Goal: Task Accomplishment & Management: Complete application form

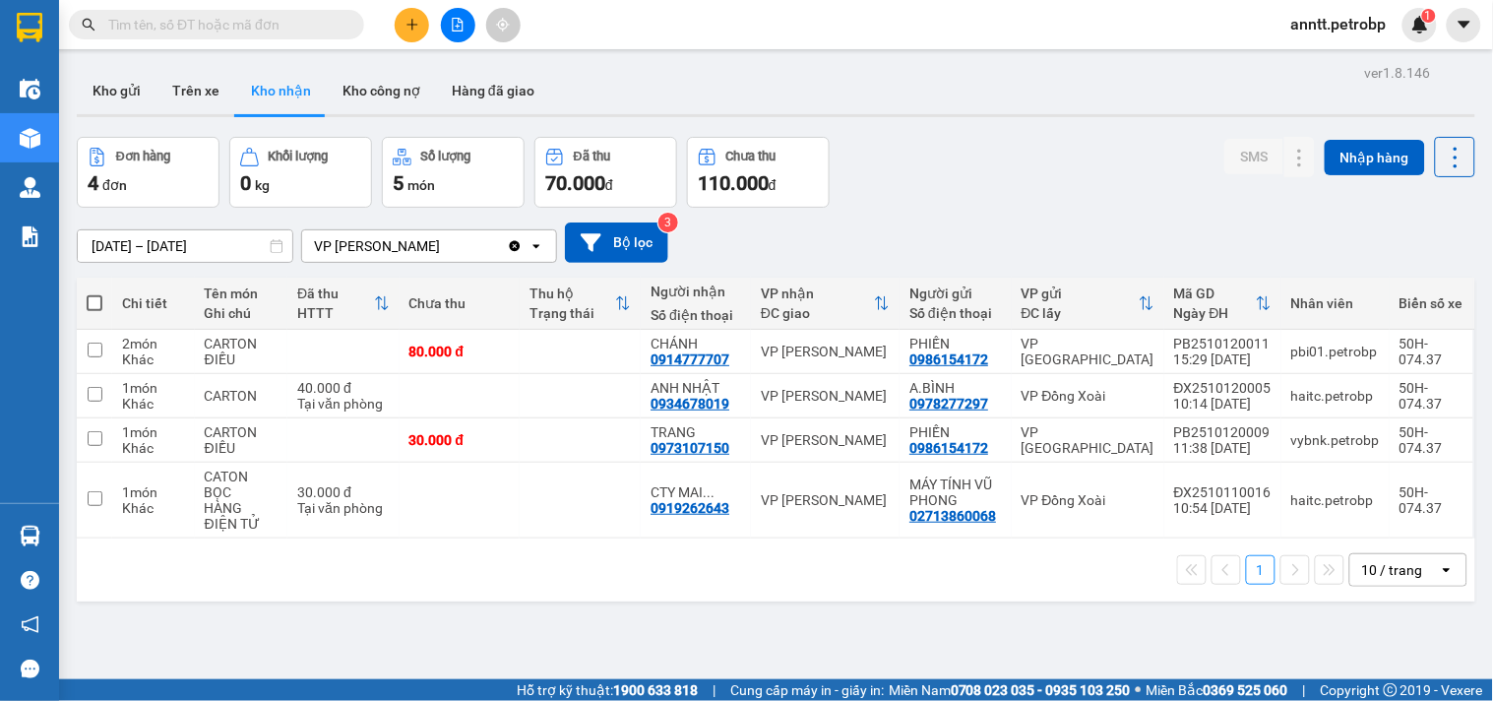
click at [1103, 134] on div "ver 1.8.146 Kho gửi Trên xe Kho nhận Kho công nợ Hàng đã giao Đơn hàng 4 đơn Kh…" at bounding box center [776, 409] width 1414 height 701
drag, startPoint x: 645, startPoint y: 362, endPoint x: 722, endPoint y: 366, distance: 77.8
click at [722, 366] on td "CHÁNH 0914777707" at bounding box center [696, 352] width 110 height 44
checkbox input "true"
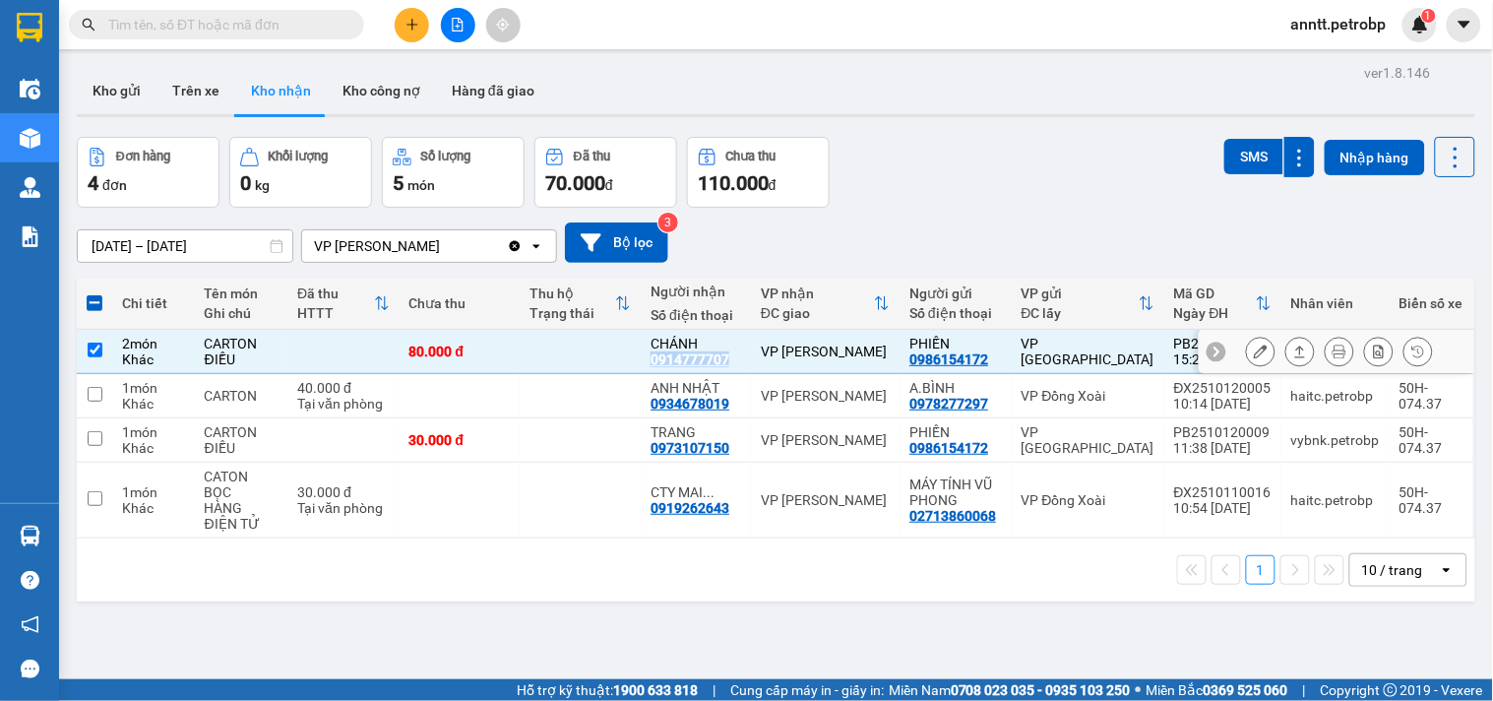
copy div "0914777707"
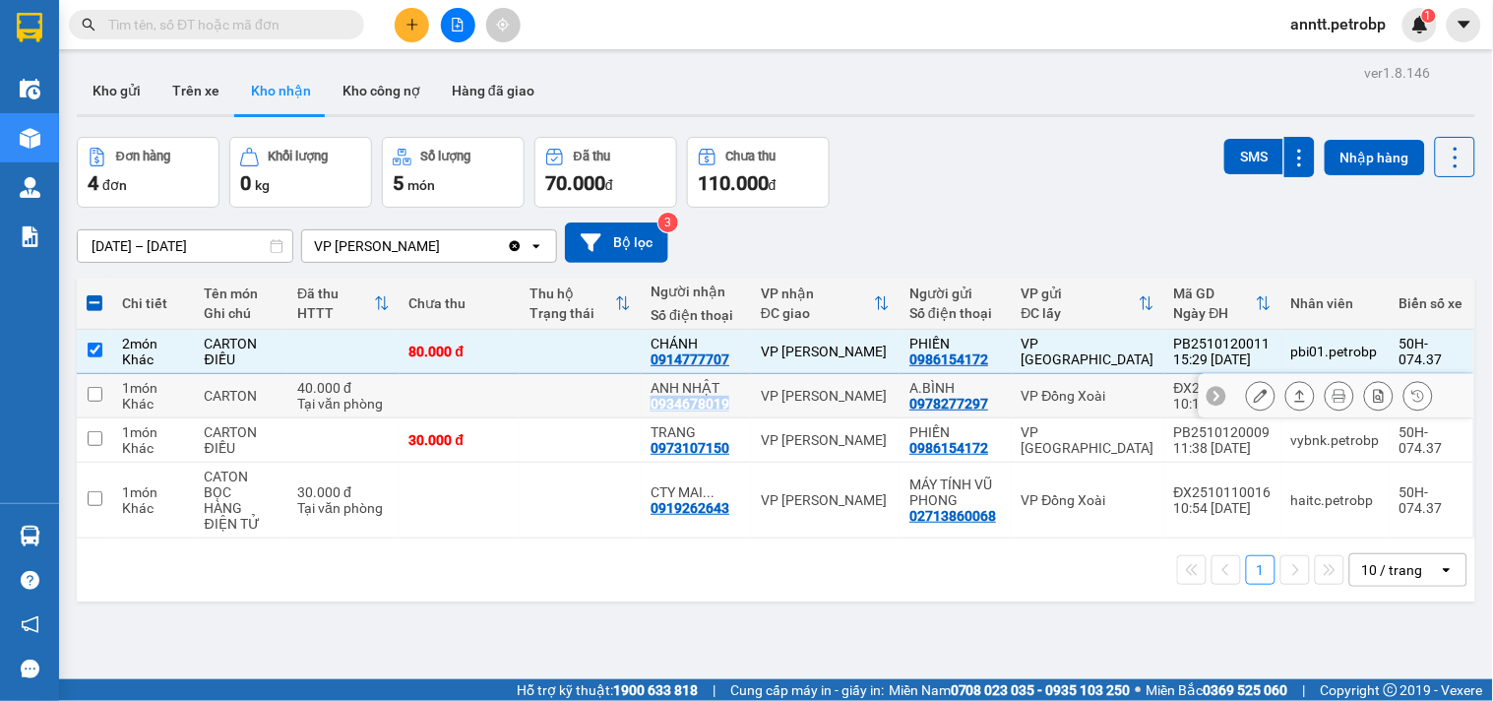
drag, startPoint x: 653, startPoint y: 405, endPoint x: 724, endPoint y: 409, distance: 71.0
click at [724, 409] on td "ANH NHẬT 0934678019" at bounding box center [696, 396] width 110 height 44
checkbox input "true"
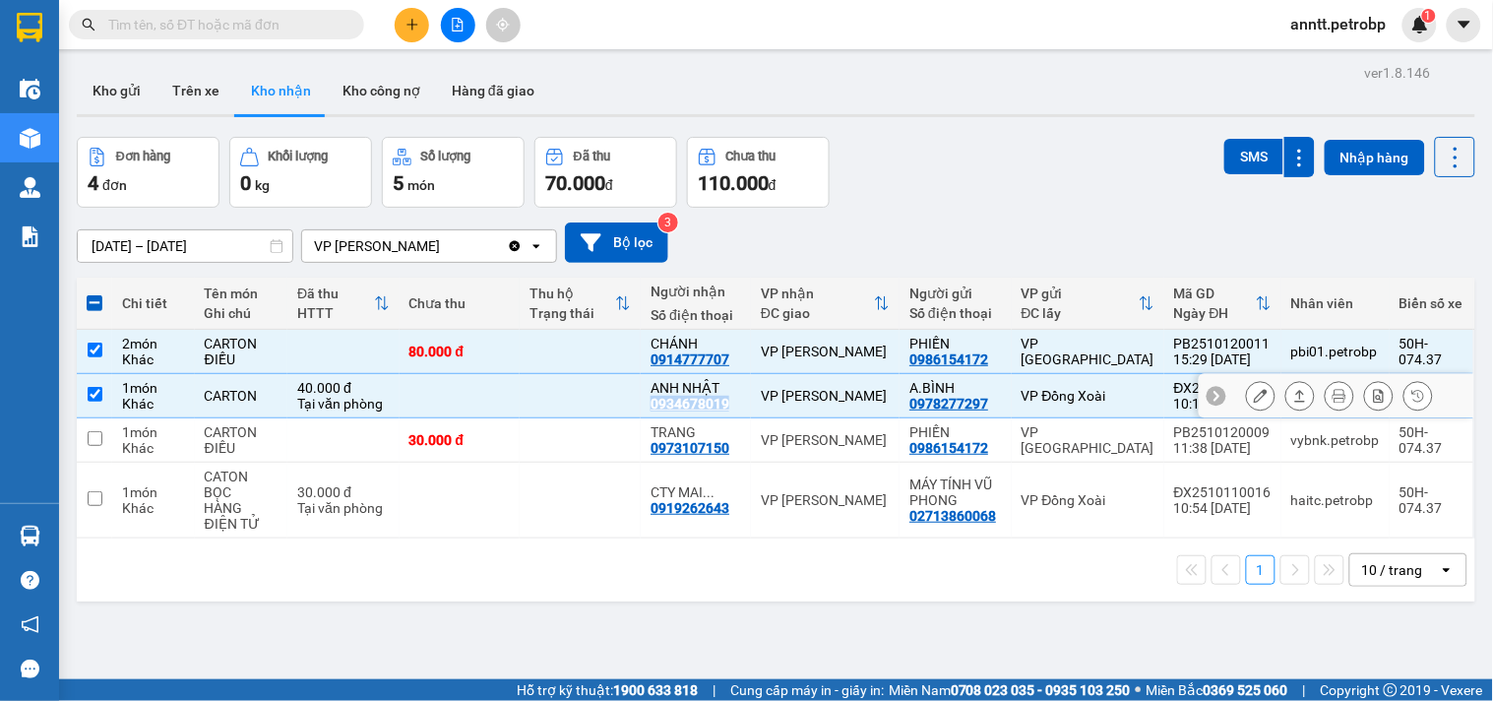
copy div "0934678019"
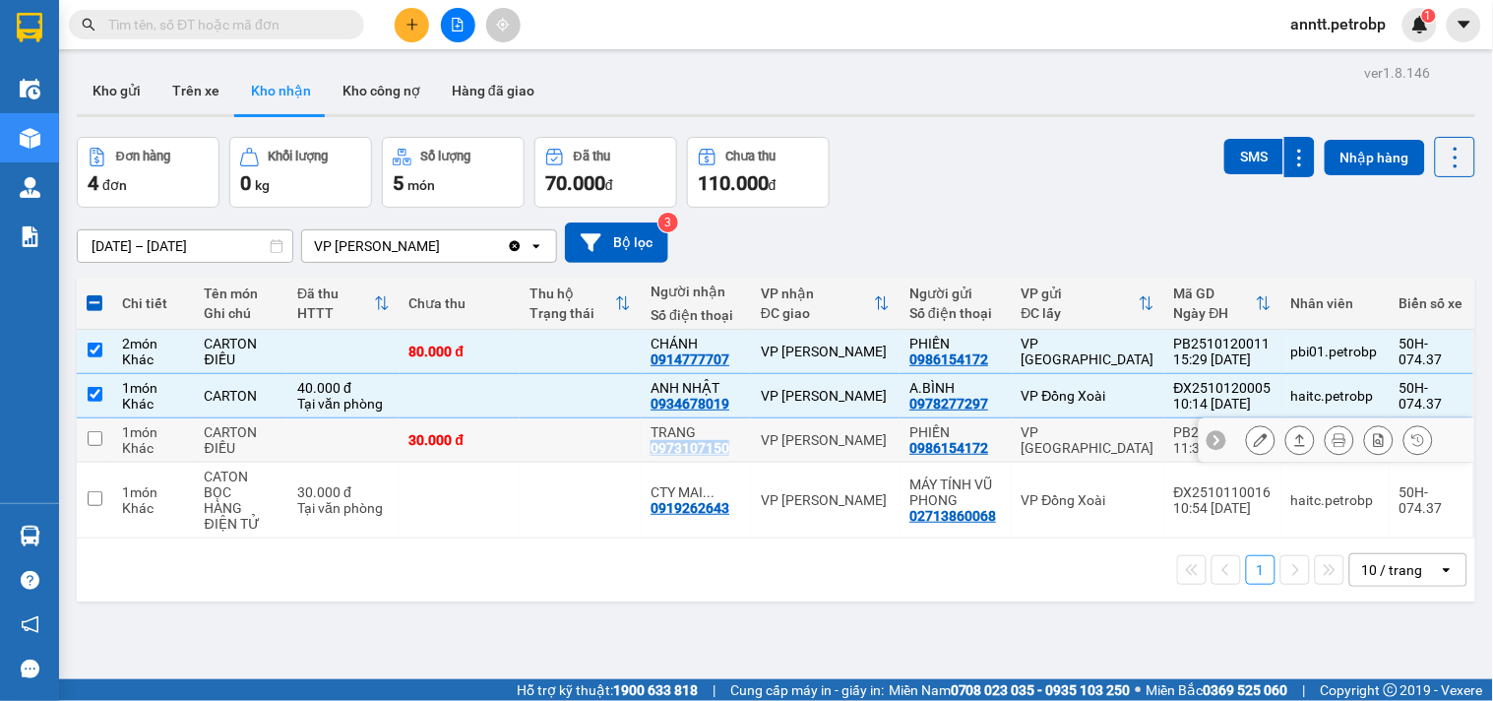
drag, startPoint x: 644, startPoint y: 454, endPoint x: 726, endPoint y: 460, distance: 82.9
click at [726, 460] on td "TRANG 0973107150" at bounding box center [696, 440] width 110 height 44
checkbox input "true"
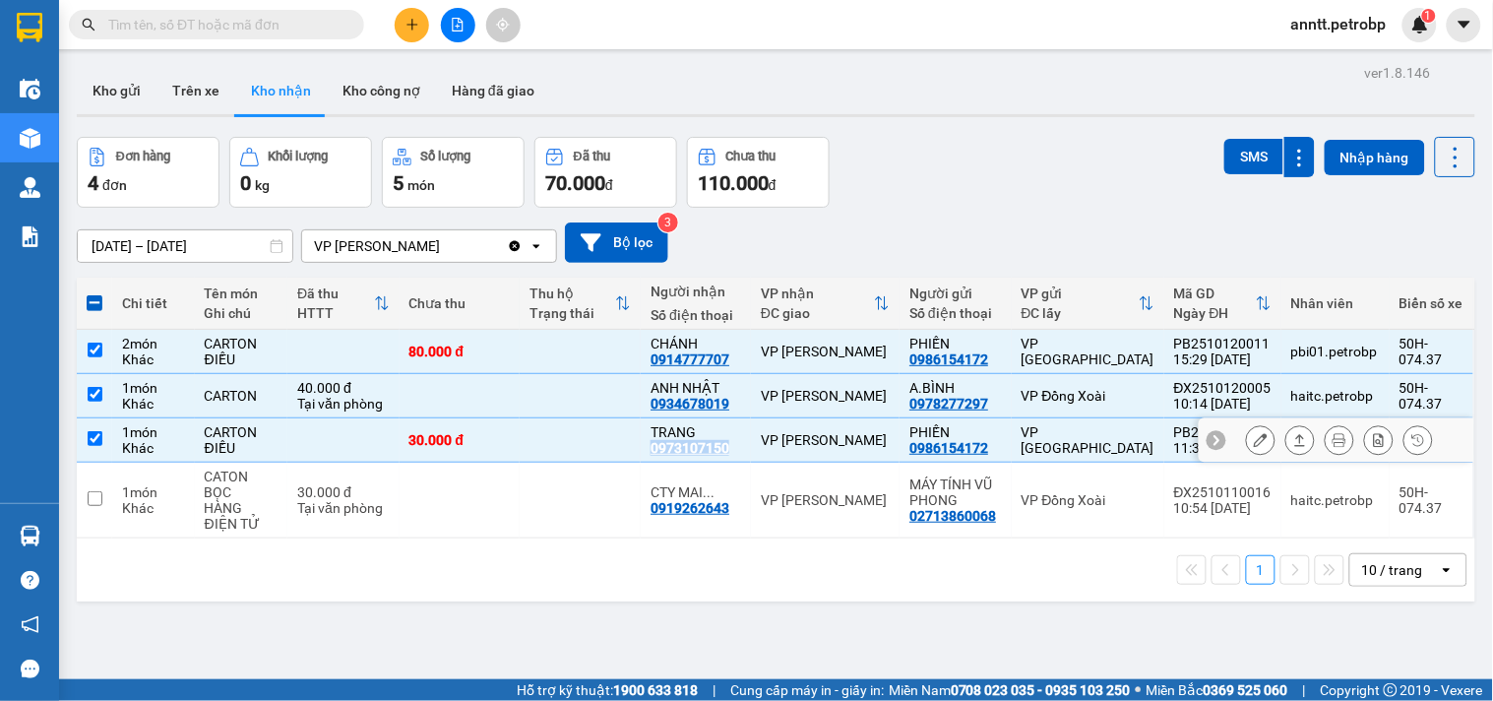
copy div "0973107150"
click at [1251, 155] on button "SMS" at bounding box center [1253, 156] width 59 height 35
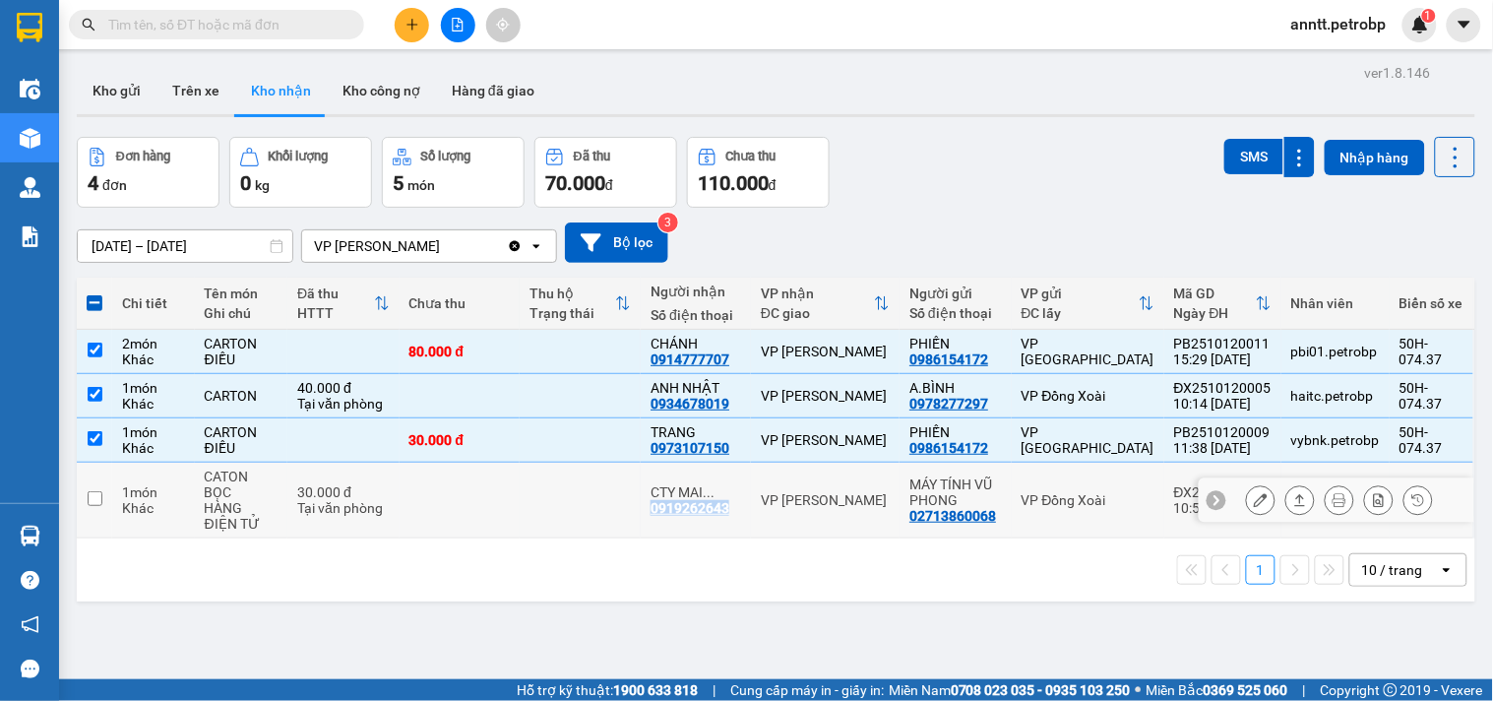
drag, startPoint x: 647, startPoint y: 510, endPoint x: 738, endPoint y: 518, distance: 91.9
click at [738, 518] on td "CTY MAI ... 0919262643" at bounding box center [696, 500] width 110 height 76
checkbox input "true"
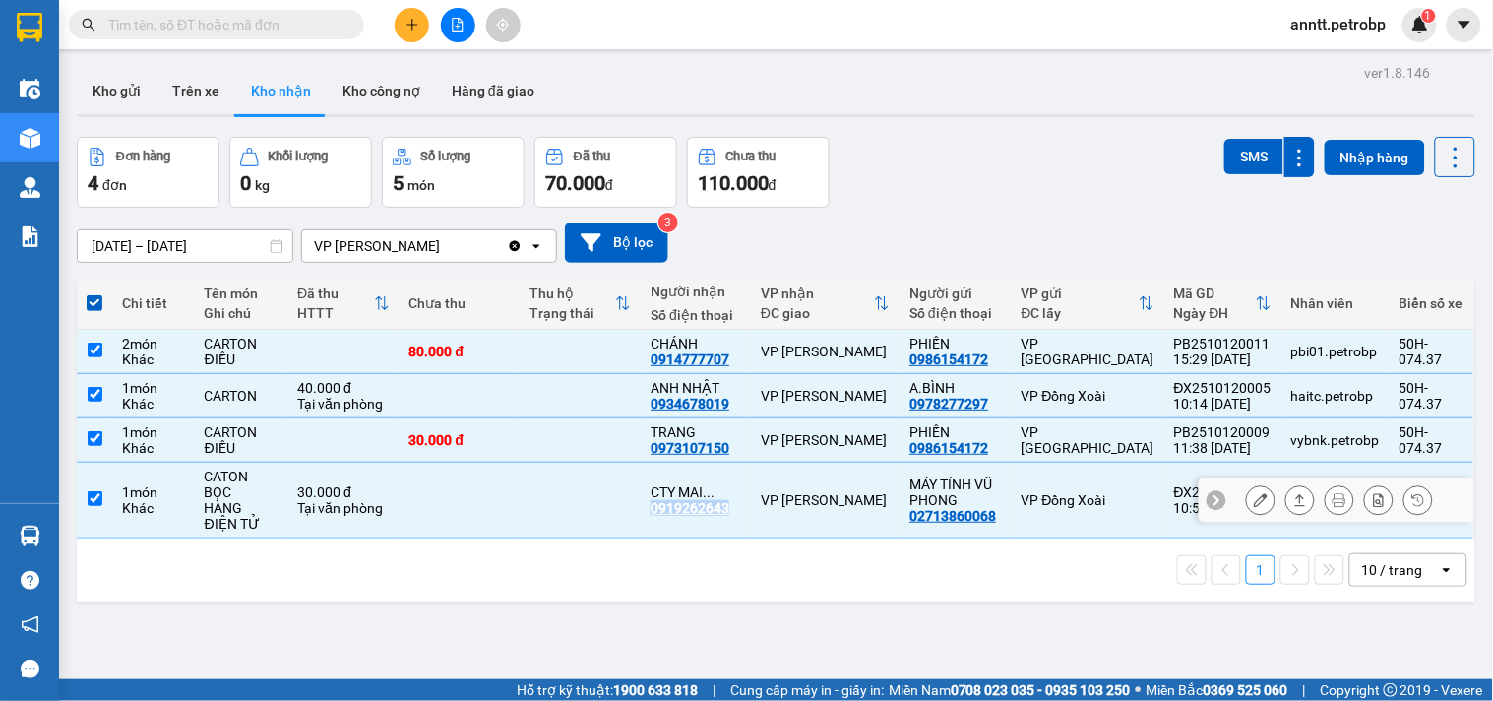
copy div "0919262643"
click at [809, 604] on div "ver 1.8.146 Kho gửi Trên xe Kho nhận Kho công nợ Hàng đã giao Đơn hàng 4 đơn Kh…" at bounding box center [776, 409] width 1414 height 701
click at [193, 12] on span at bounding box center [216, 25] width 295 height 30
click at [197, 25] on input "text" at bounding box center [224, 25] width 232 height 22
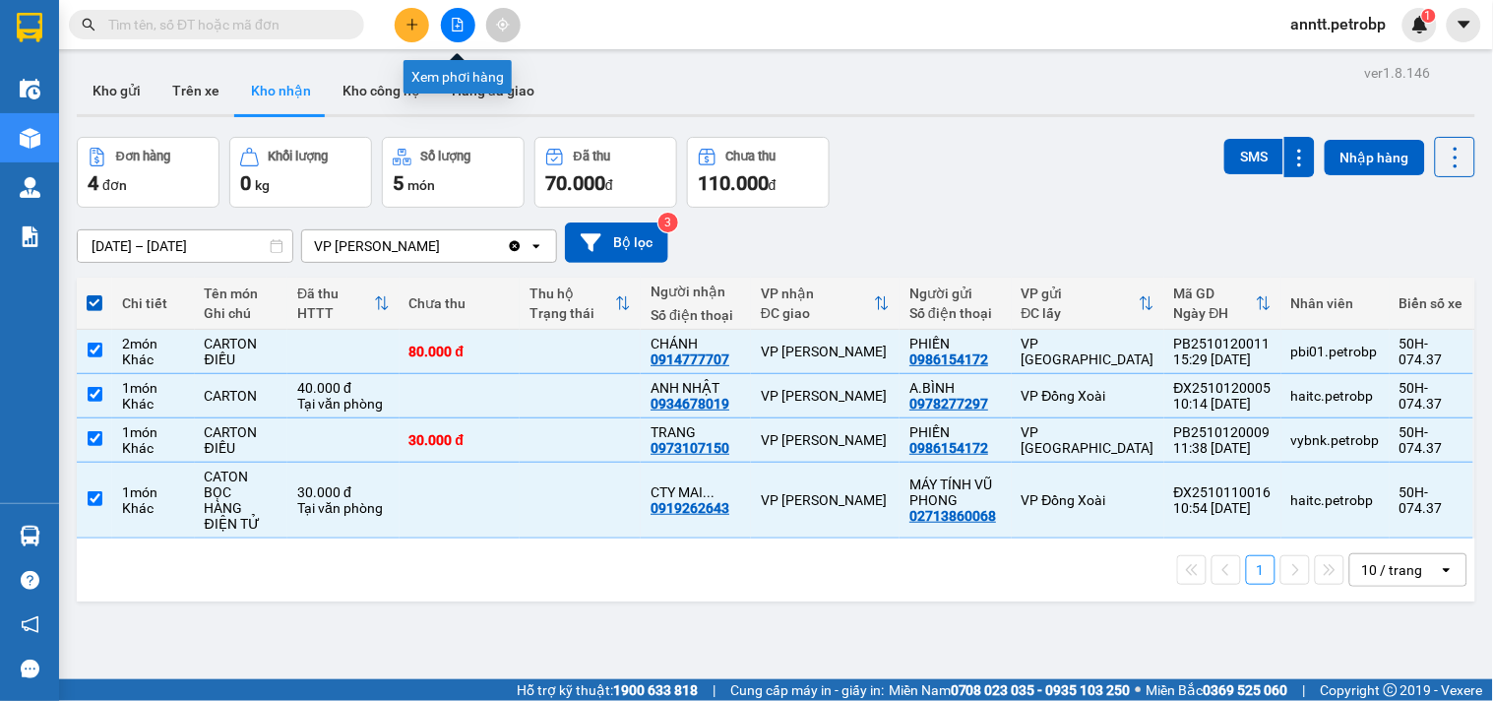
click at [458, 26] on icon "file-add" at bounding box center [458, 25] width 11 height 14
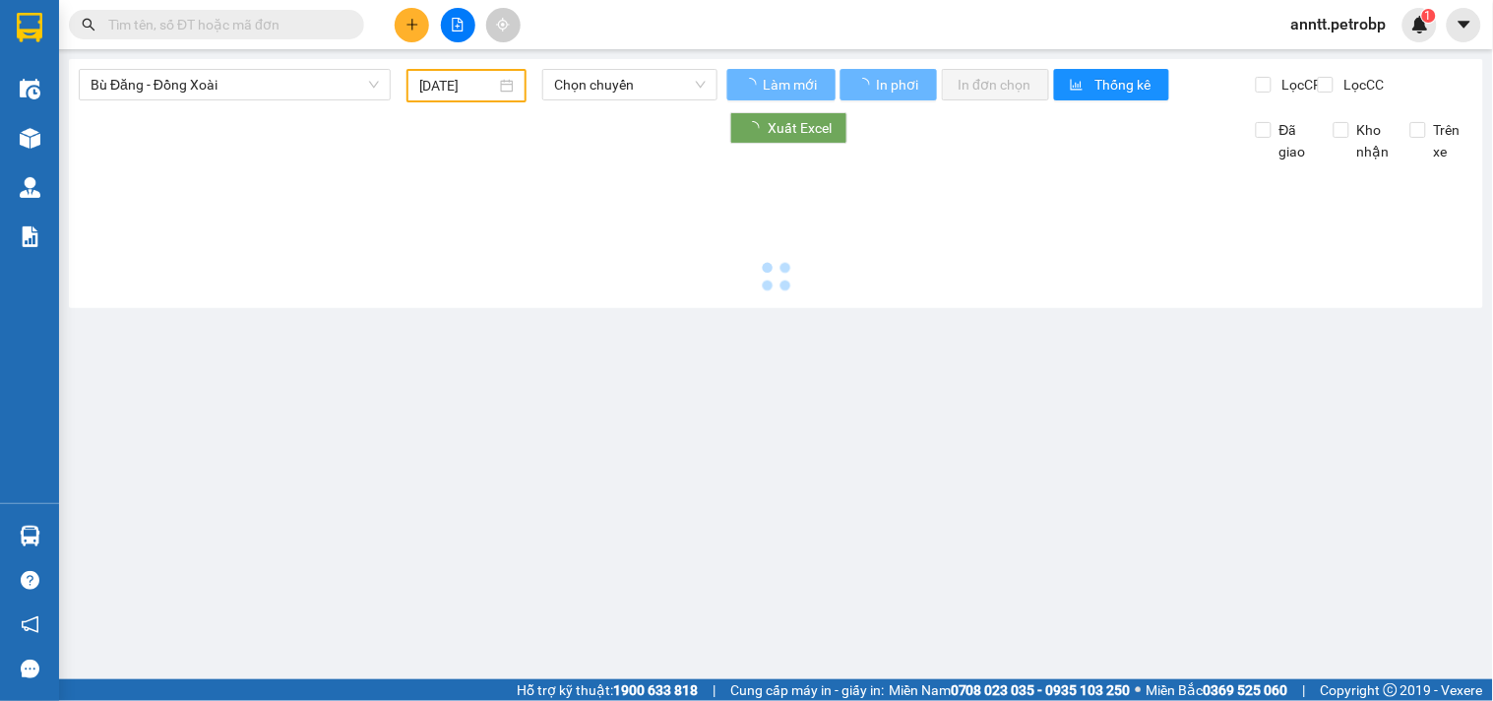
type input "13/10/2025"
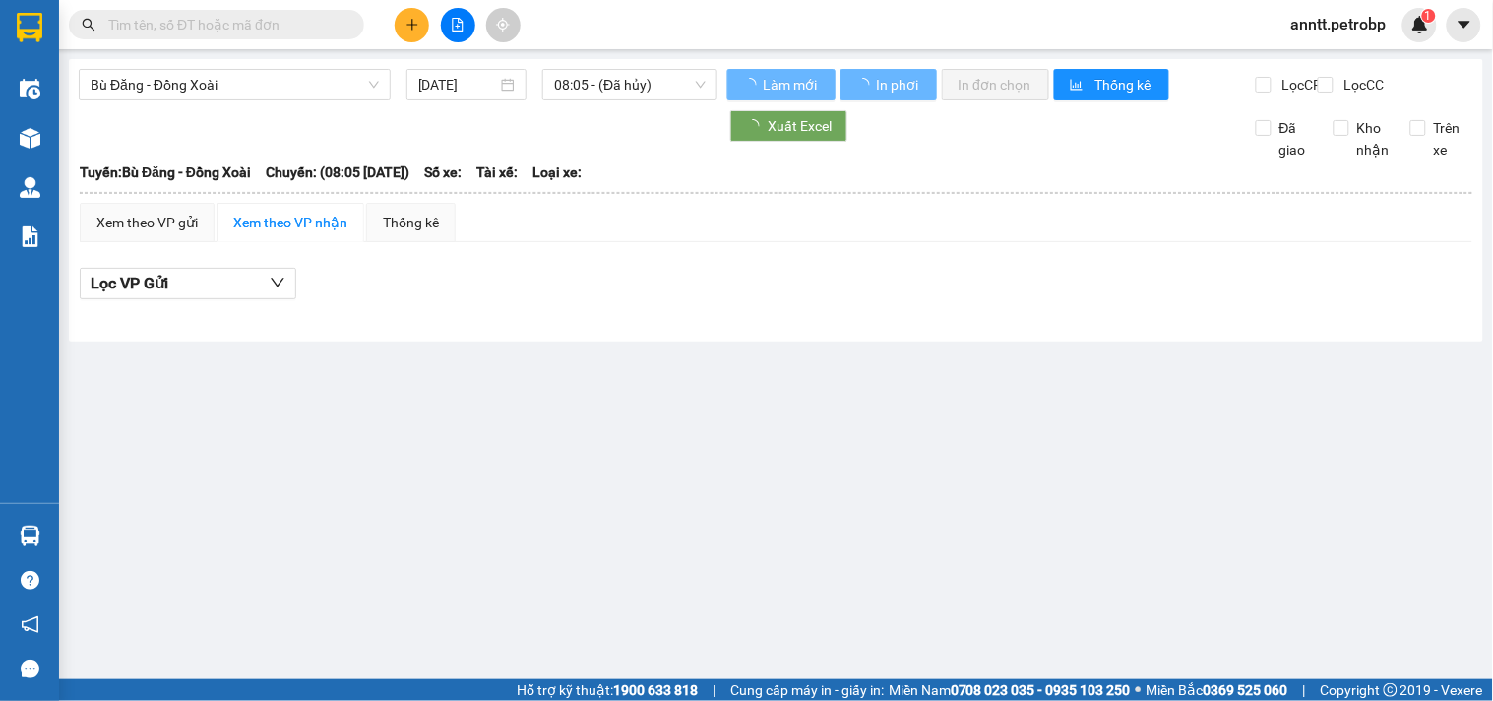
click at [276, 66] on div "Bù Đăng - Đồng Xoài 13/10/2025 08:05 - (Đã hủy) Làm mới In phơi In đơn chọn Thố…" at bounding box center [776, 200] width 1414 height 282
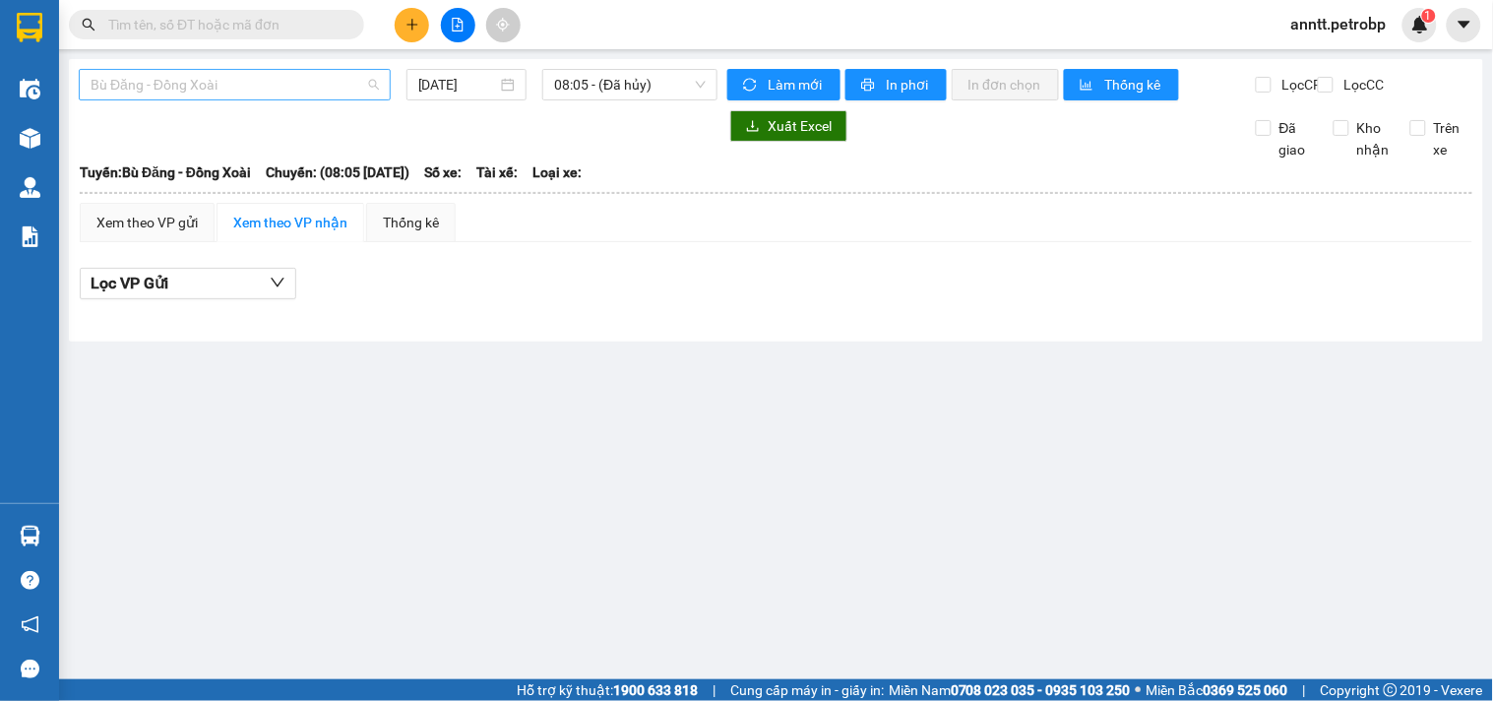
click at [269, 82] on span "Bù Đăng - Đồng Xoài" at bounding box center [235, 85] width 288 height 30
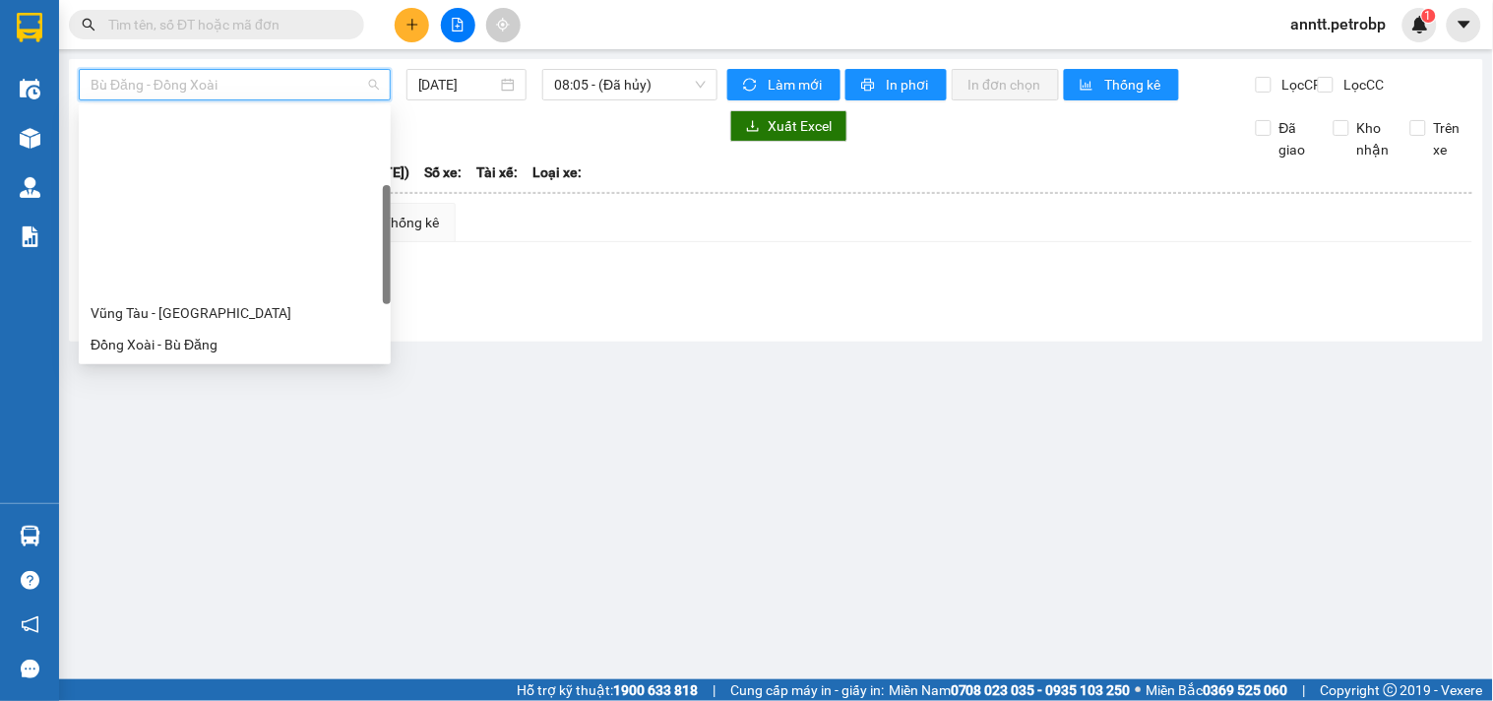
scroll to position [218, 0]
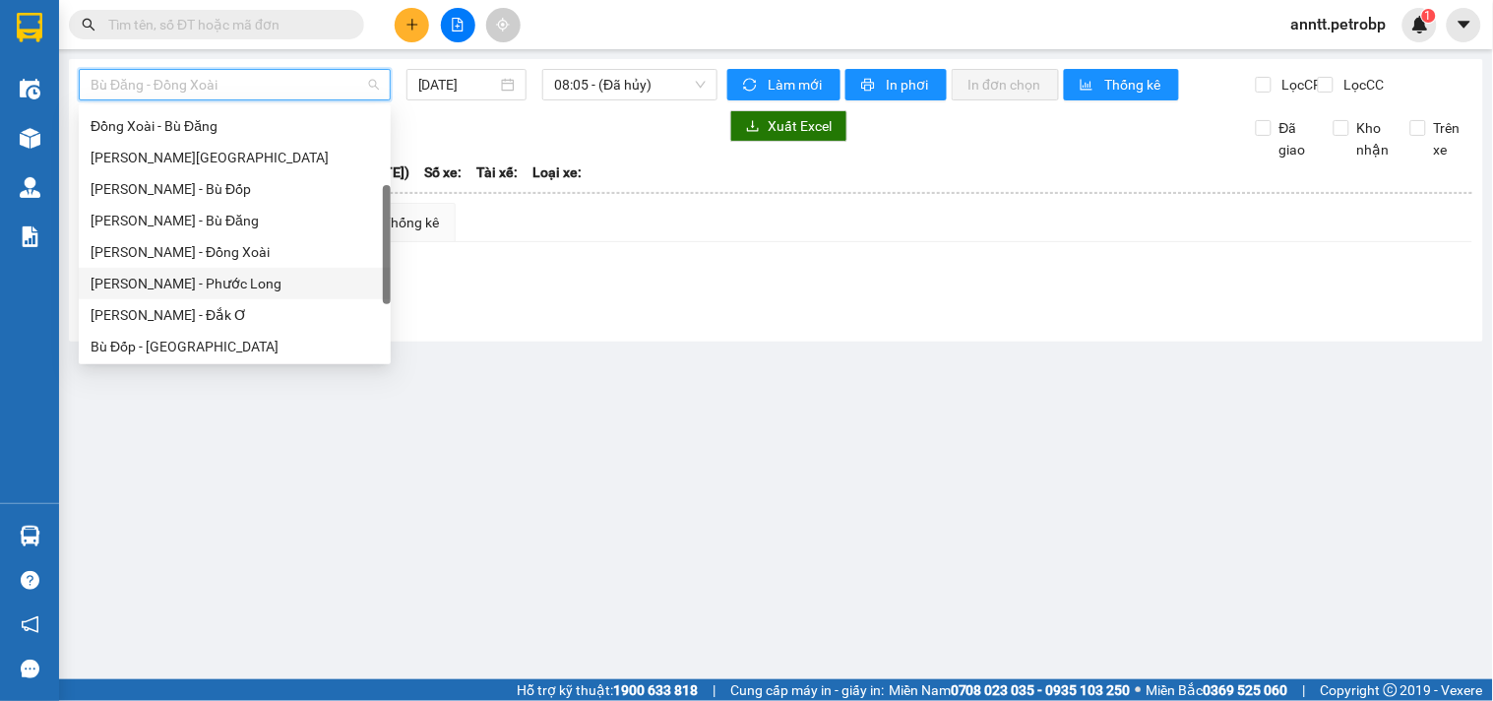
click at [218, 283] on div "Hồ Chí Minh - Phước Long" at bounding box center [235, 284] width 288 height 22
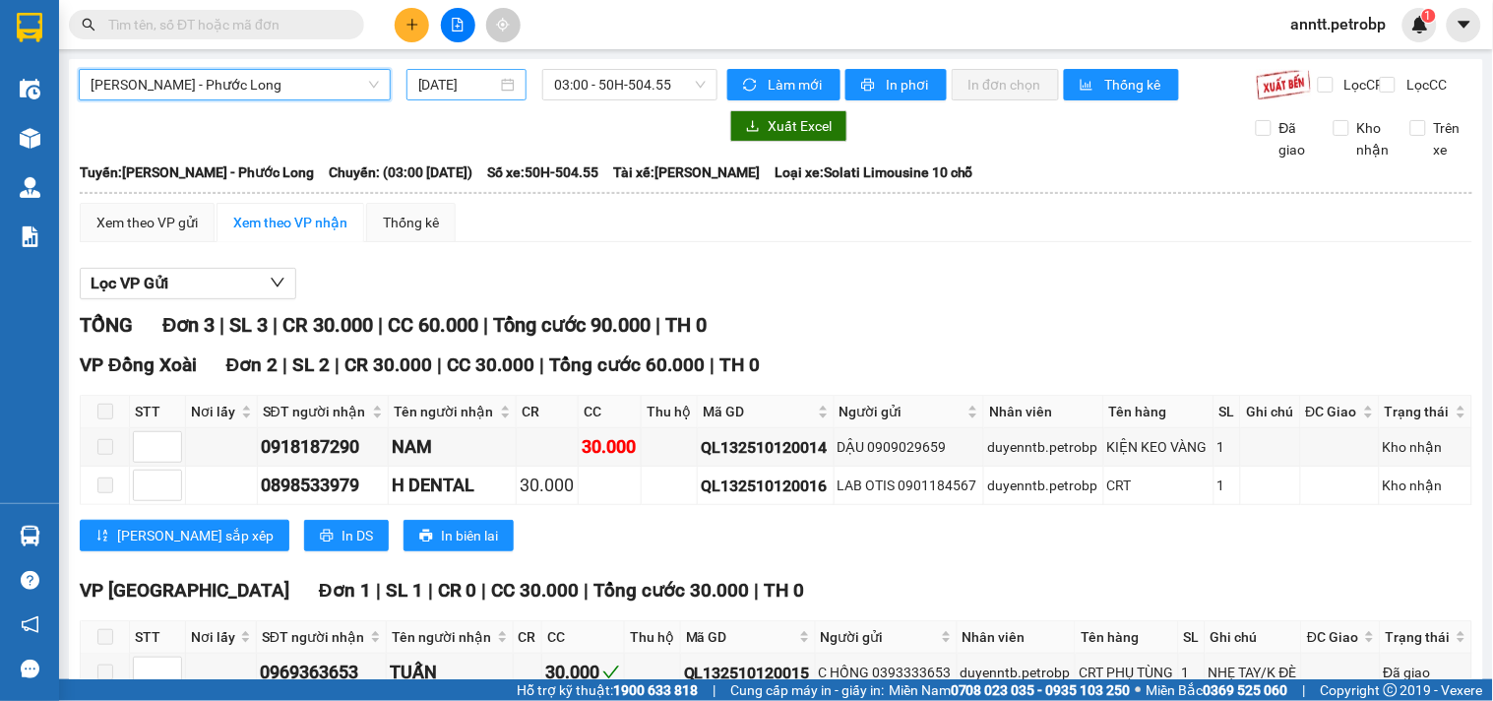
click at [434, 83] on input "13/10/2025" at bounding box center [458, 85] width 80 height 22
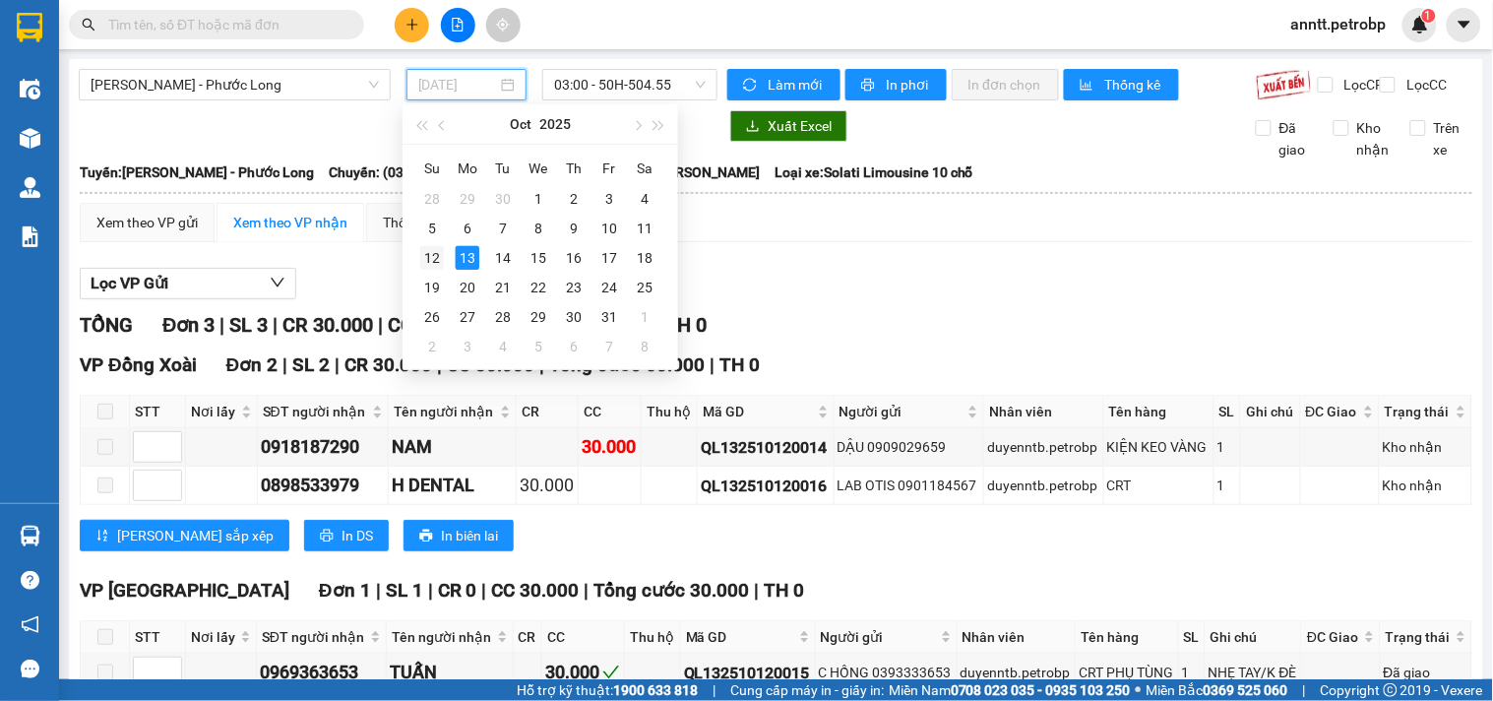
click at [435, 254] on div "12" at bounding box center [432, 258] width 24 height 24
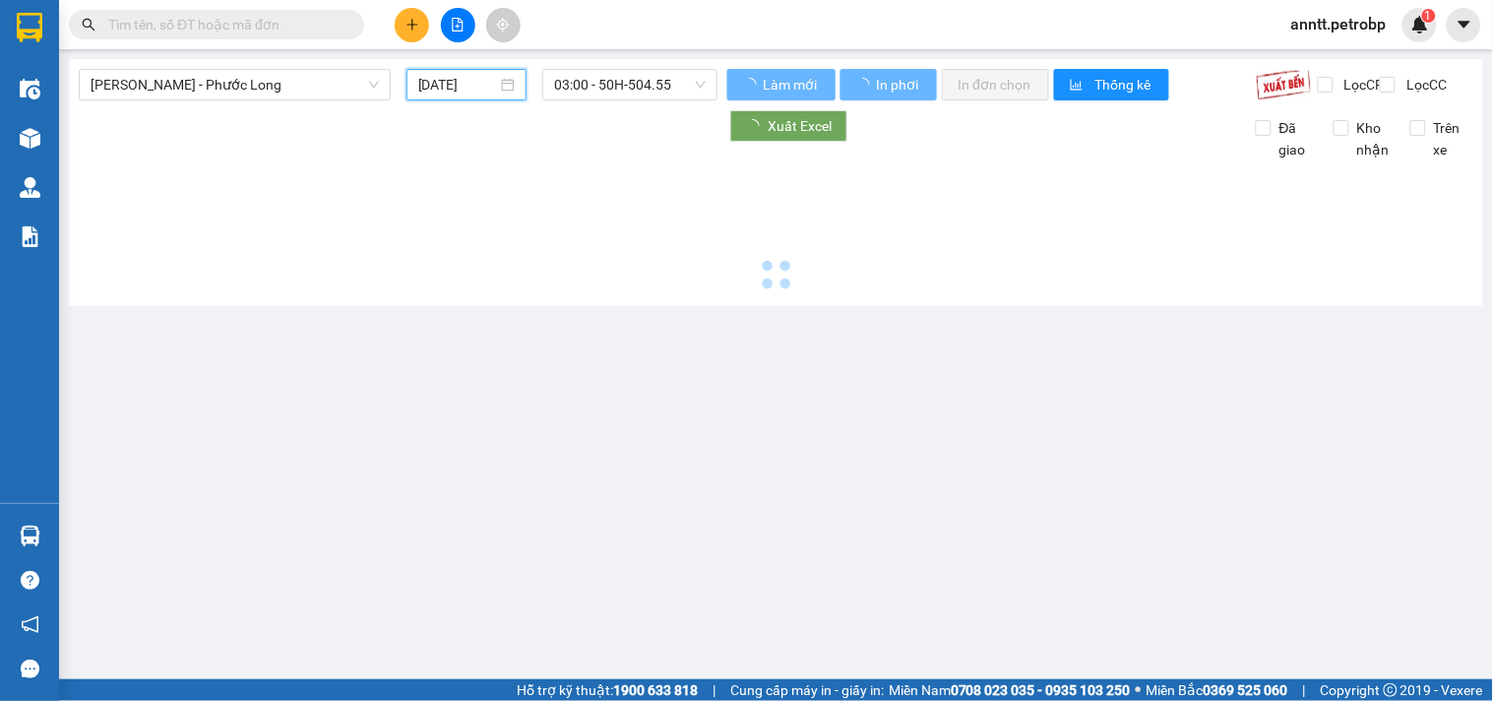
type input "12/10/2025"
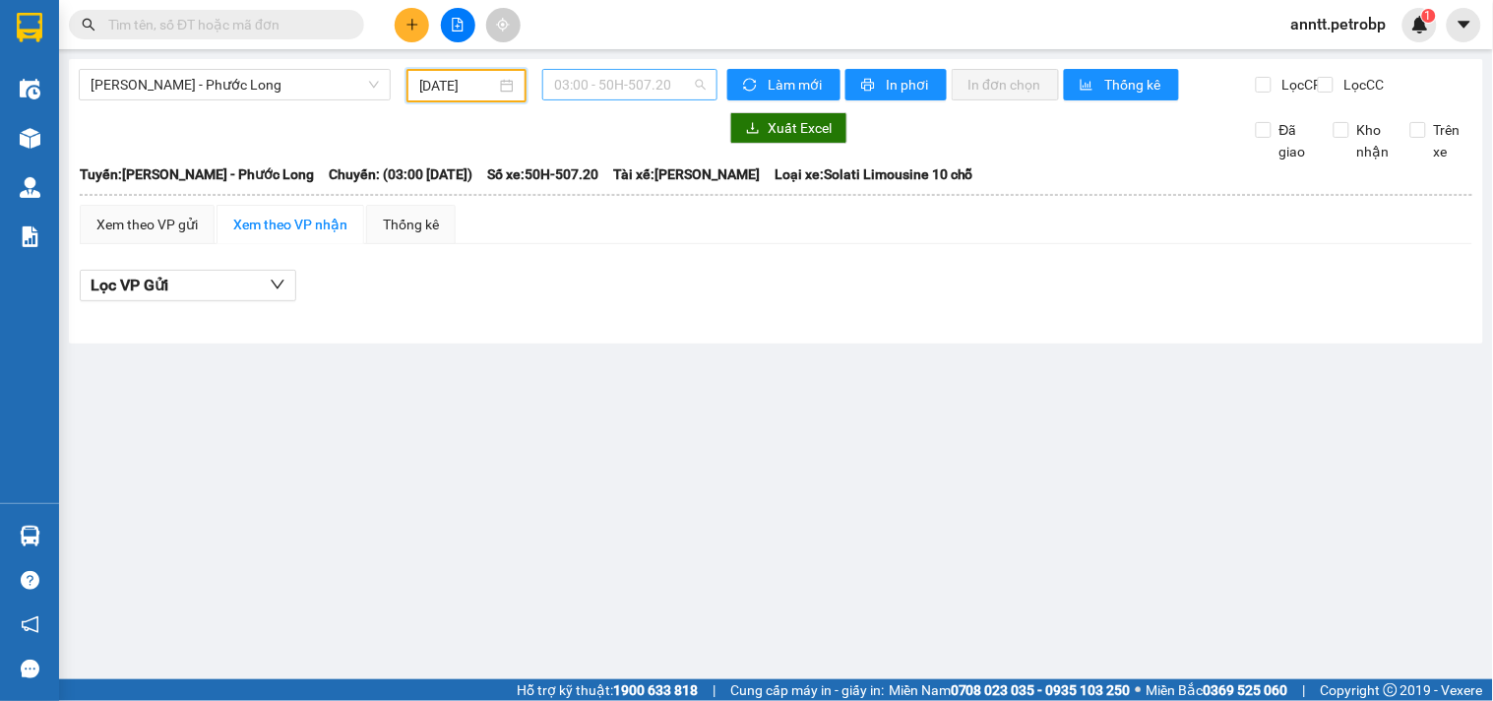
click at [699, 80] on span "03:00 - 50H-507.20" at bounding box center [630, 85] width 152 height 30
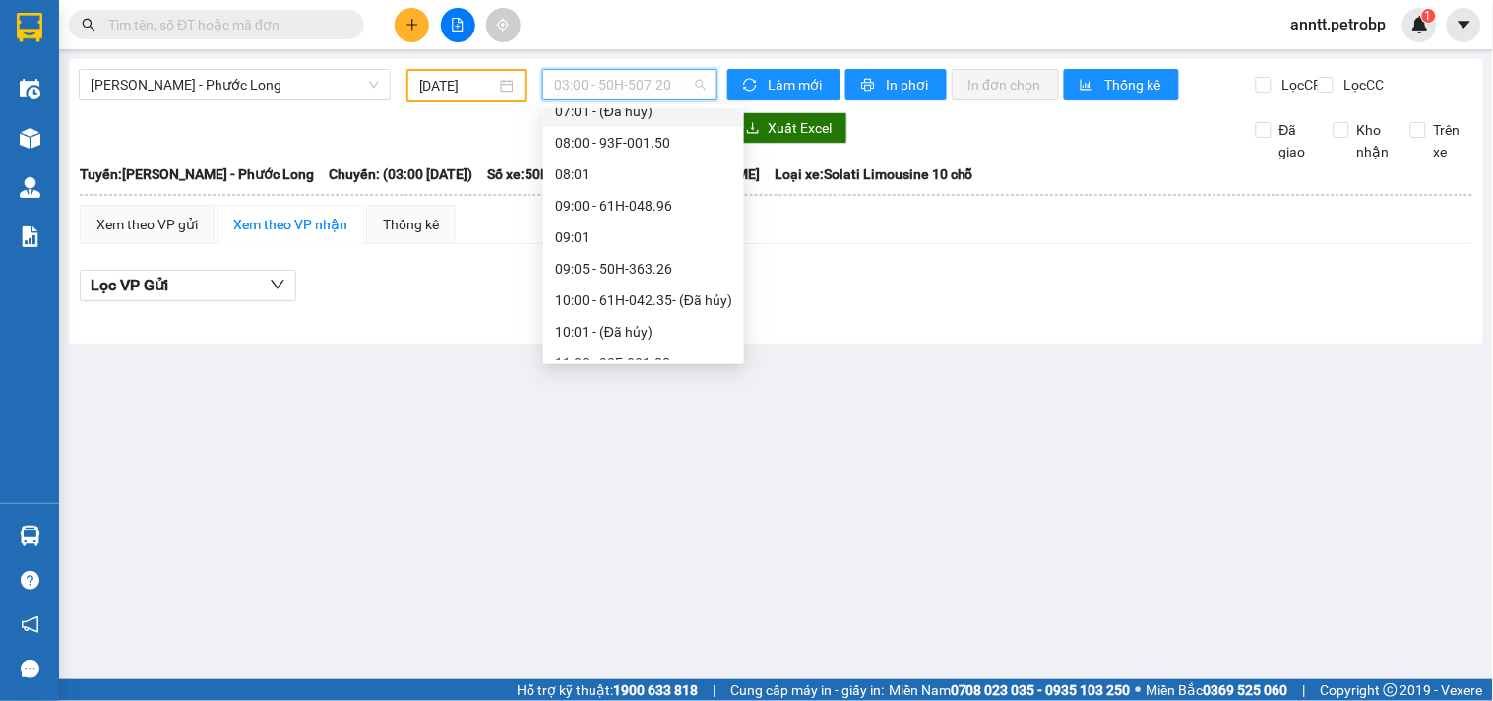
scroll to position [437, 0]
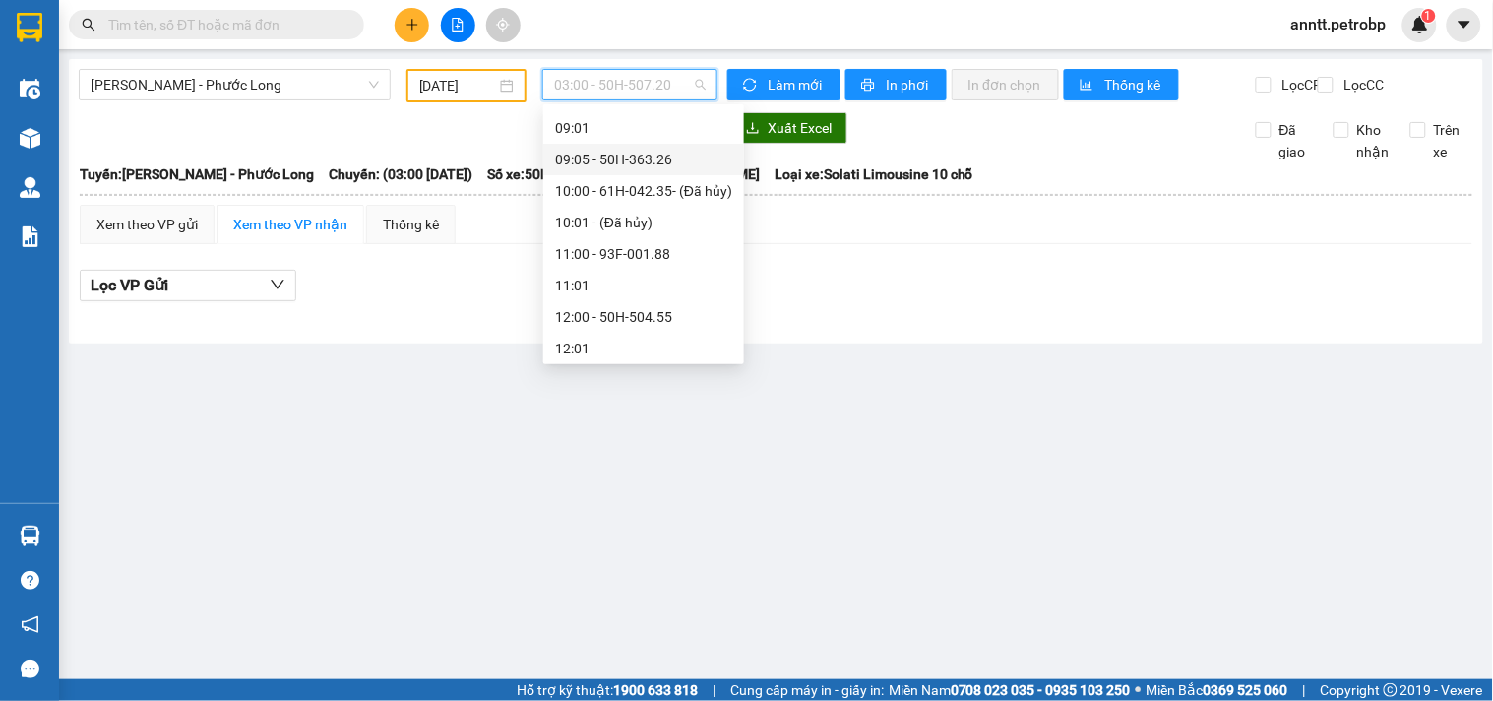
click at [651, 153] on div "09:05 - 50H-363.26" at bounding box center [643, 160] width 177 height 22
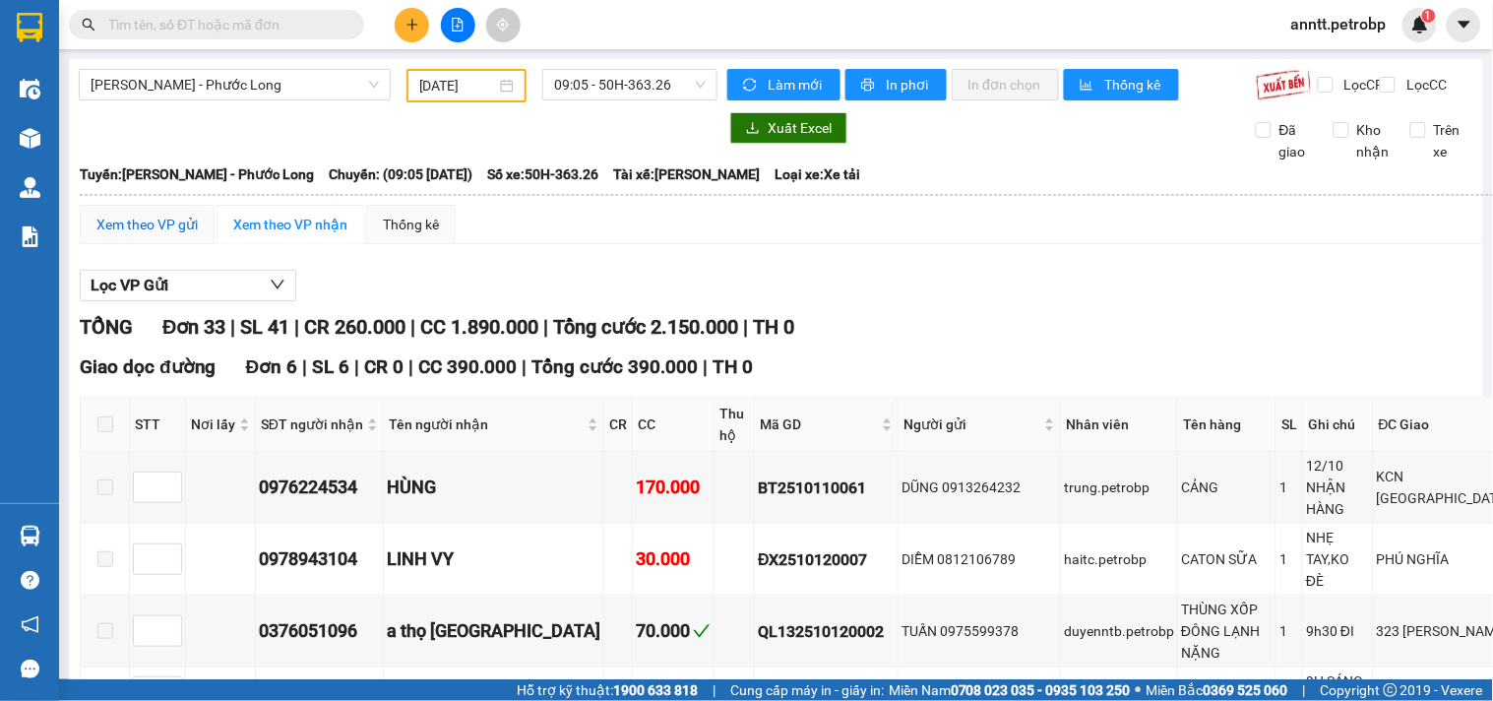
click at [167, 235] on div "Xem theo VP gửi" at bounding box center [146, 225] width 101 height 22
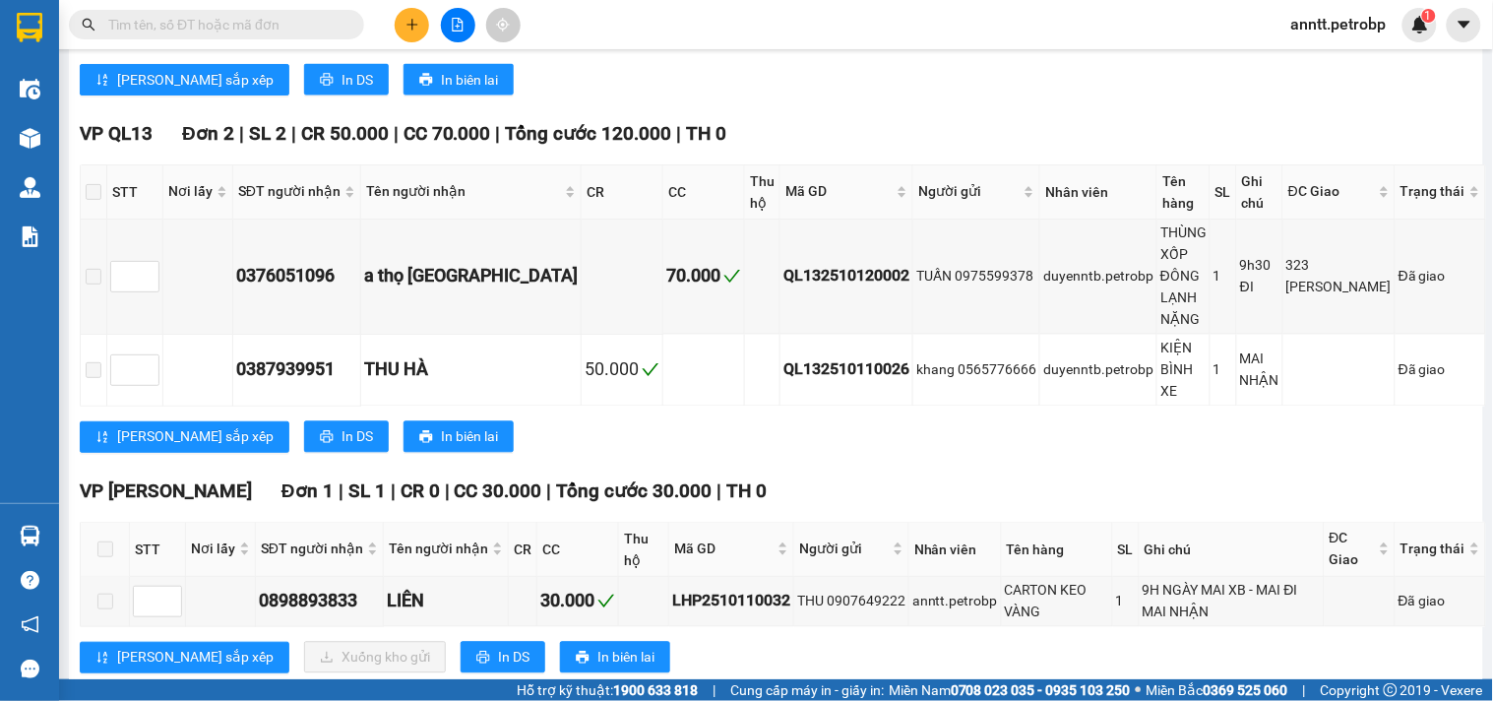
scroll to position [1087, 0]
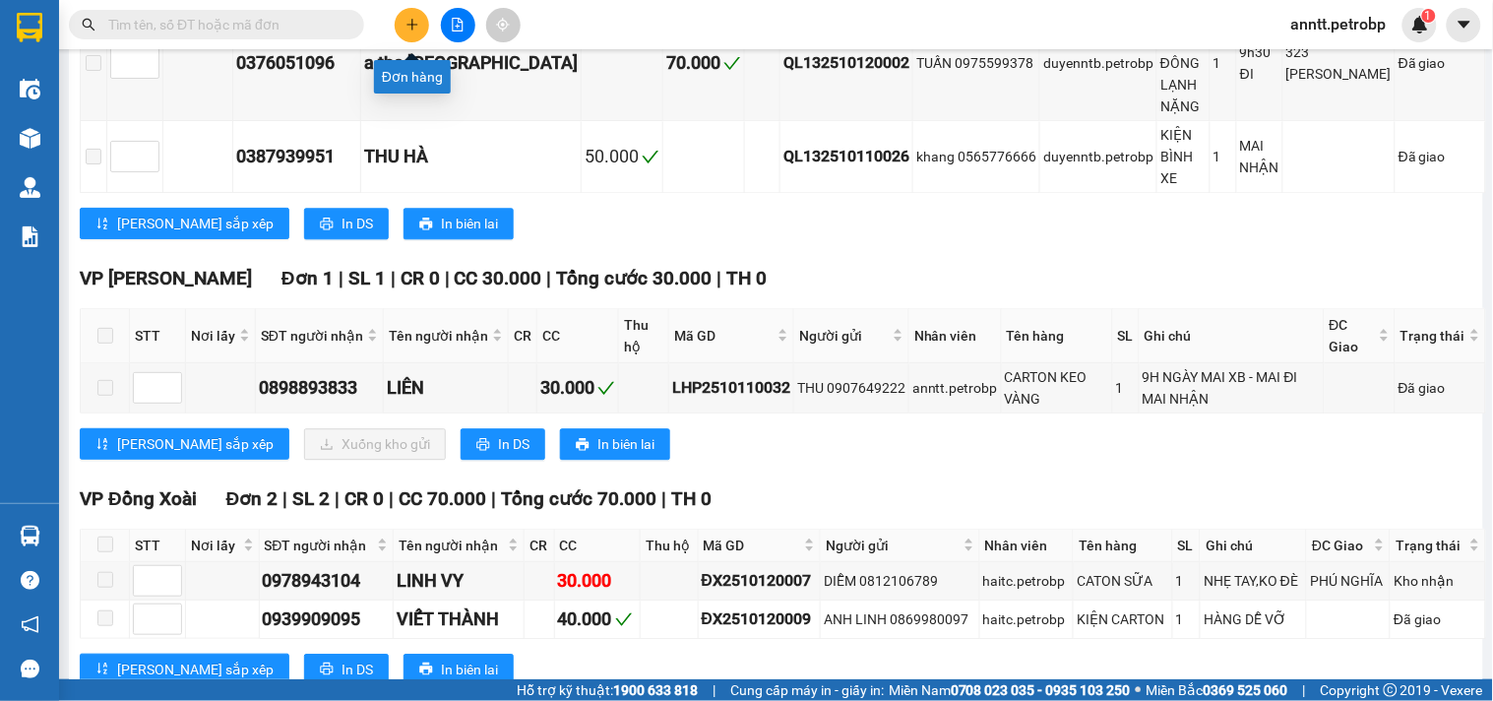
click at [405, 32] on button at bounding box center [412, 25] width 34 height 34
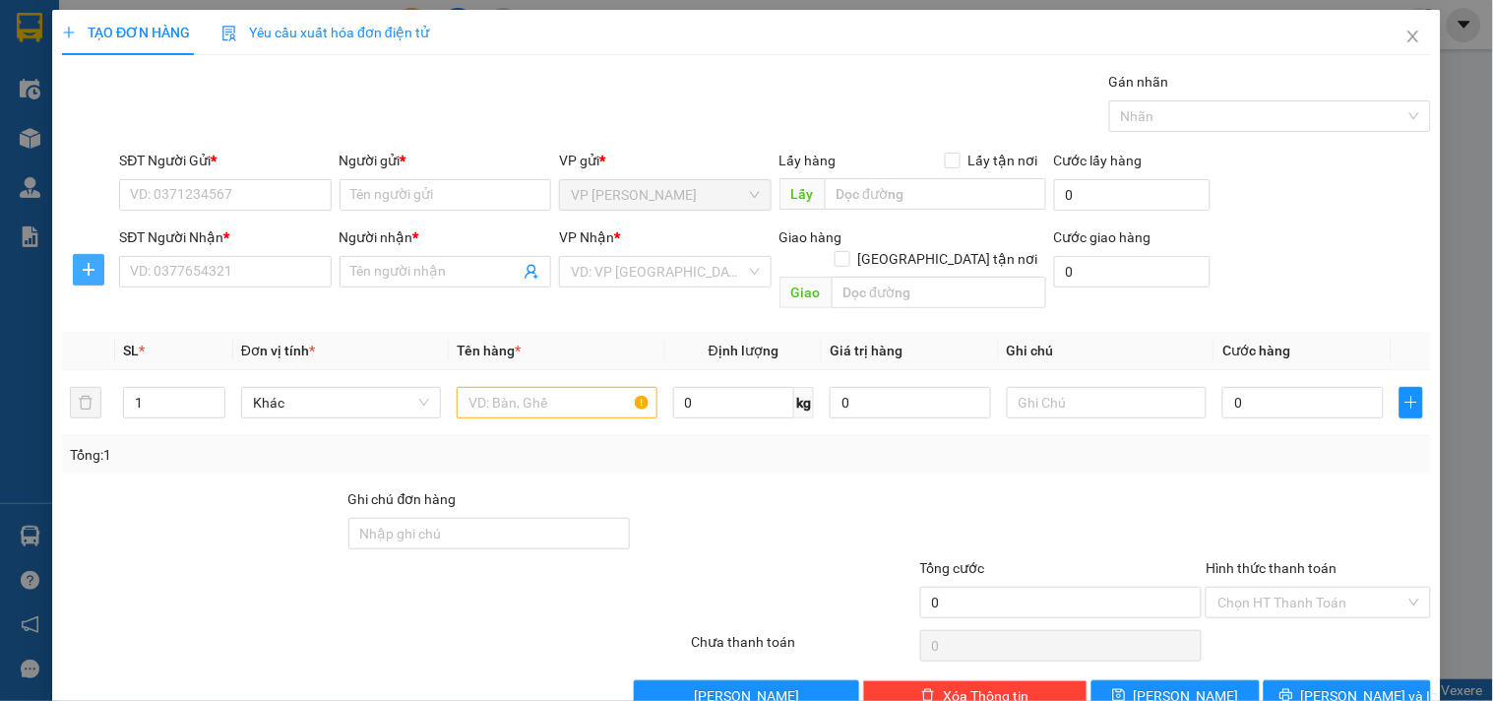
click at [87, 281] on button "button" at bounding box center [88, 269] width 31 height 31
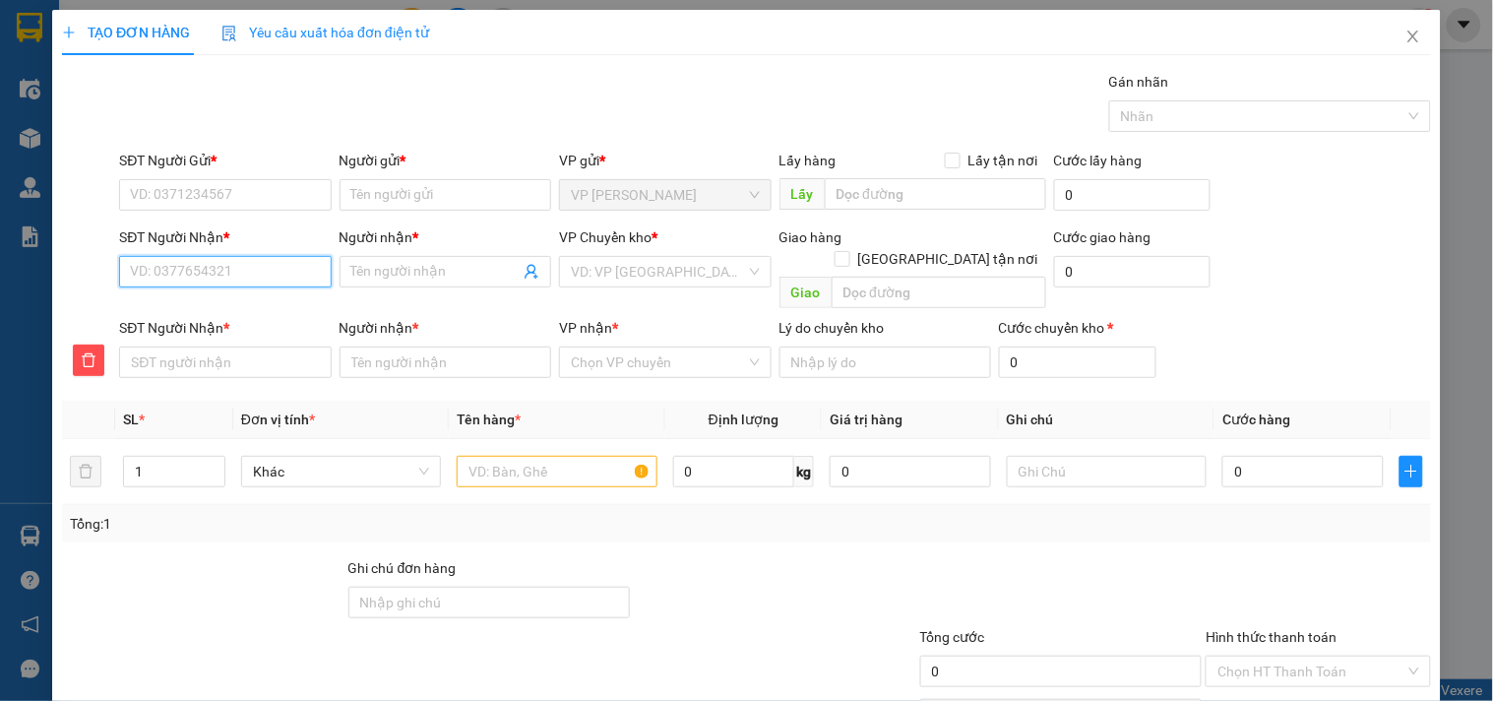
click at [152, 281] on input "SĐT Người Nhận *" at bounding box center [225, 271] width 212 height 31
type input "0"
click at [152, 280] on input "0" at bounding box center [225, 271] width 212 height 31
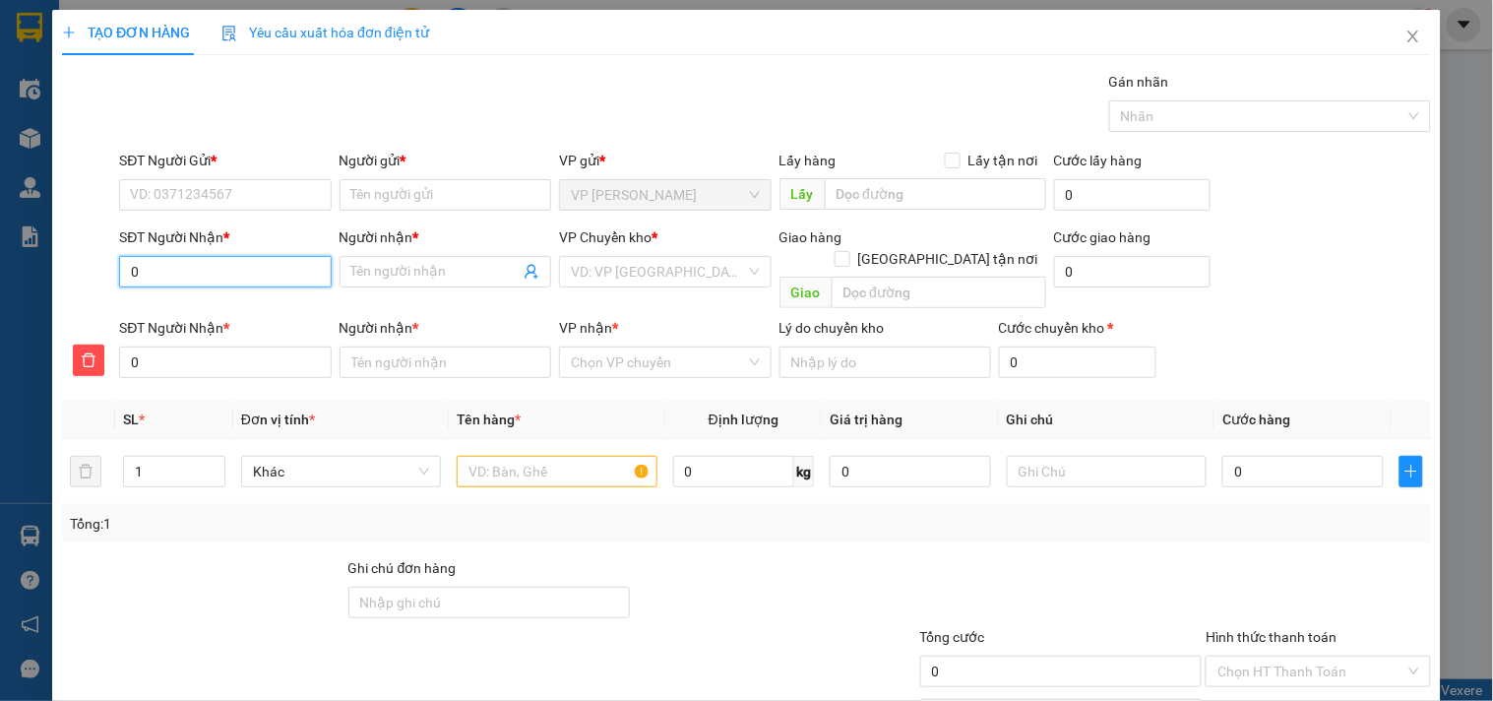
type input "09"
type input "096"
type input "0967"
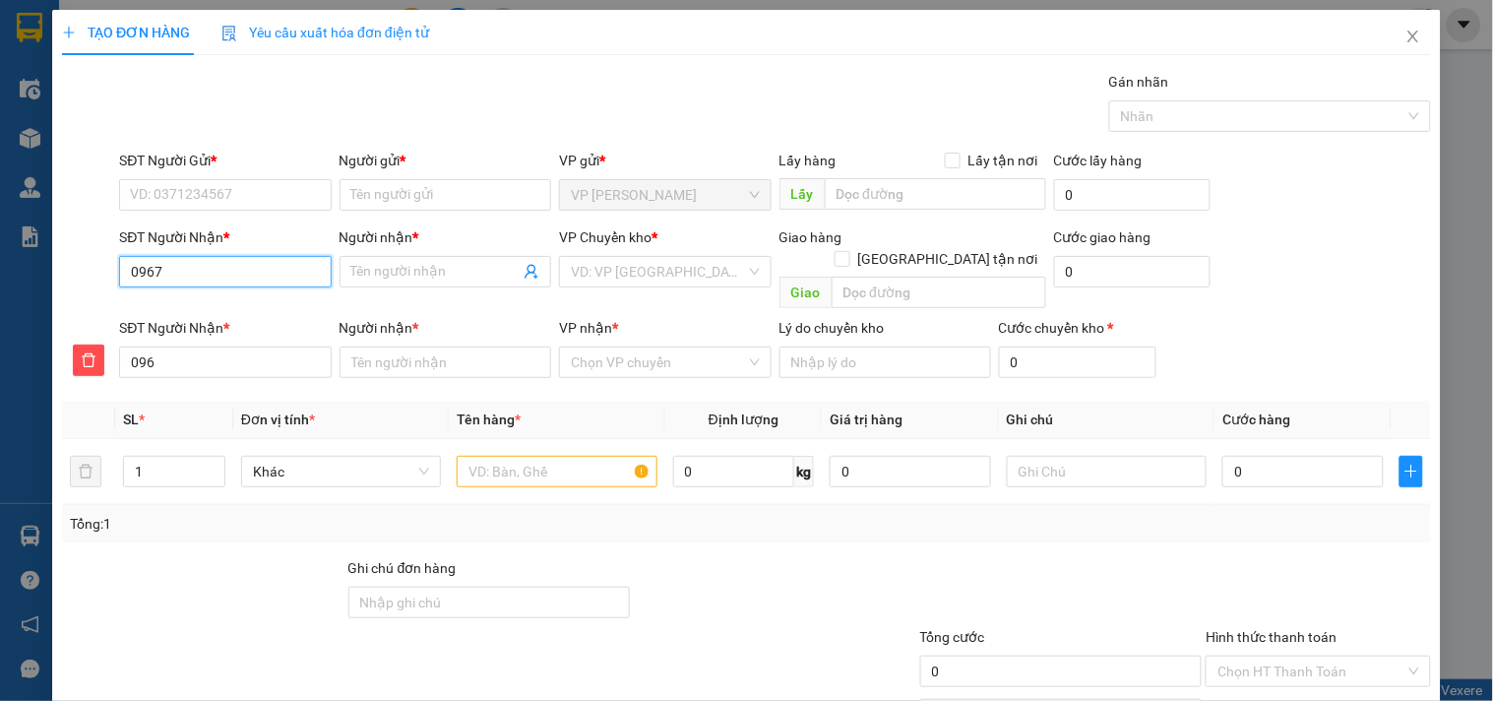
type input "0967"
type input "09670"
type input "096705"
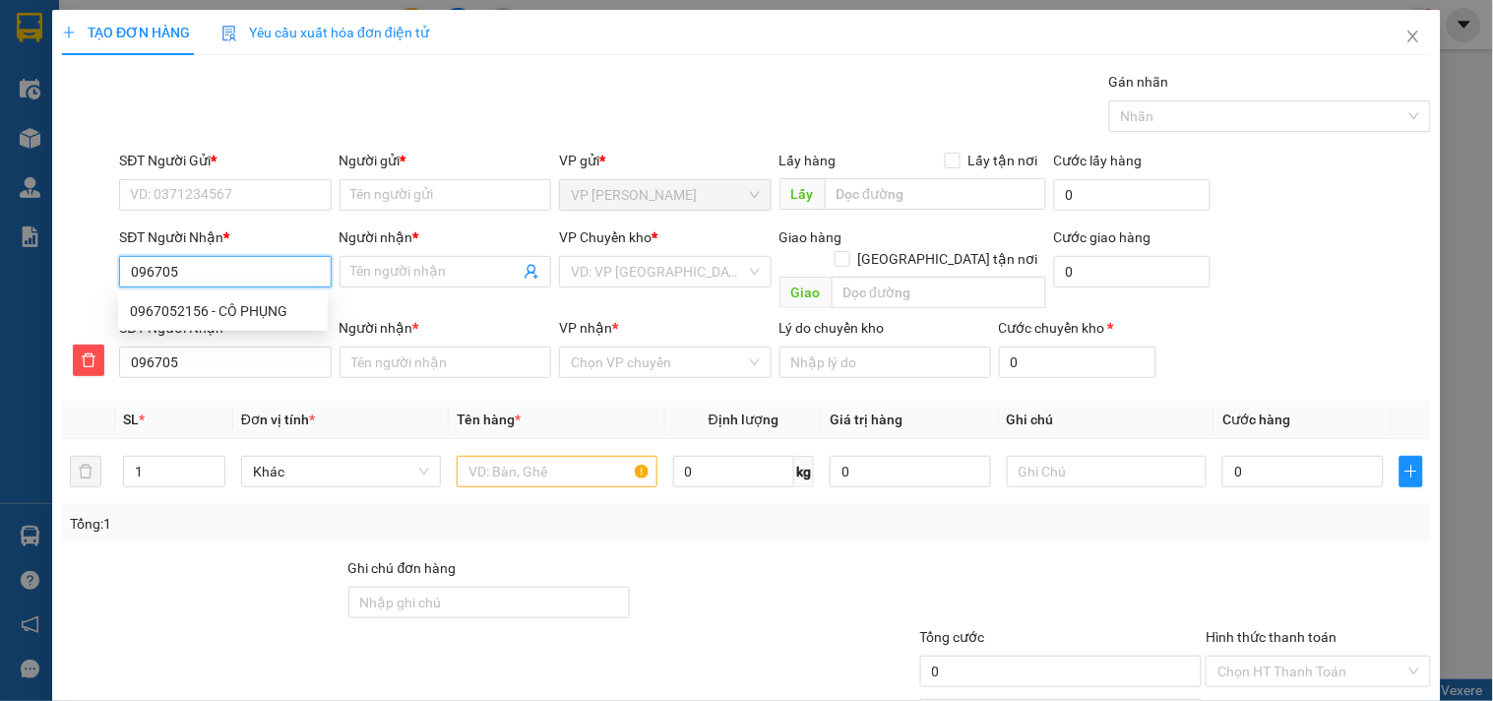
type input "0967052"
type input "09670521"
click at [256, 307] on div "0967052156 - CÔ PHỤNG" at bounding box center [223, 311] width 186 height 22
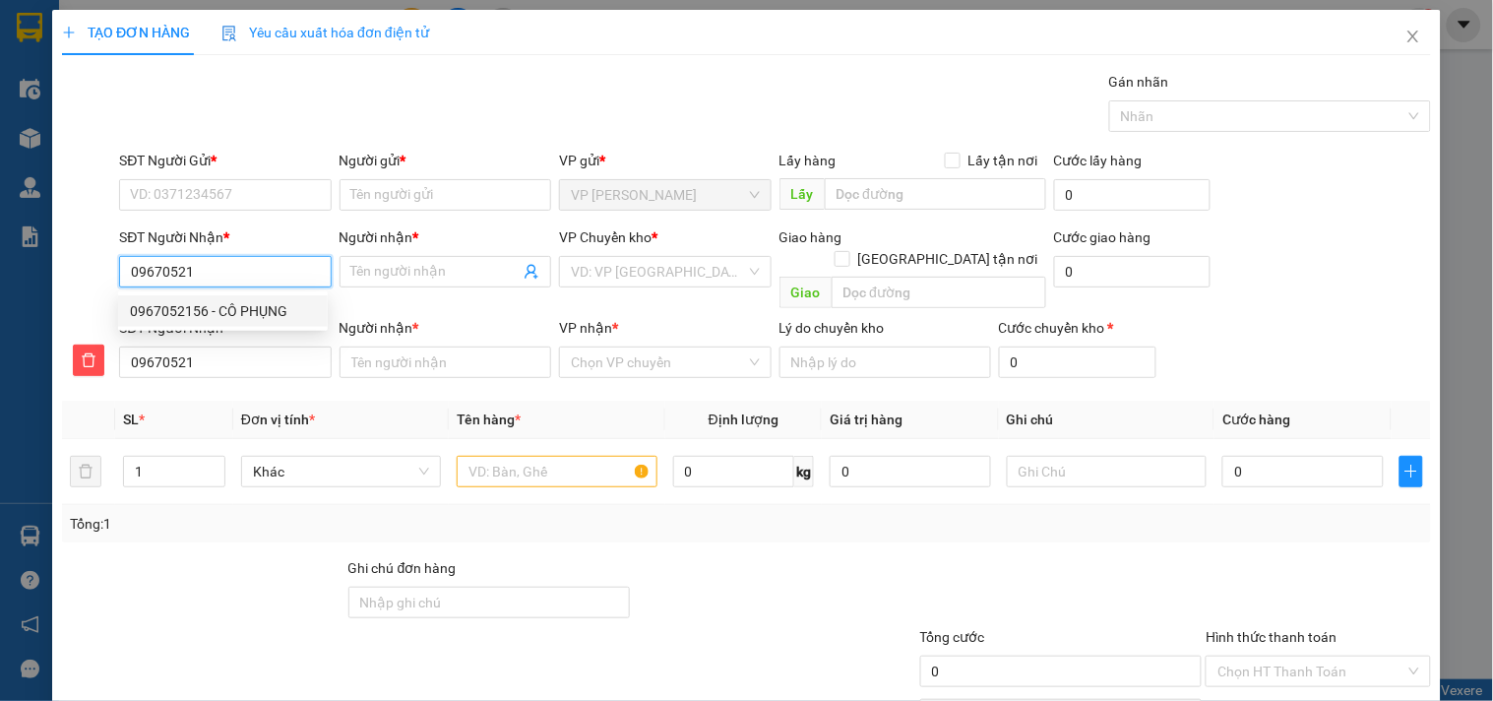
type input "0967052156"
type input "CÔ PHỤNG"
type input "0967052156"
type input "CÔ PHỤNG"
type input "60.000"
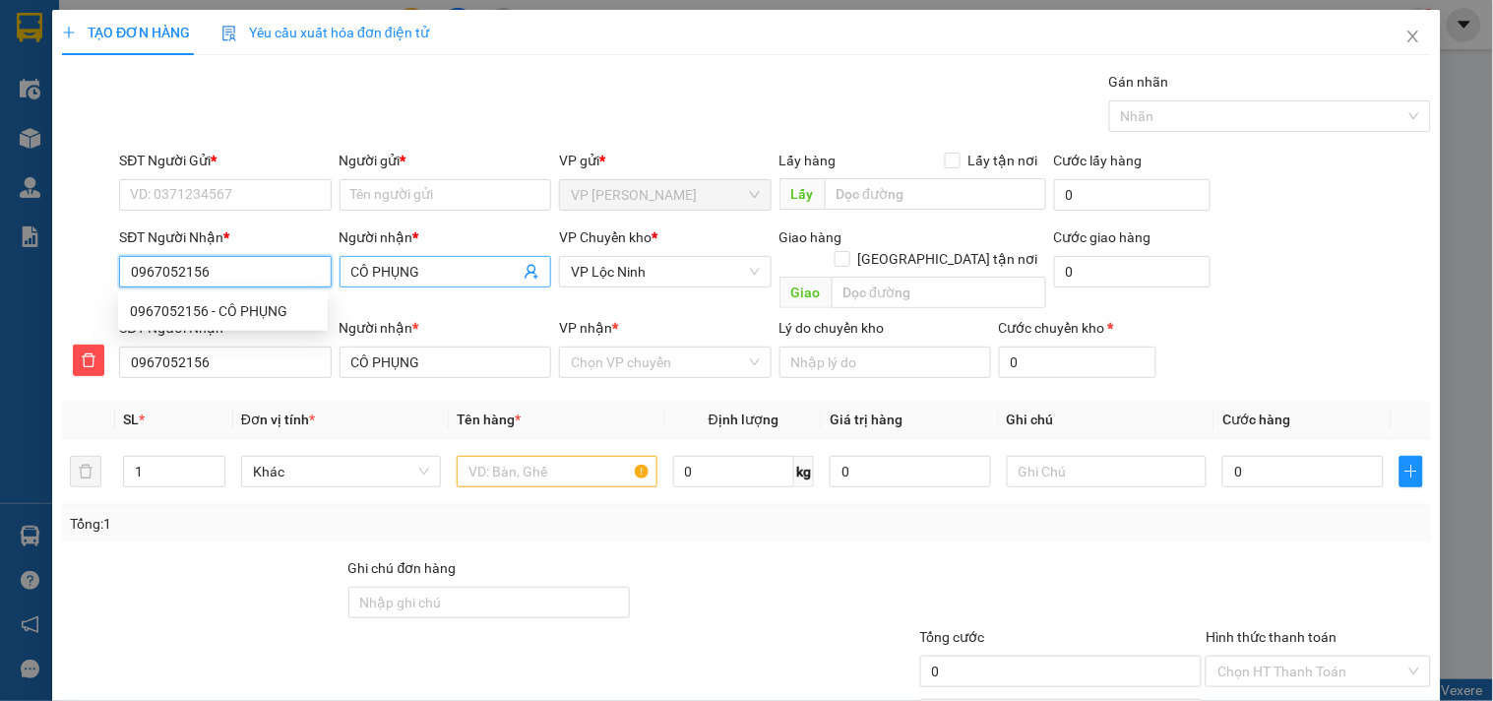
type input "60.000"
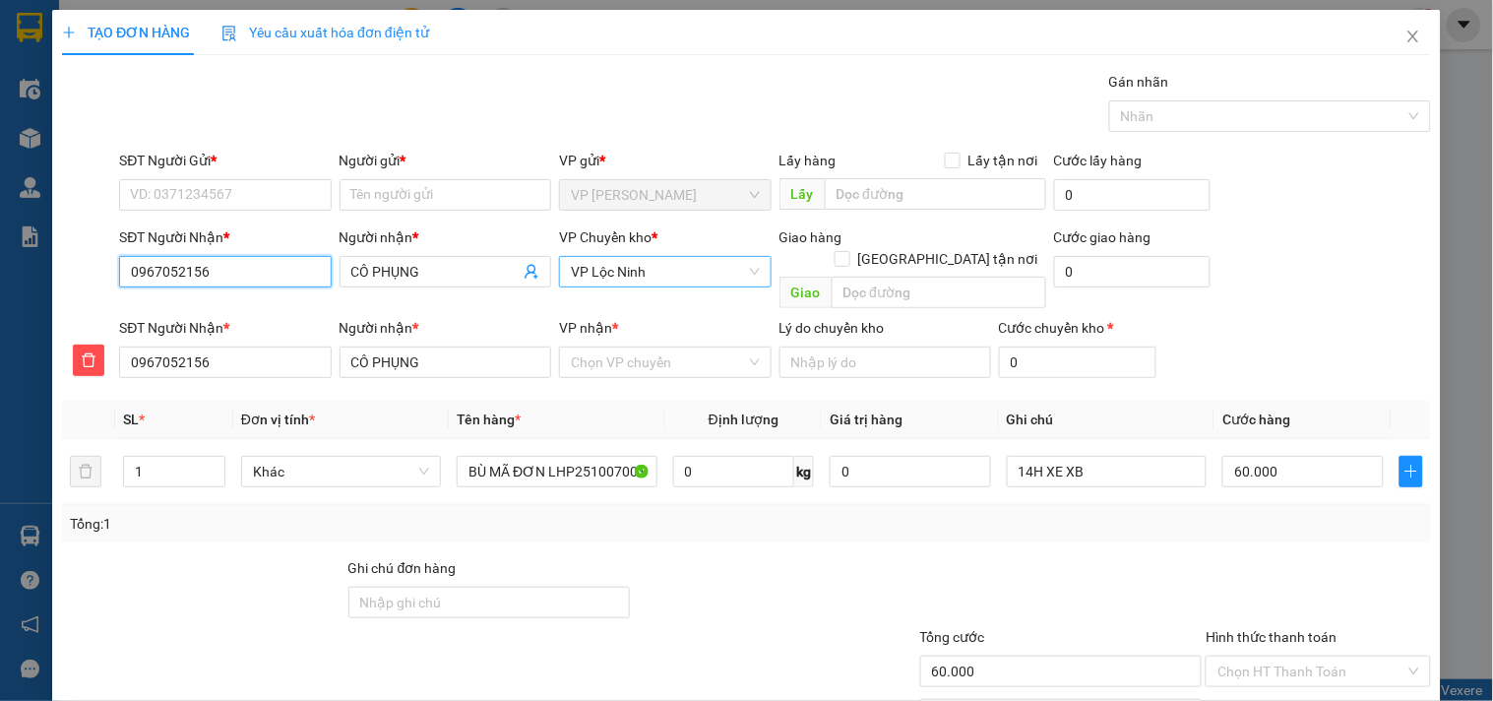
click at [703, 283] on span "VP Lộc Ninh" at bounding box center [665, 272] width 188 height 30
type input "0967052156"
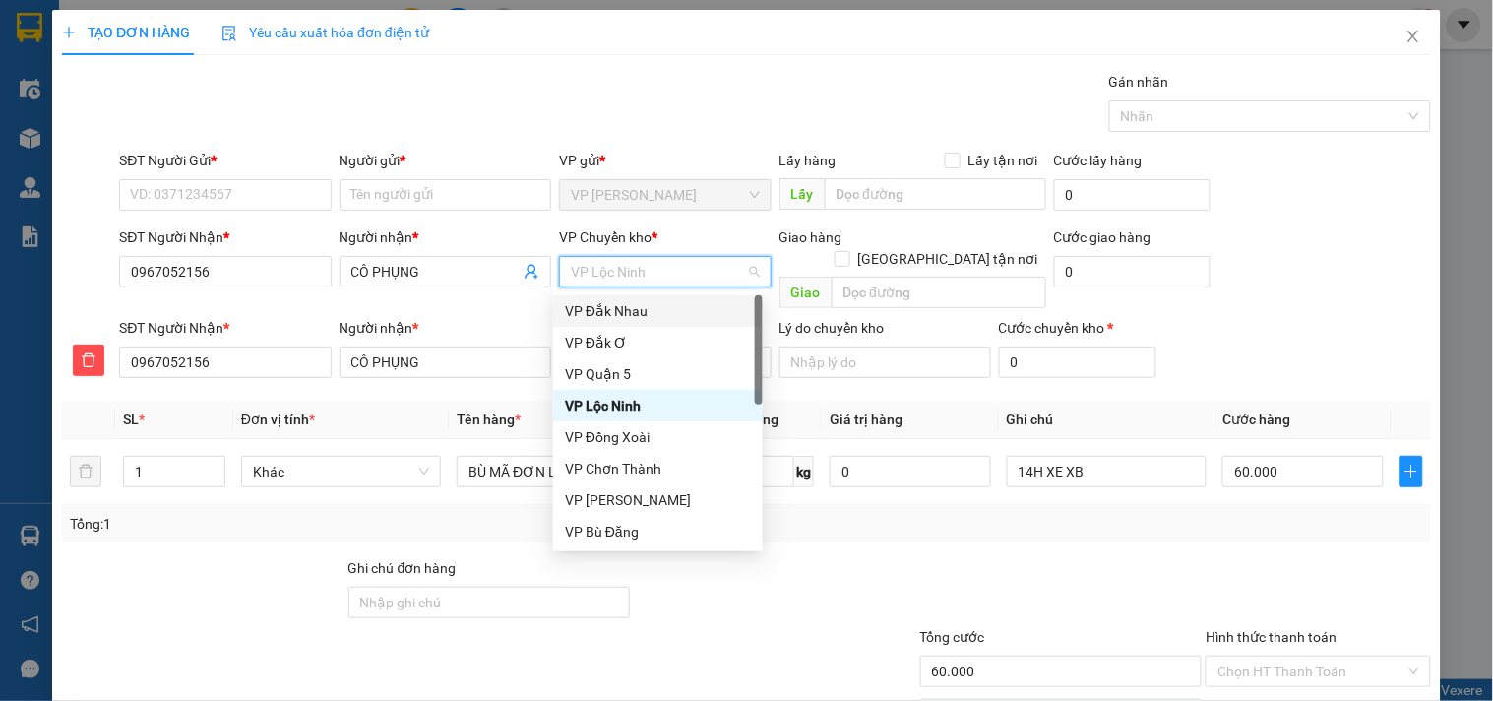
type input "x"
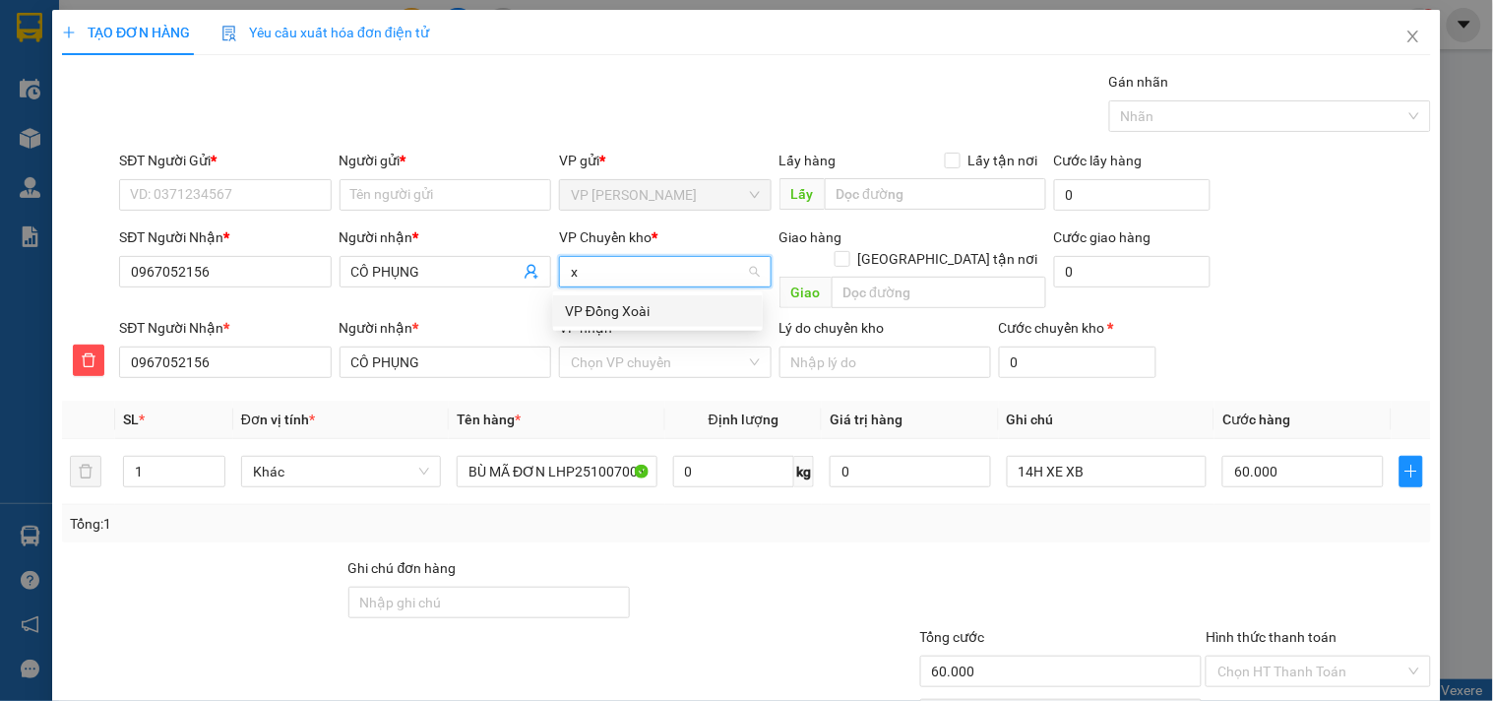
click at [662, 307] on div "VP Đồng Xoài" at bounding box center [658, 311] width 186 height 22
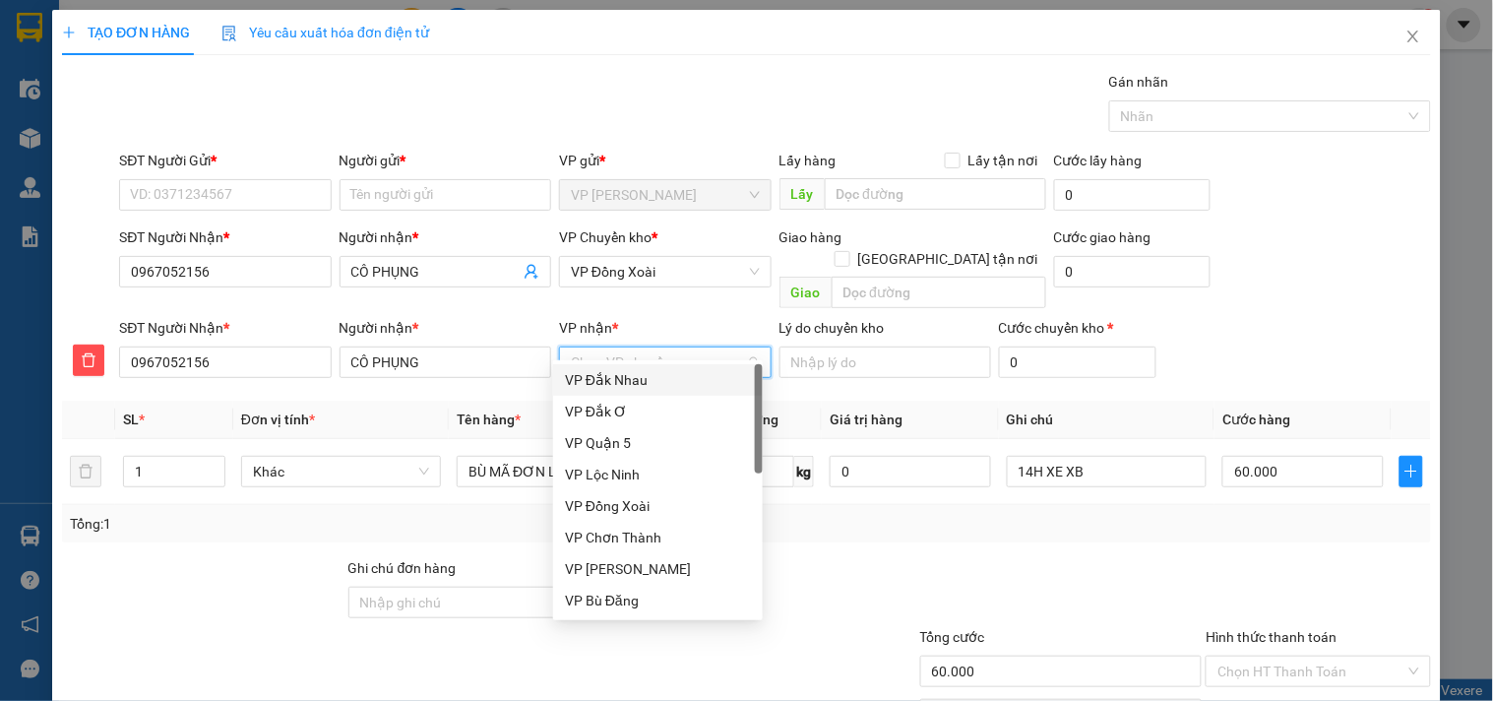
click at [649, 347] on input "VP nhận *" at bounding box center [658, 362] width 174 height 30
drag, startPoint x: 633, startPoint y: 474, endPoint x: 598, endPoint y: 467, distance: 35.1
click at [633, 475] on div "VP Lộc Ninh" at bounding box center [658, 474] width 186 height 22
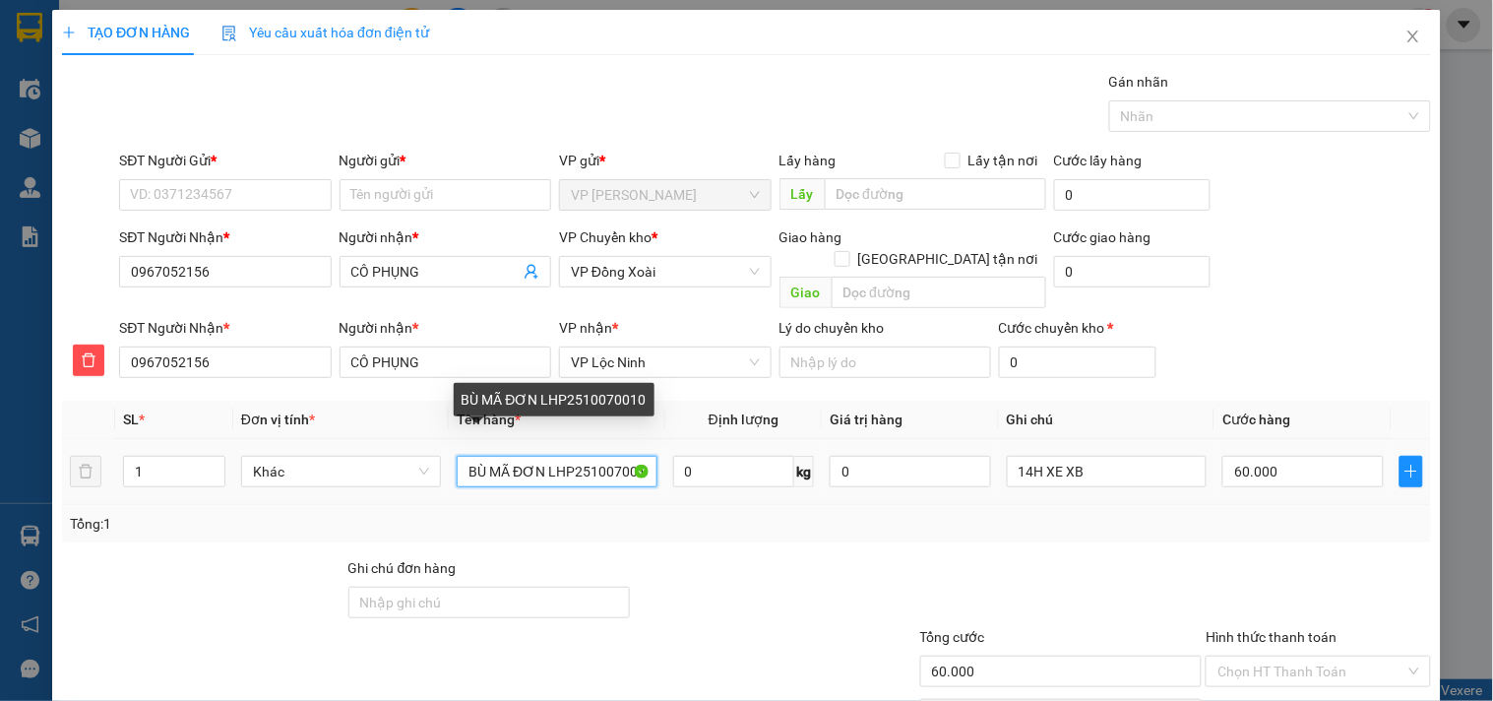
click at [569, 456] on input "BÙ MÃ ĐƠN LHP2510070010" at bounding box center [557, 471] width 200 height 31
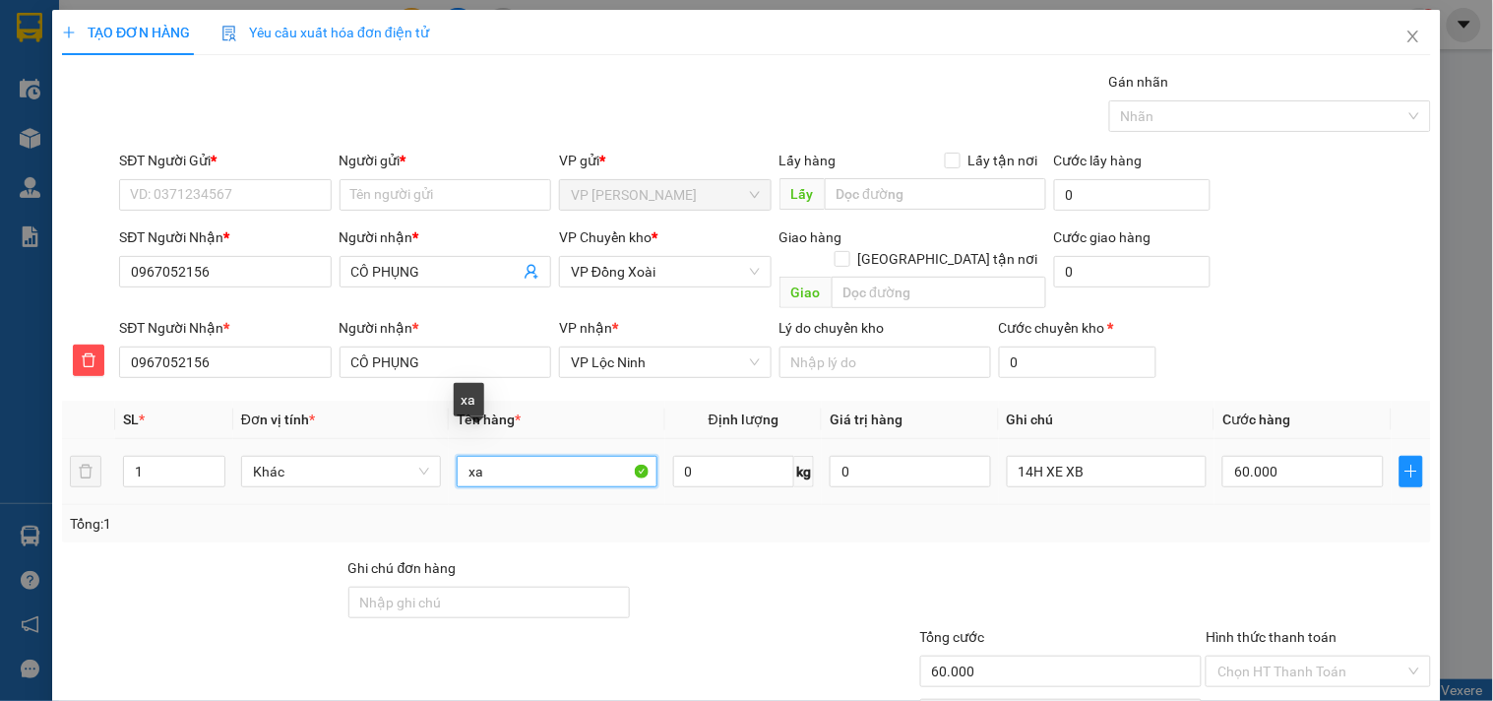
type input "x"
type input "XE ĐẠP CŨ"
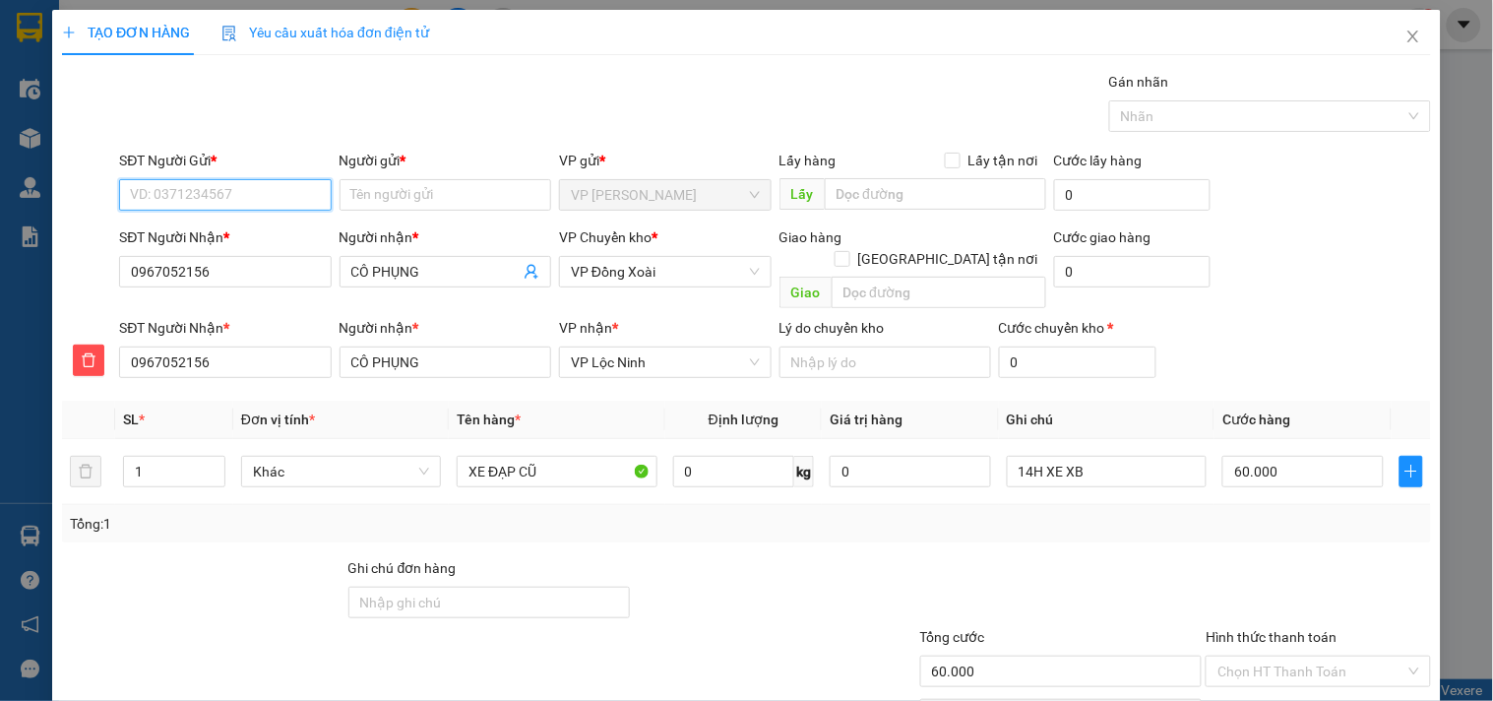
click at [215, 200] on input "SĐT Người Gửi *" at bounding box center [225, 194] width 212 height 31
click at [219, 224] on div "0967052156 - CÔ PHỤNG" at bounding box center [223, 234] width 186 height 22
type input "0967052156"
type input "CÔ PHỤNG"
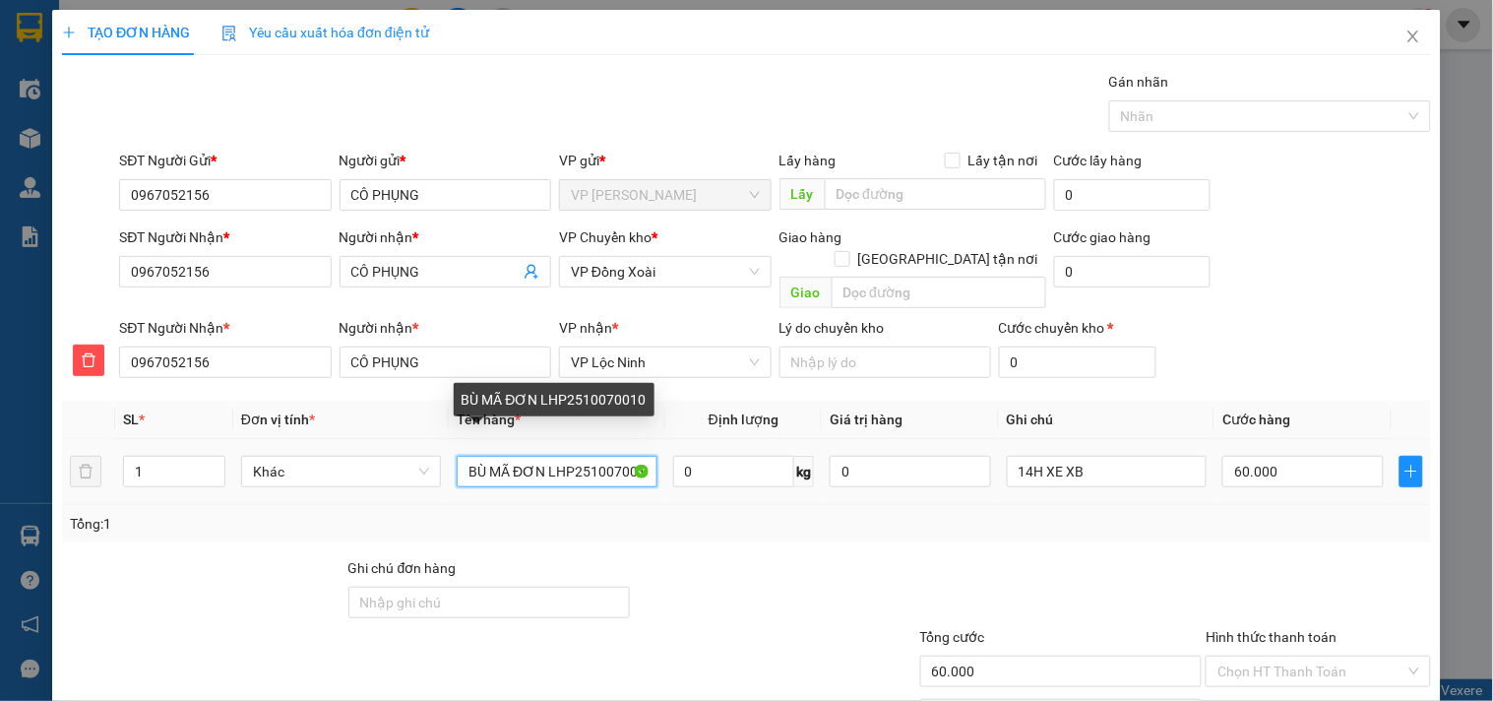
click at [522, 456] on input "BÙ MÃ ĐƠN LHP2510070010" at bounding box center [557, 471] width 200 height 31
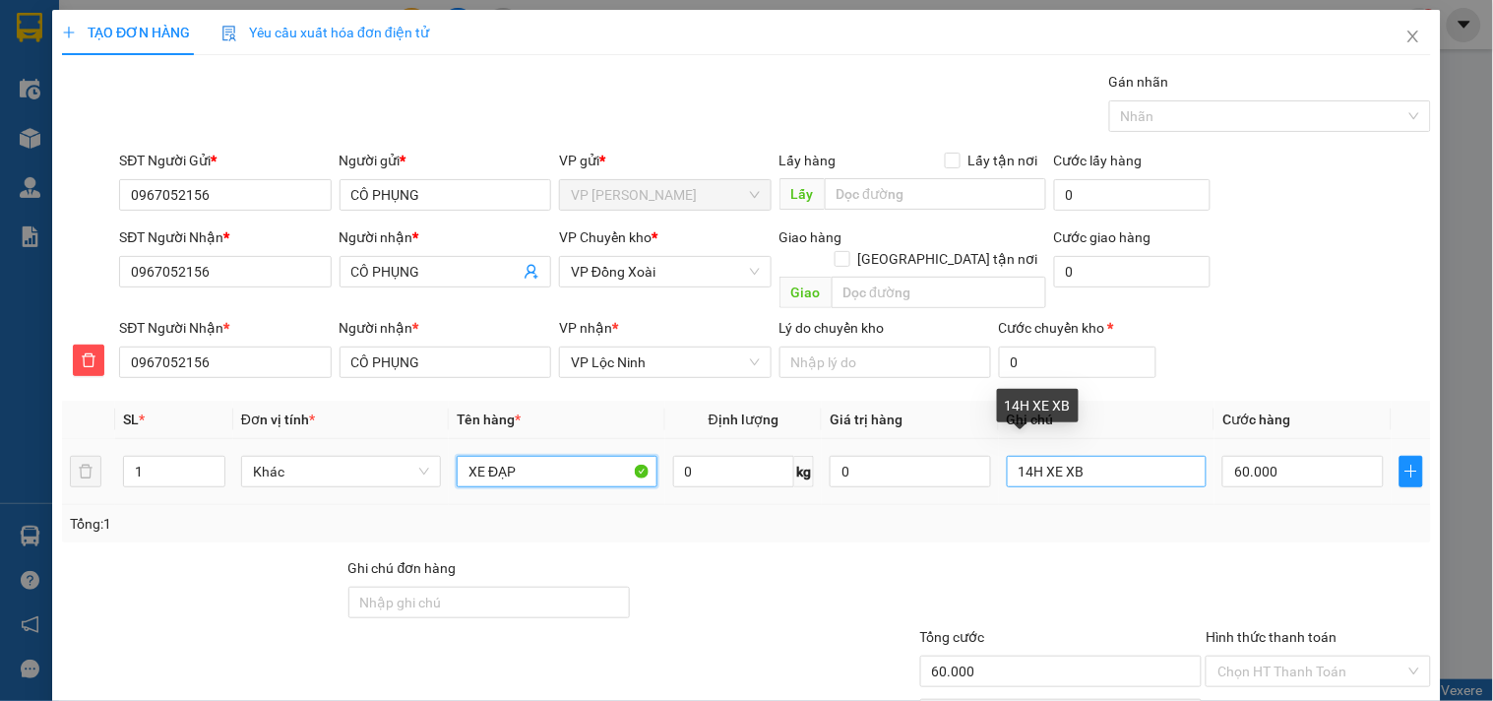
type input "XE ĐẠP"
click at [1139, 456] on input "14H XE XB" at bounding box center [1107, 471] width 200 height 31
type input "X"
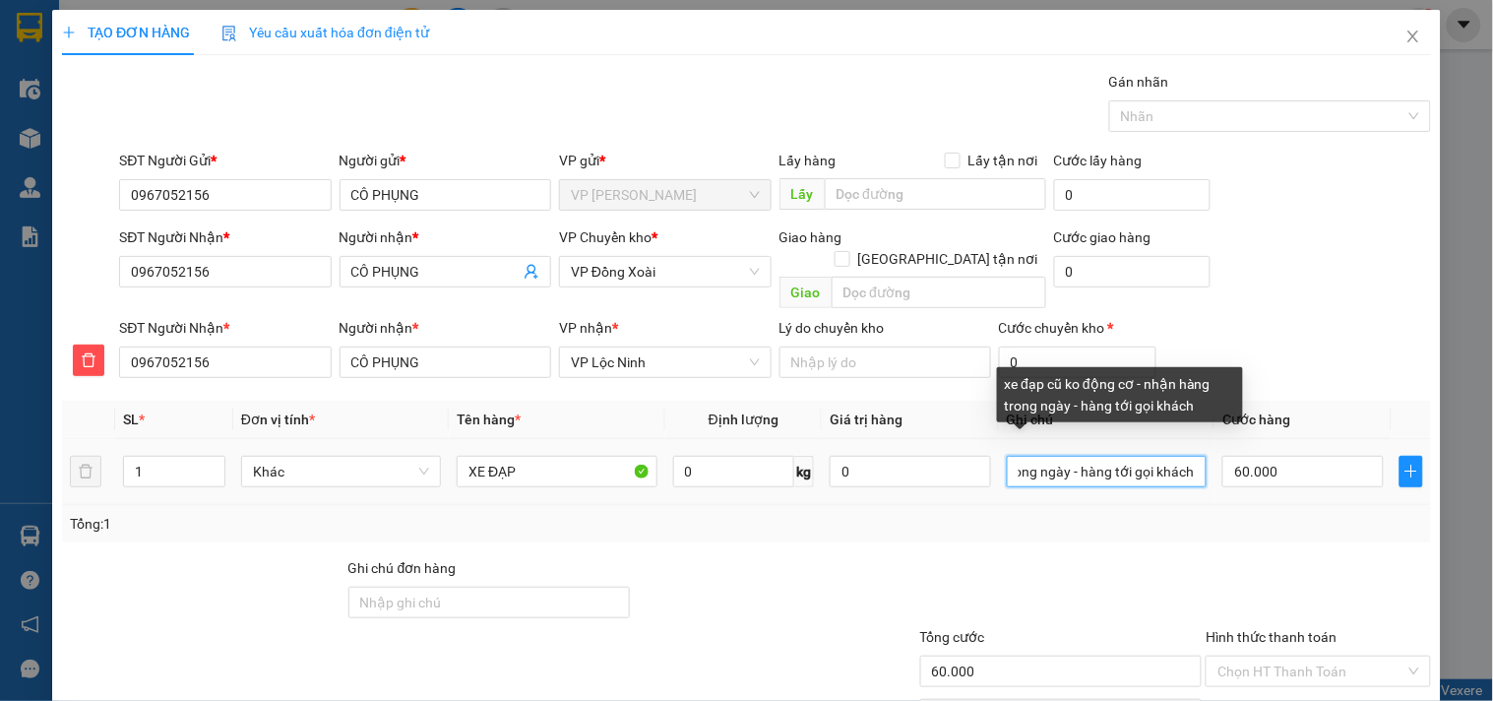
scroll to position [0, 236]
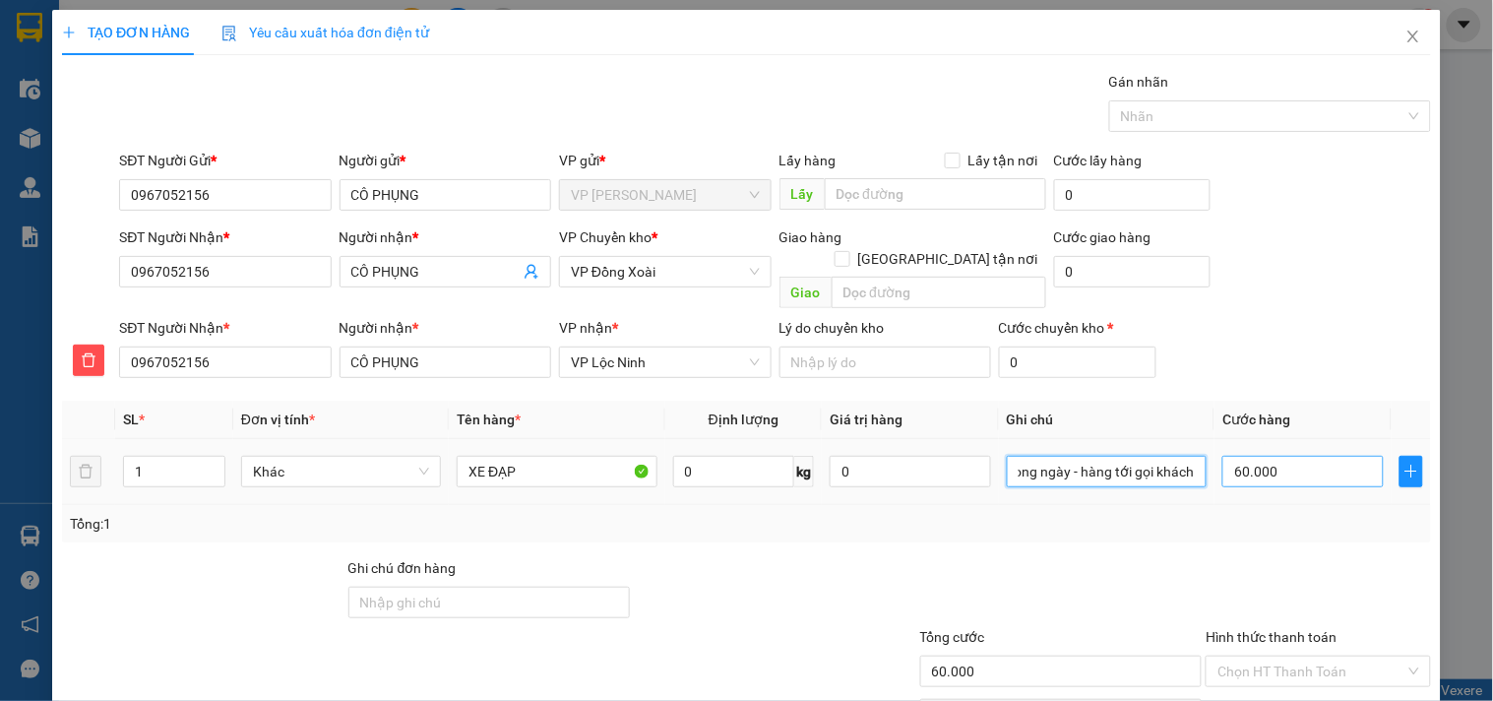
type input "xe đạp cũ ko động cơ - nhận hàng trong ngày - hàng tới gọi khách"
click at [1353, 456] on input "60.000" at bounding box center [1302, 471] width 161 height 31
type input "1"
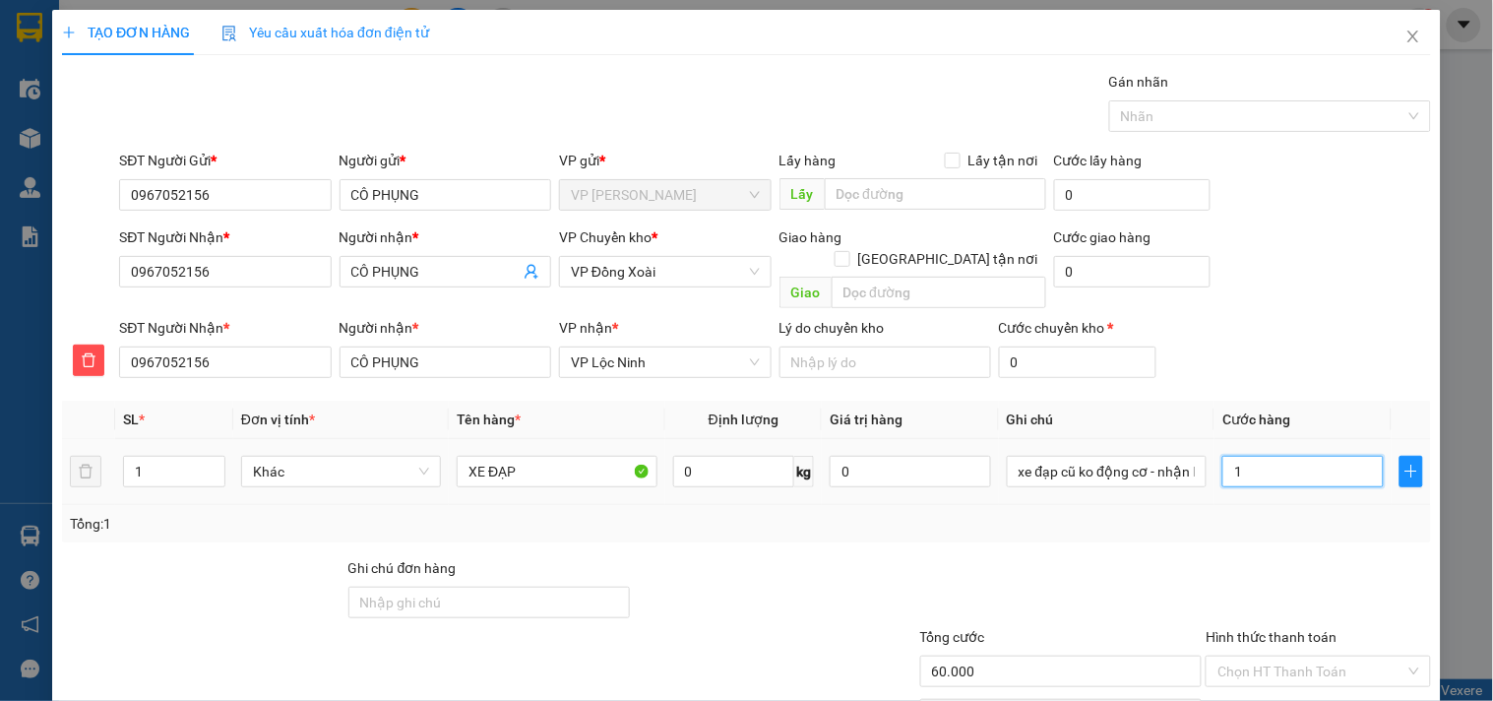
type input "1"
type input "15"
type input "150"
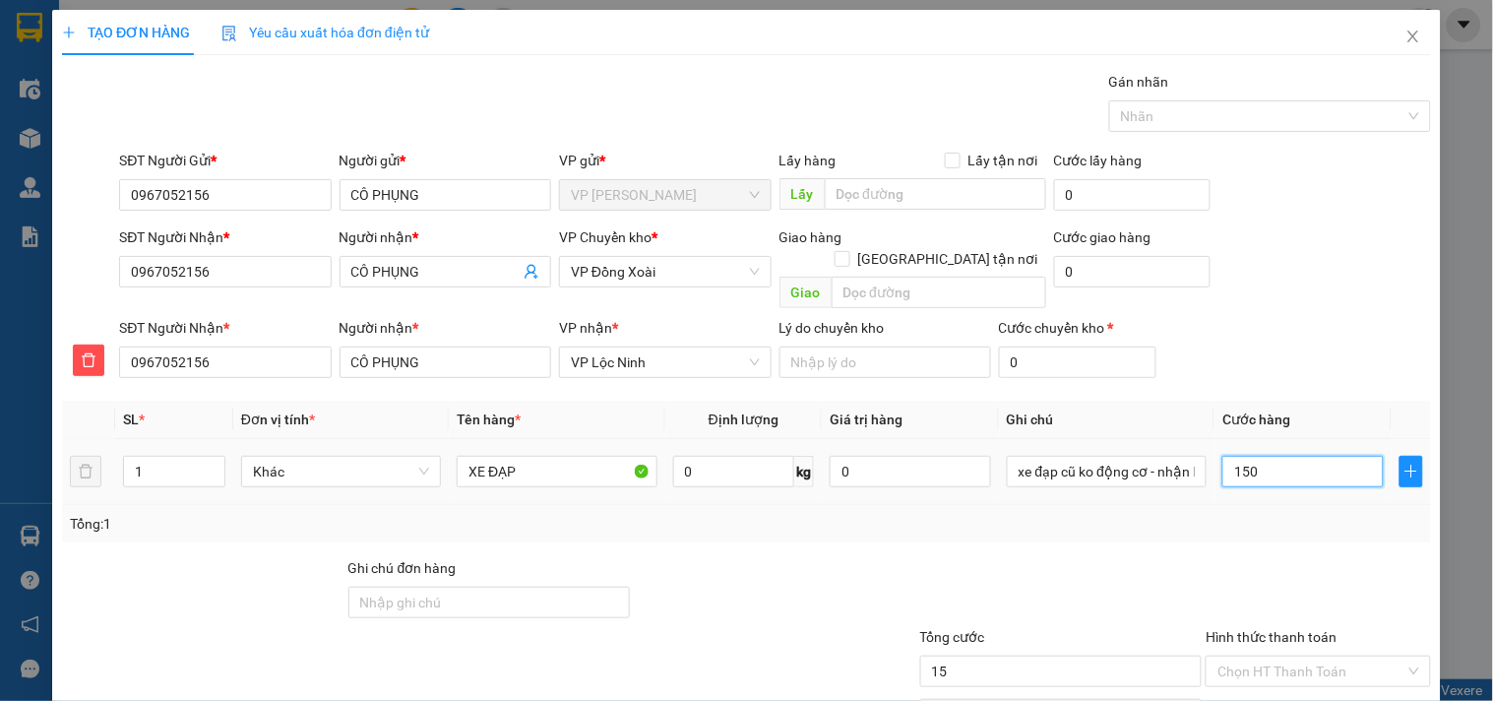
type input "150"
type input "150.000"
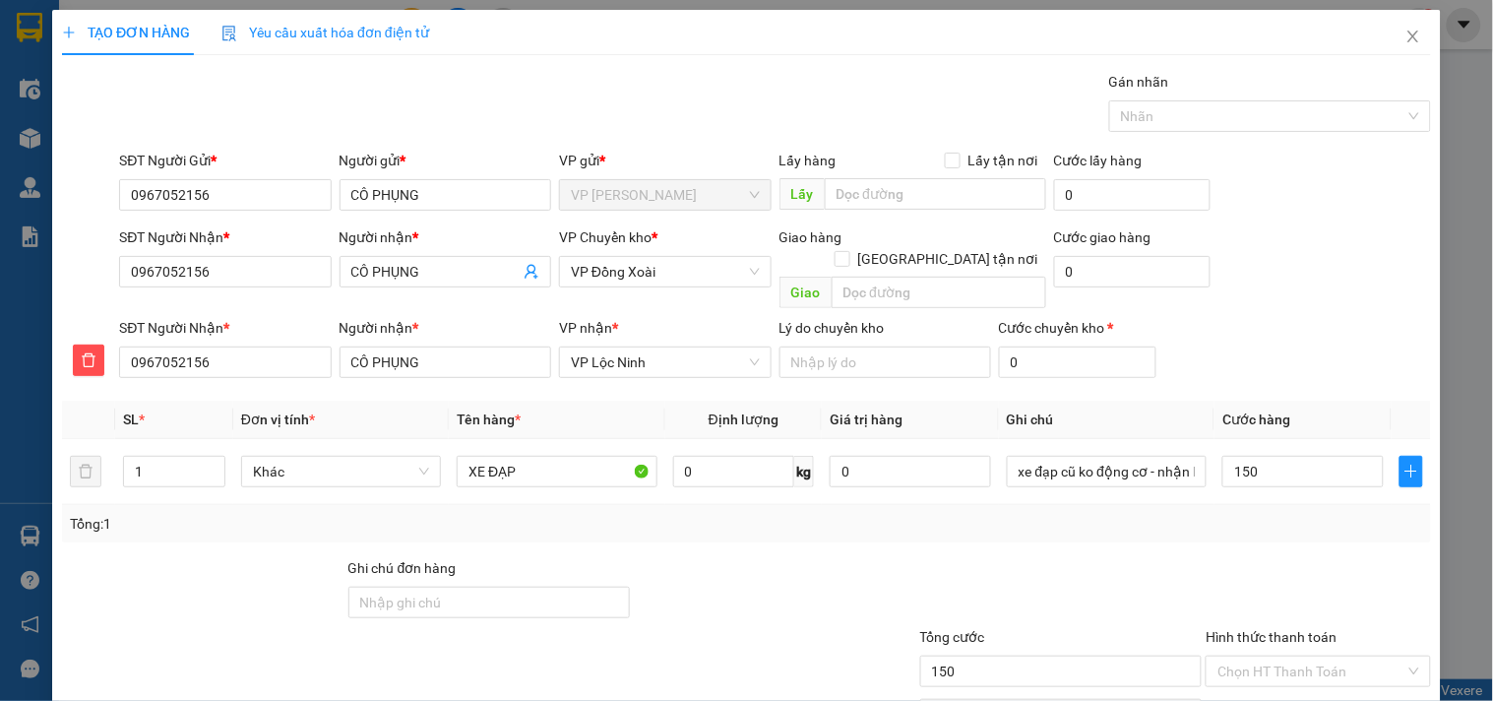
type input "150.000"
click at [959, 557] on div at bounding box center [1061, 591] width 286 height 69
click at [989, 655] on input "150.000" at bounding box center [1061, 670] width 282 height 31
click at [1389, 317] on div "SĐT Người Nhận * 0967052156 Người nhận * CÔ PHỤNG VP nhận * VP Lộc Ninh Lý do …" at bounding box center [775, 351] width 1320 height 69
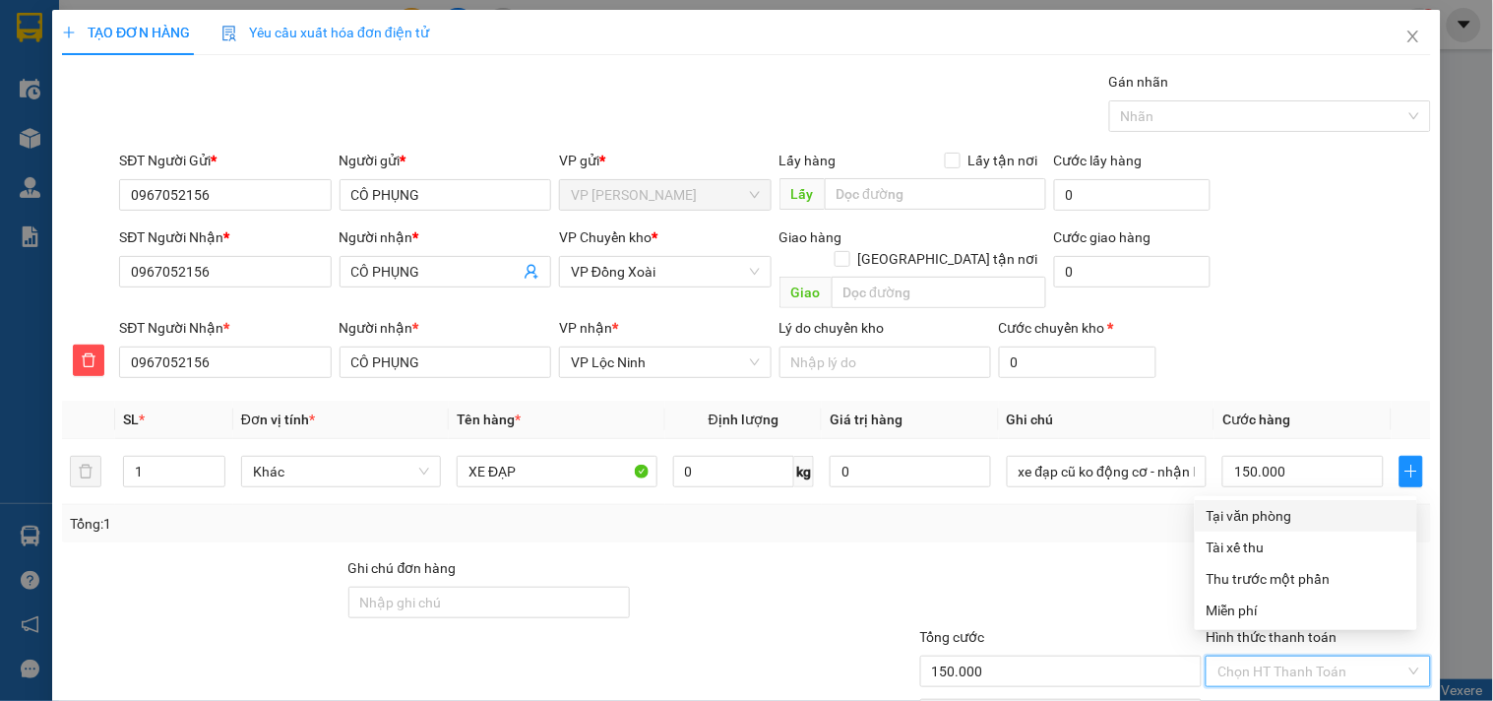
click at [1251, 656] on input "Hình thức thanh toán" at bounding box center [1310, 671] width 187 height 30
click at [1256, 519] on div "Tại văn phòng" at bounding box center [1305, 516] width 199 height 22
type input "0"
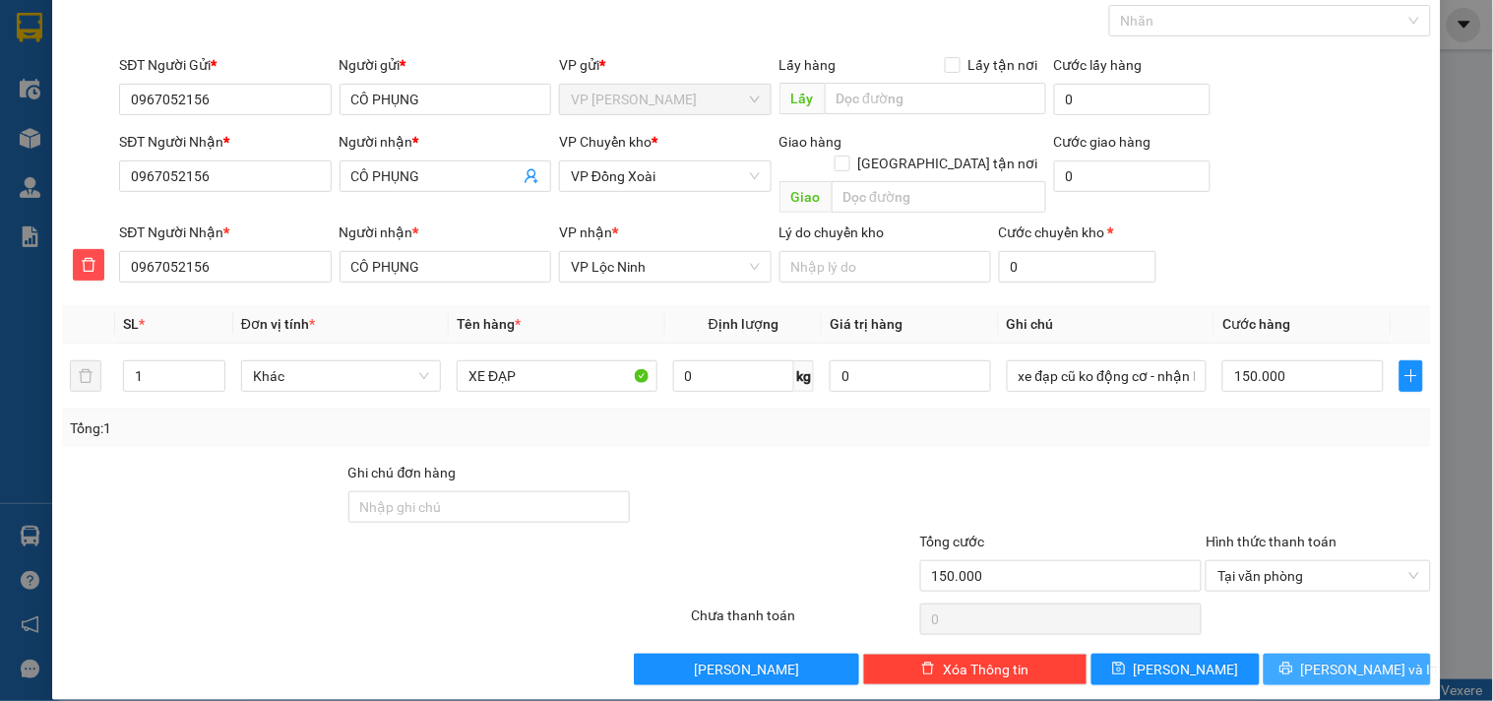
click at [1319, 658] on span "Lưu và In" at bounding box center [1370, 669] width 138 height 22
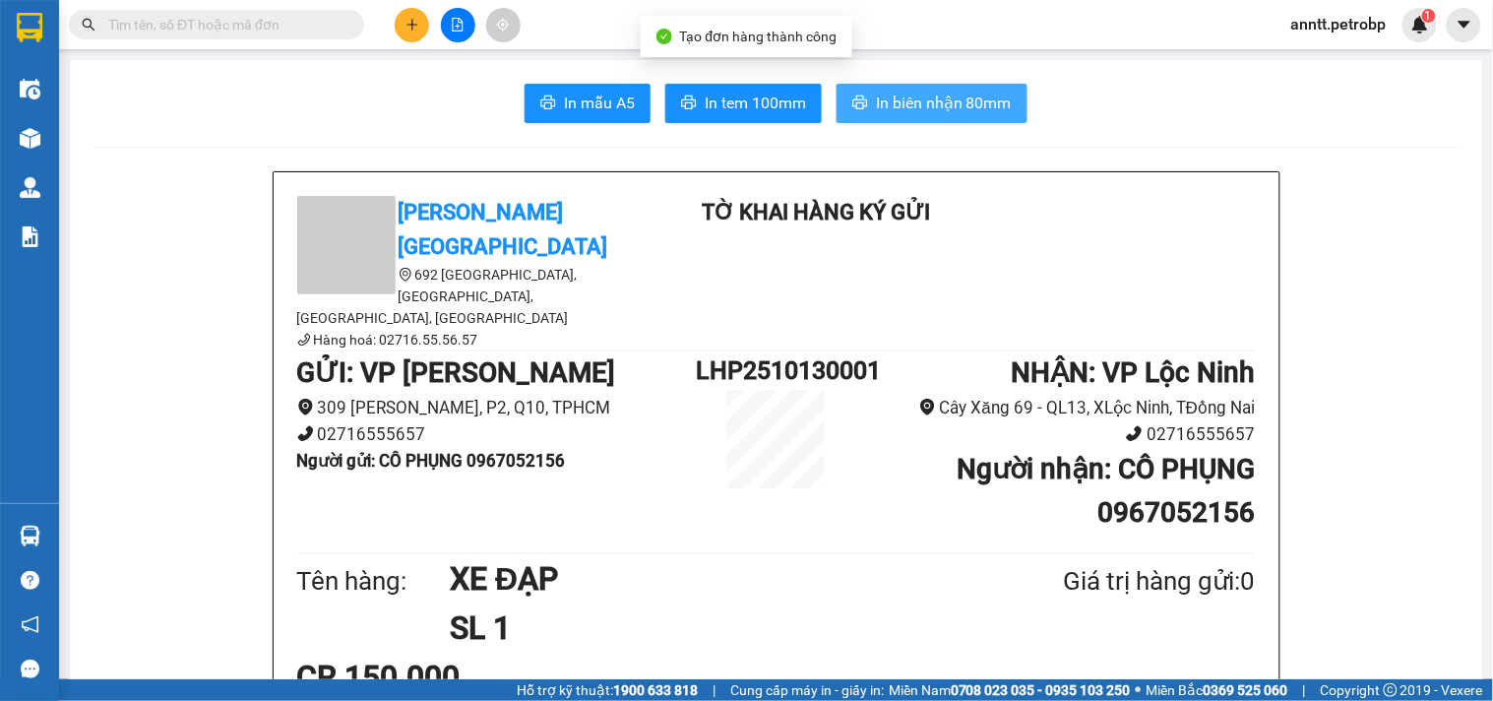
click at [911, 112] on span "In biên nhận 80mm" at bounding box center [944, 103] width 136 height 25
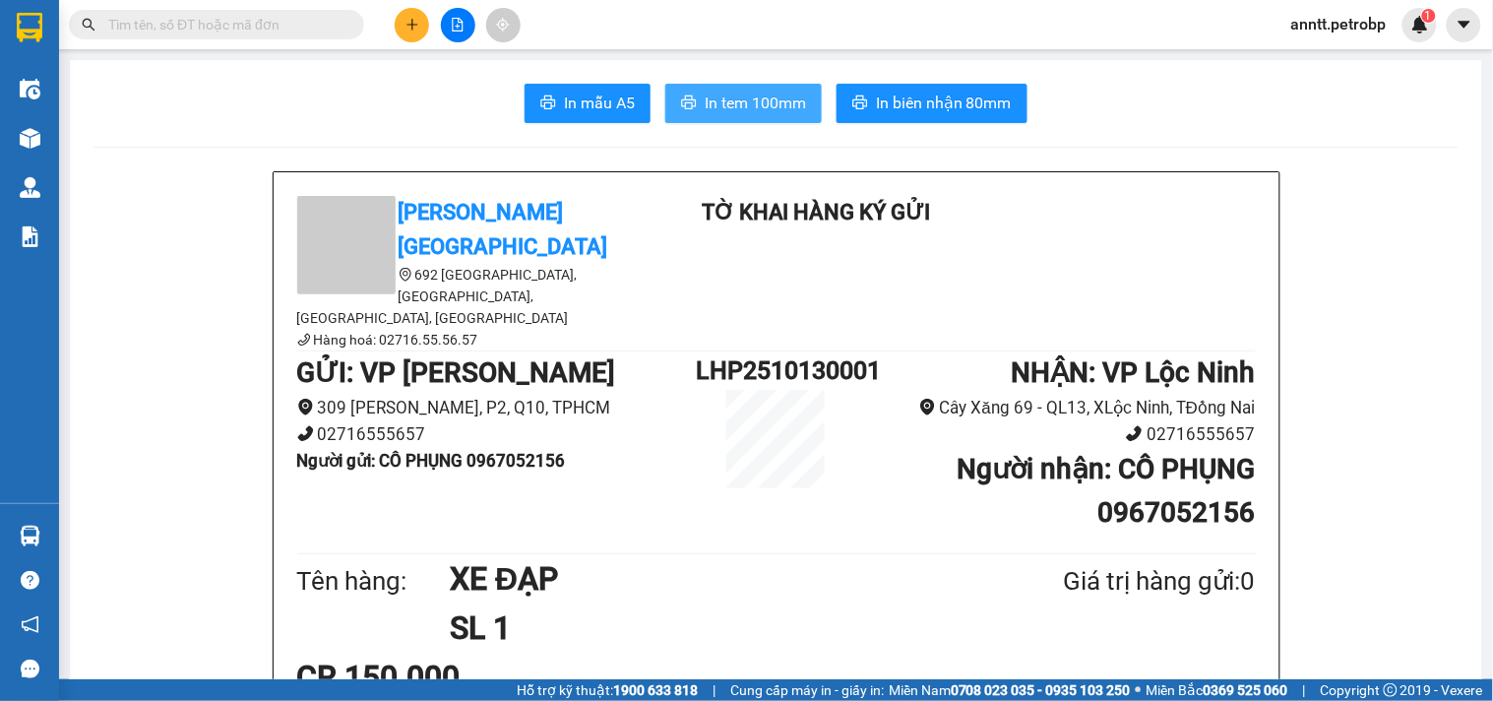
click at [706, 104] on span "In tem 100mm" at bounding box center [755, 103] width 101 height 25
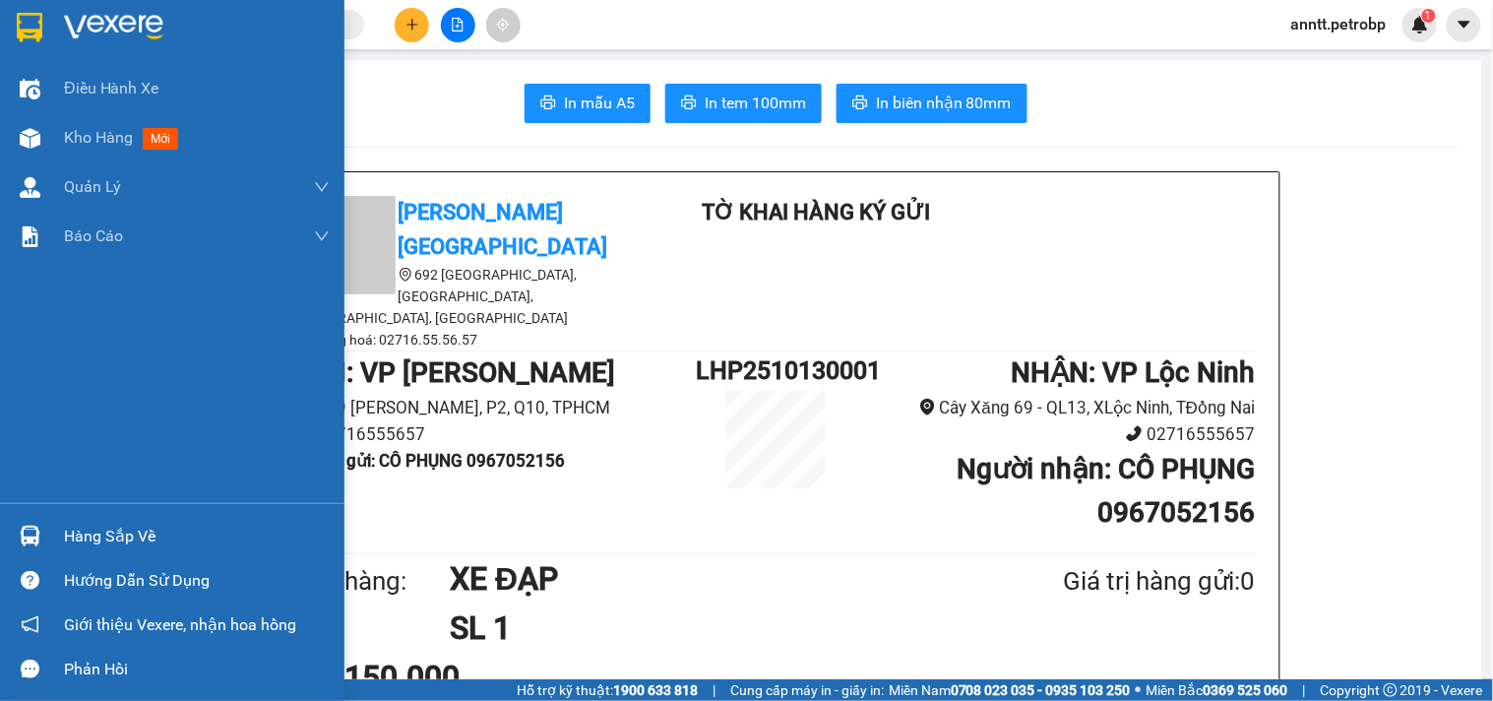
click at [28, 24] on img at bounding box center [30, 28] width 26 height 30
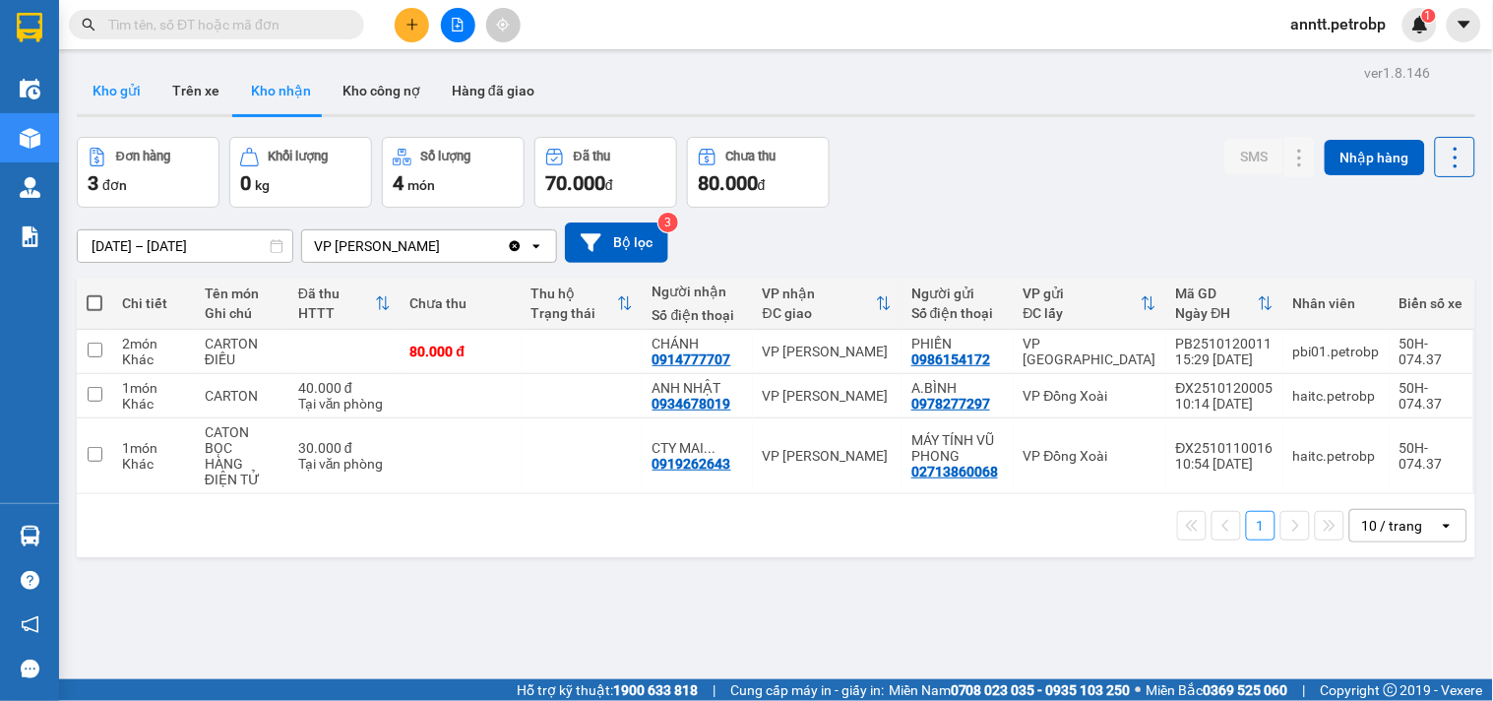
click at [110, 91] on button "Kho gửi" at bounding box center [117, 90] width 80 height 47
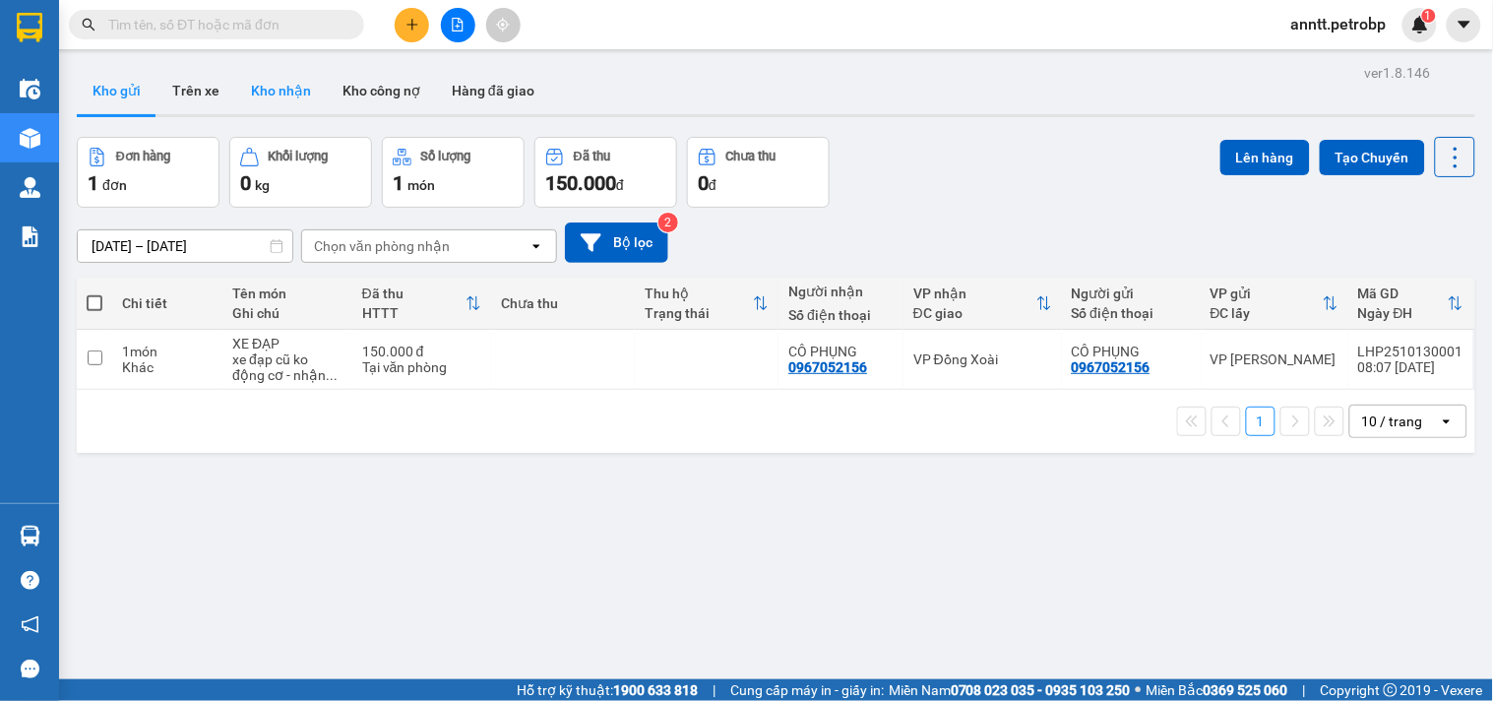
click at [282, 87] on button "Kho nhận" at bounding box center [281, 90] width 92 height 47
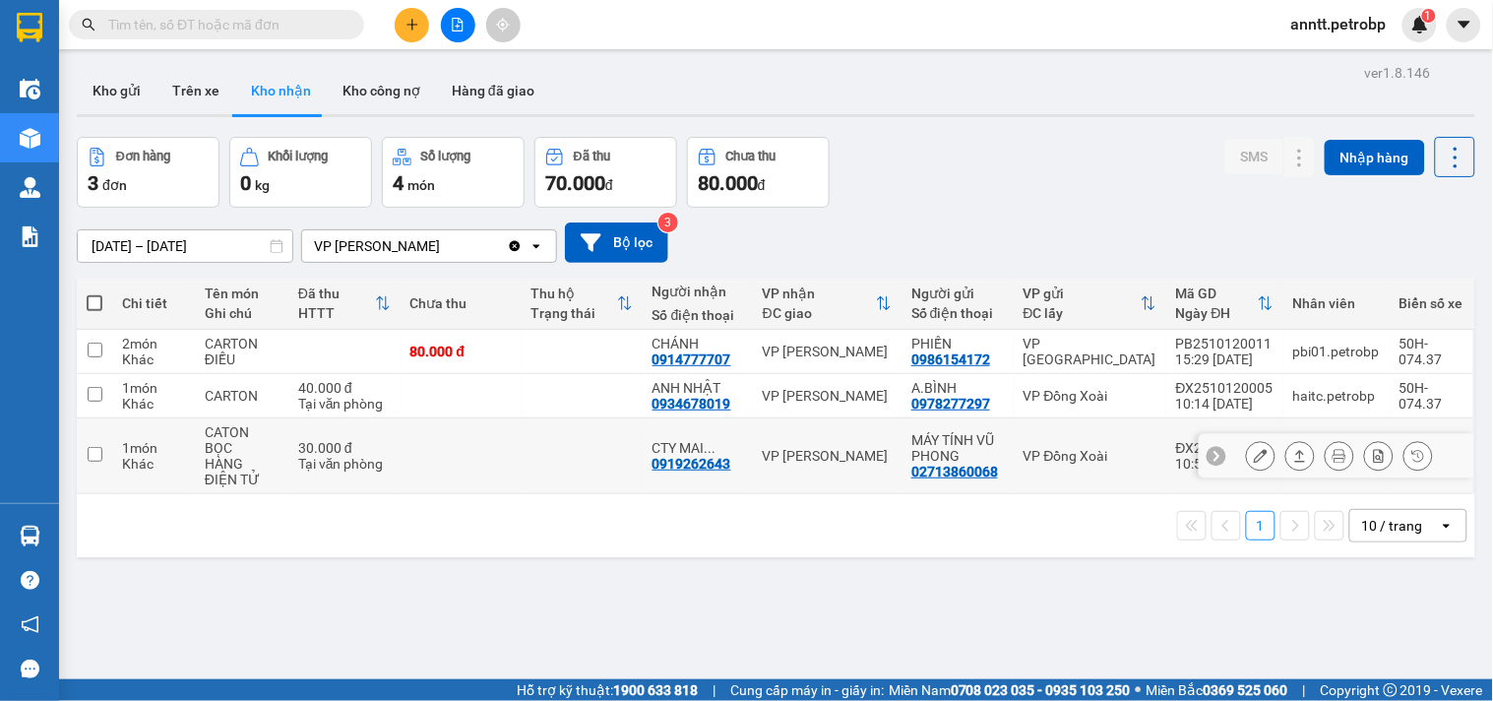
click at [92, 453] on input "checkbox" at bounding box center [95, 454] width 15 height 15
checkbox input "true"
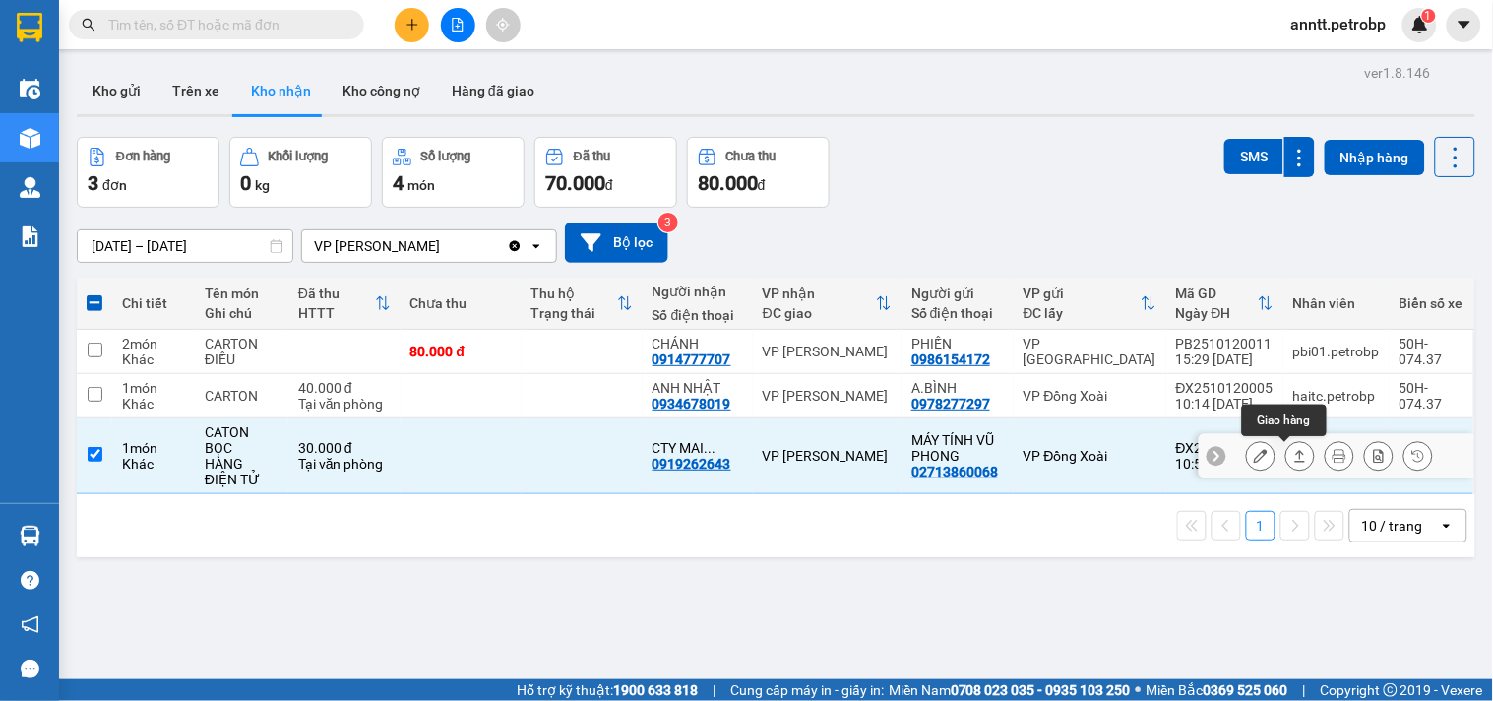
click at [1293, 456] on icon at bounding box center [1300, 456] width 14 height 14
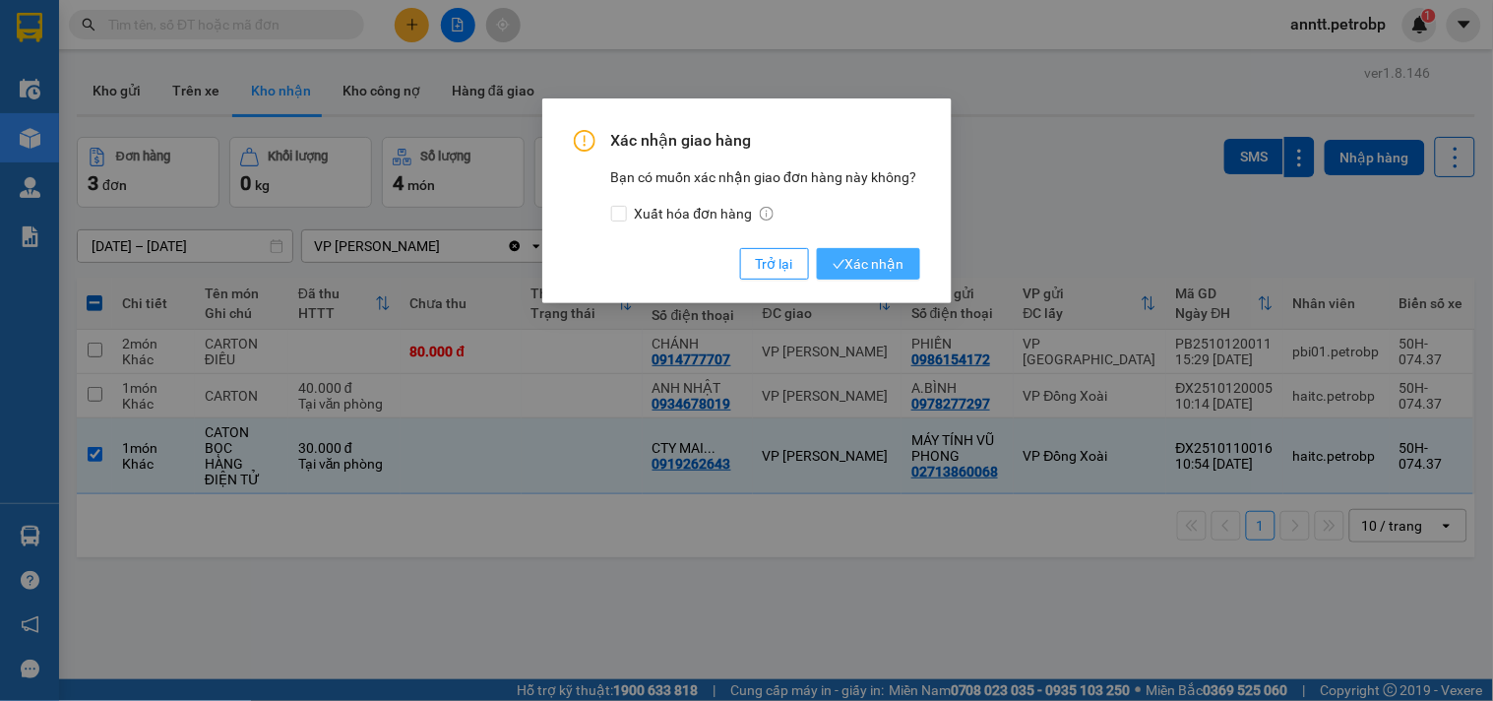
click at [878, 271] on span "Xác nhận" at bounding box center [868, 264] width 72 height 22
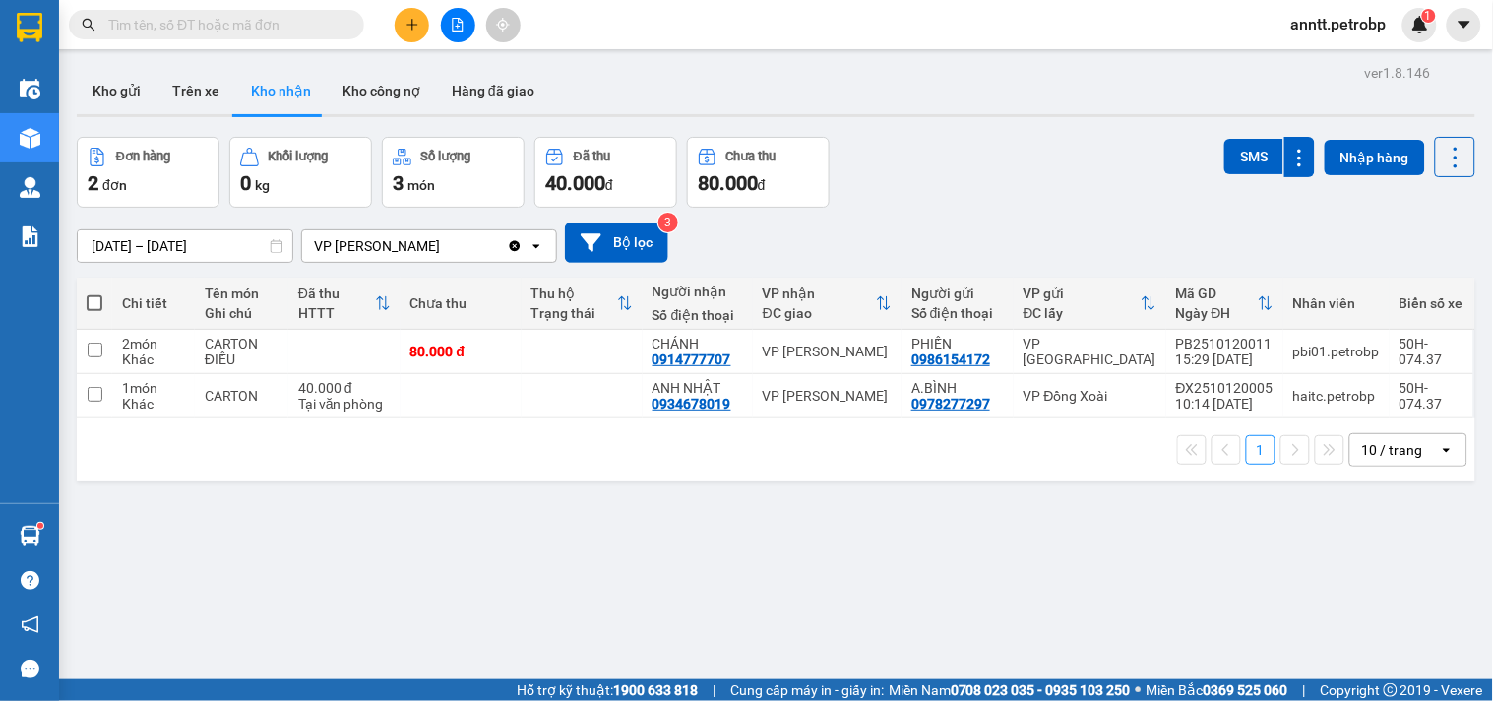
click at [190, 28] on input "text" at bounding box center [224, 25] width 232 height 22
click at [210, 25] on input "text" at bounding box center [224, 25] width 232 height 22
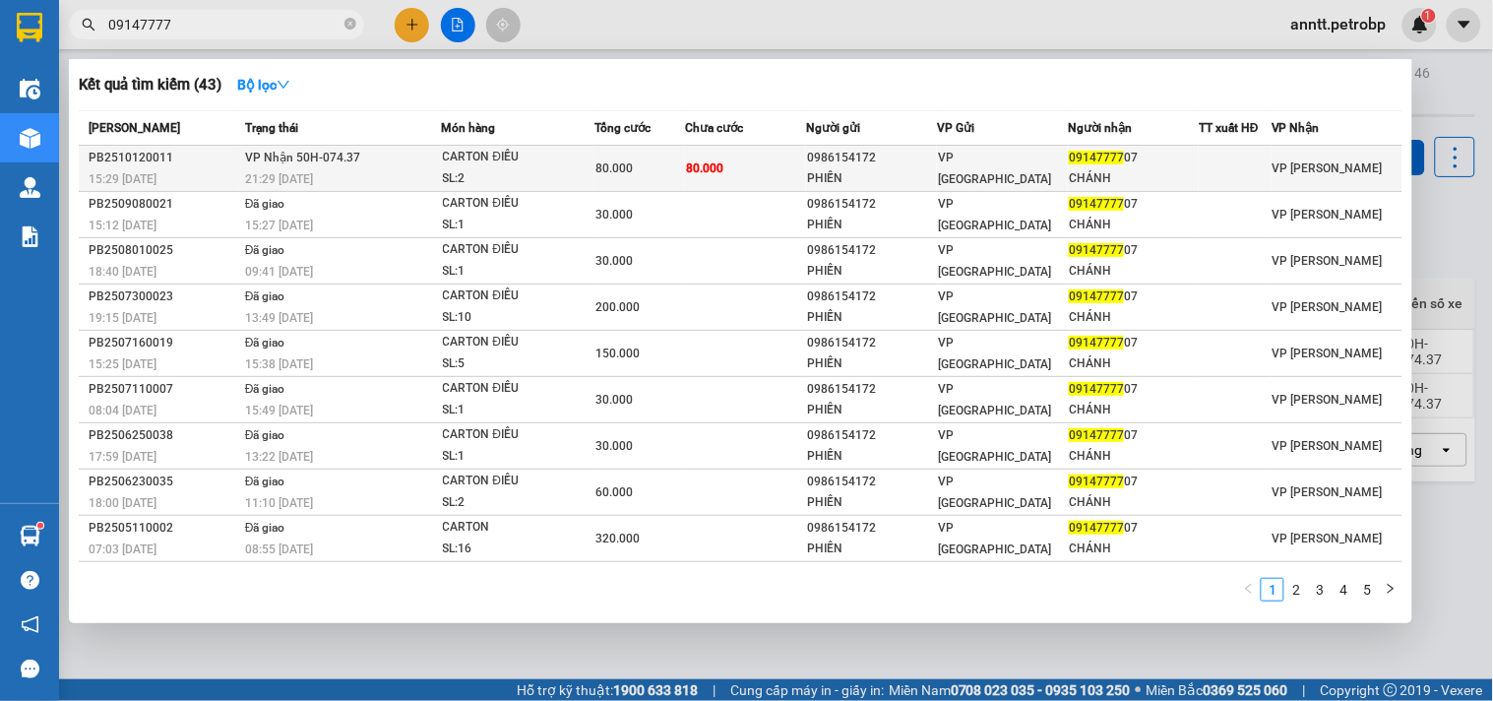
type input "09147777"
click at [807, 175] on div "PHIẾN" at bounding box center [871, 178] width 129 height 21
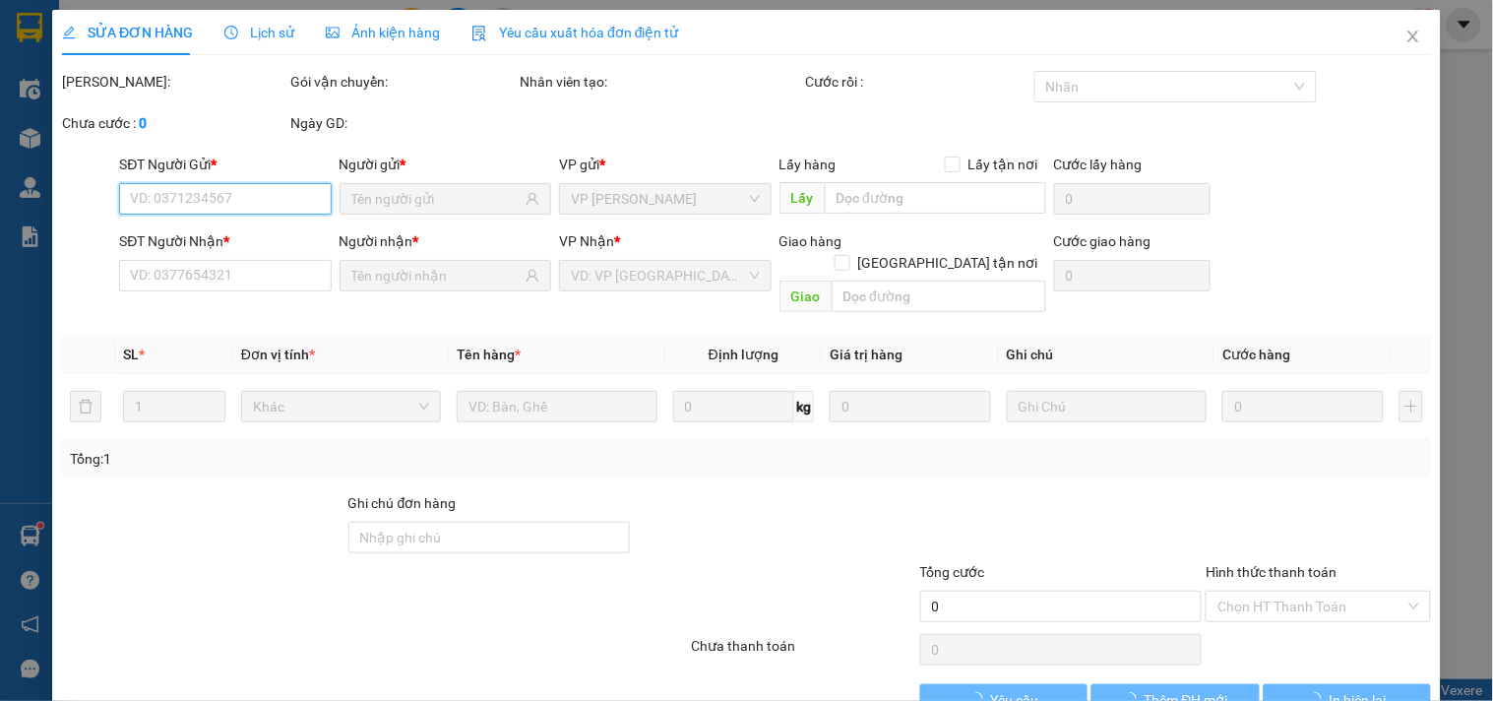
type input "0986154172"
type input "PHIẾN"
type input "0914777707"
type input "CHÁNH"
type input "80.000"
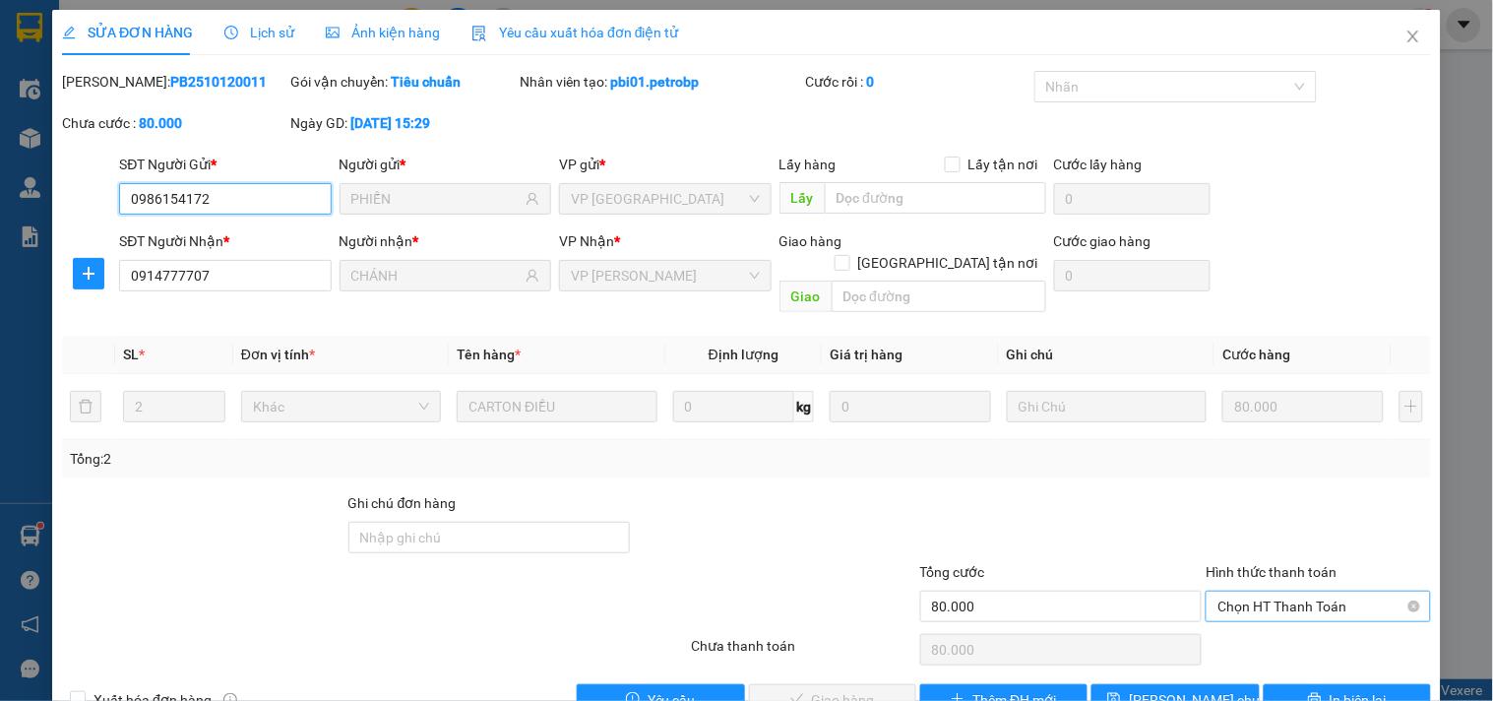
click at [1317, 591] on span "Chọn HT Thanh Toán" at bounding box center [1317, 606] width 201 height 30
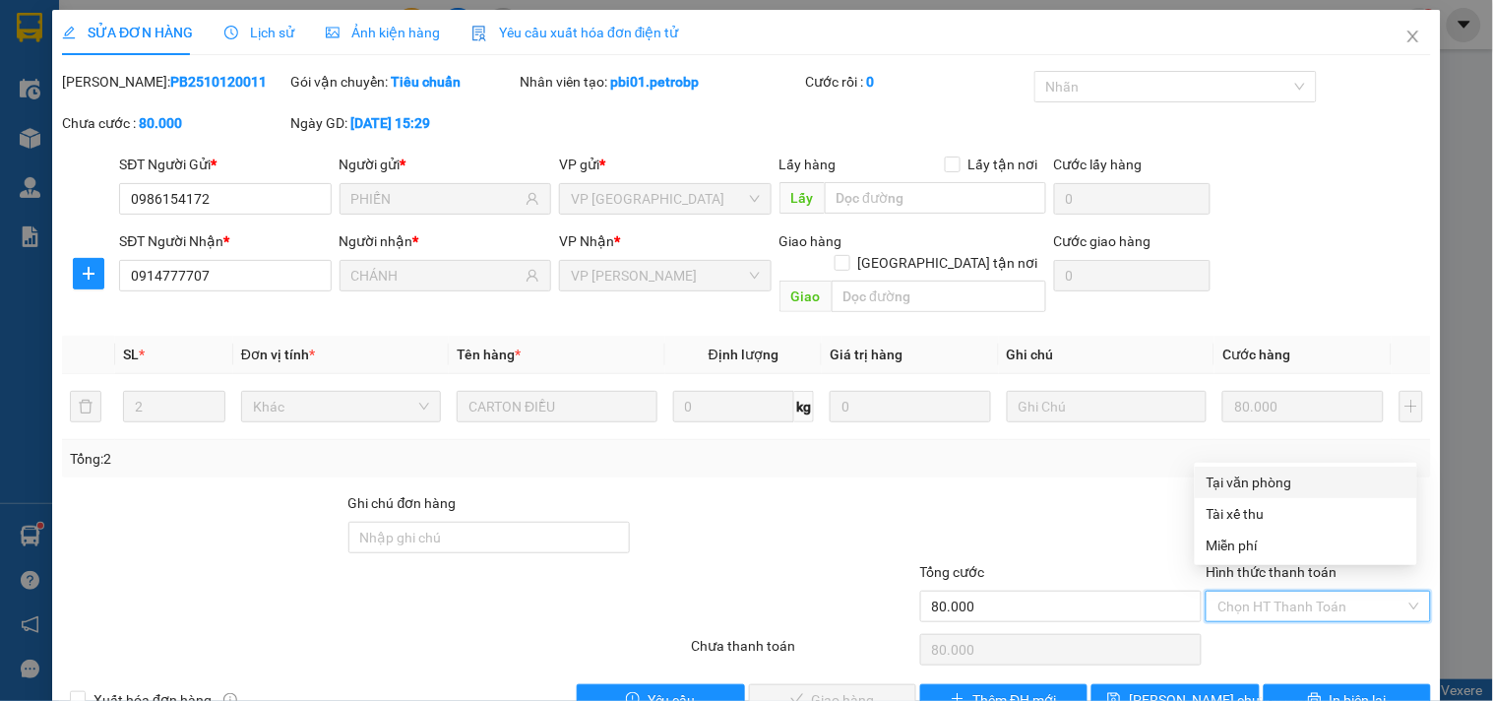
drag, startPoint x: 1302, startPoint y: 487, endPoint x: 901, endPoint y: 601, distance: 416.5
click at [1300, 489] on div "Tại văn phòng" at bounding box center [1305, 482] width 199 height 22
type input "0"
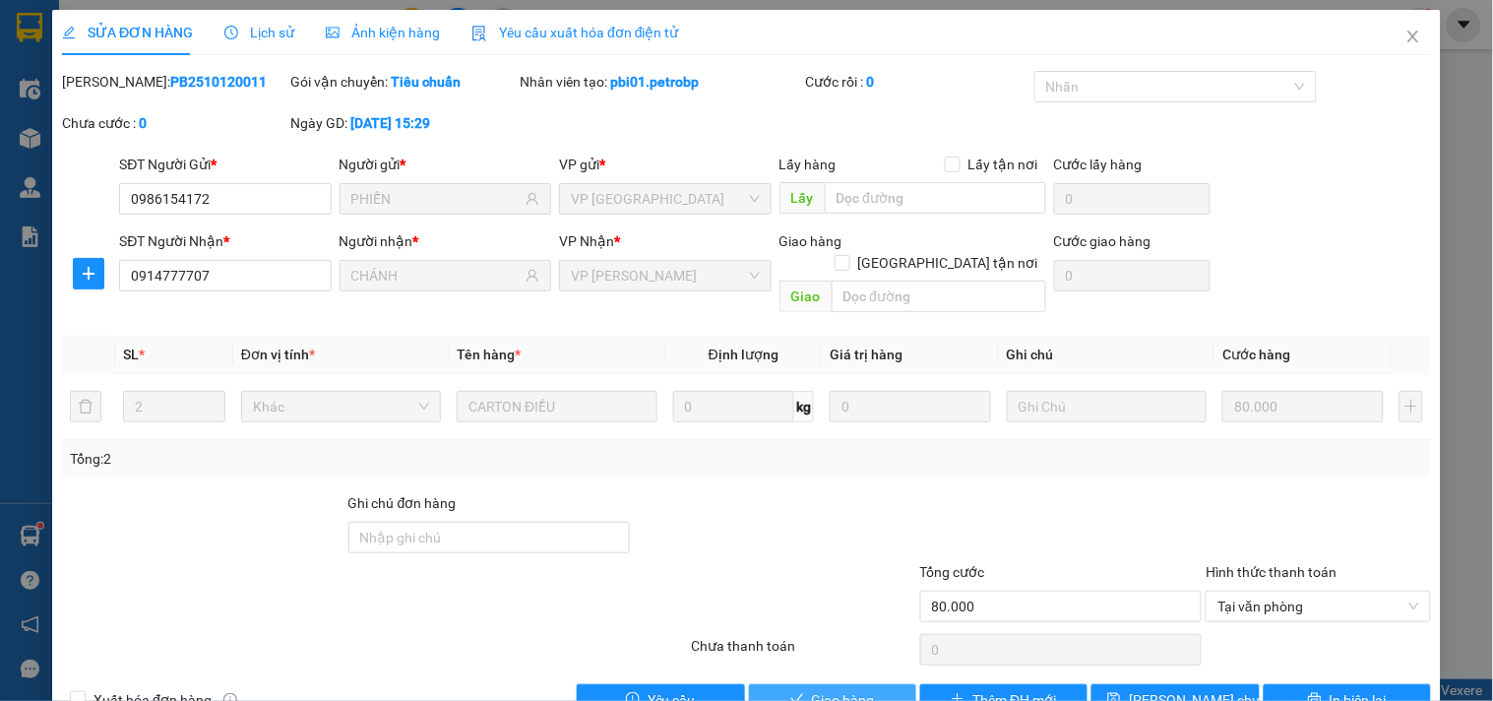
click at [863, 689] on span "Giao hàng" at bounding box center [843, 700] width 63 height 22
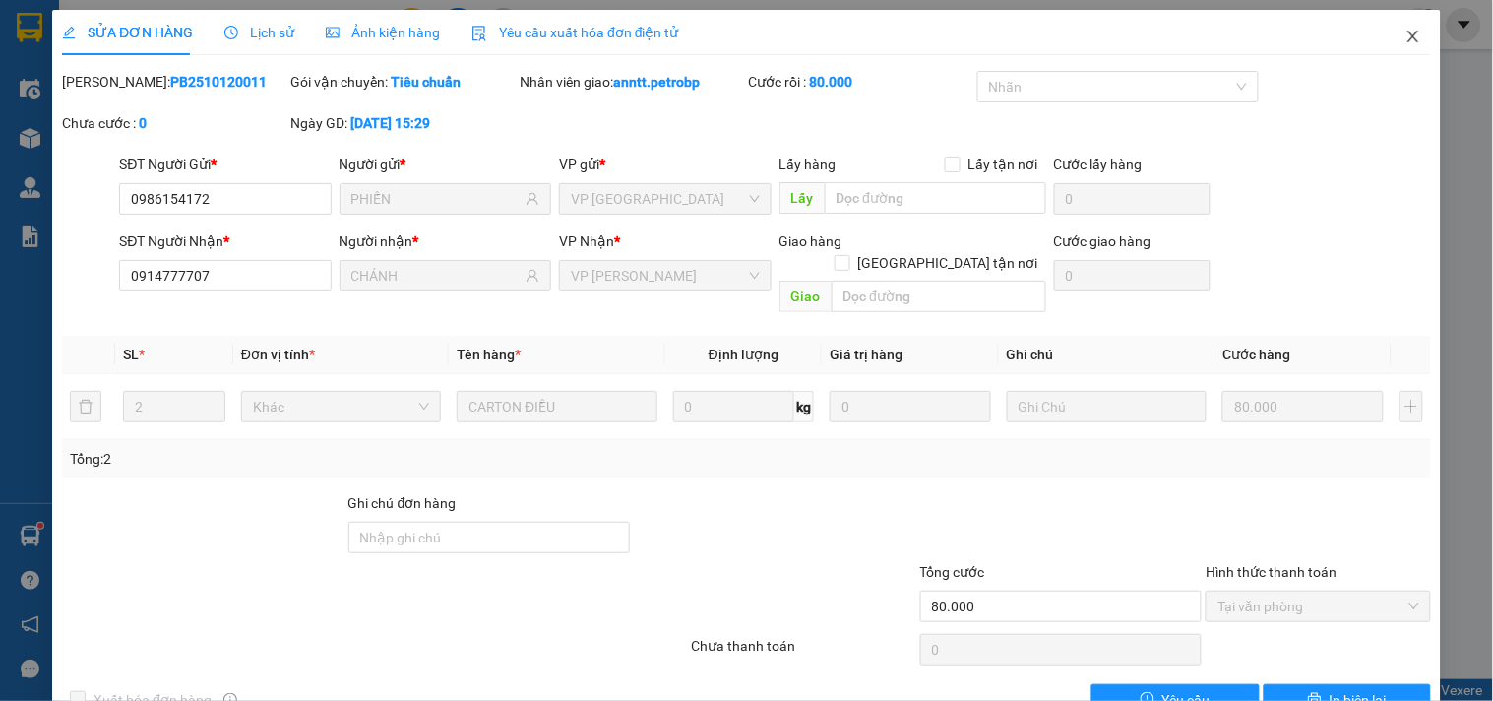
click at [1391, 31] on span "Close" at bounding box center [1413, 37] width 55 height 55
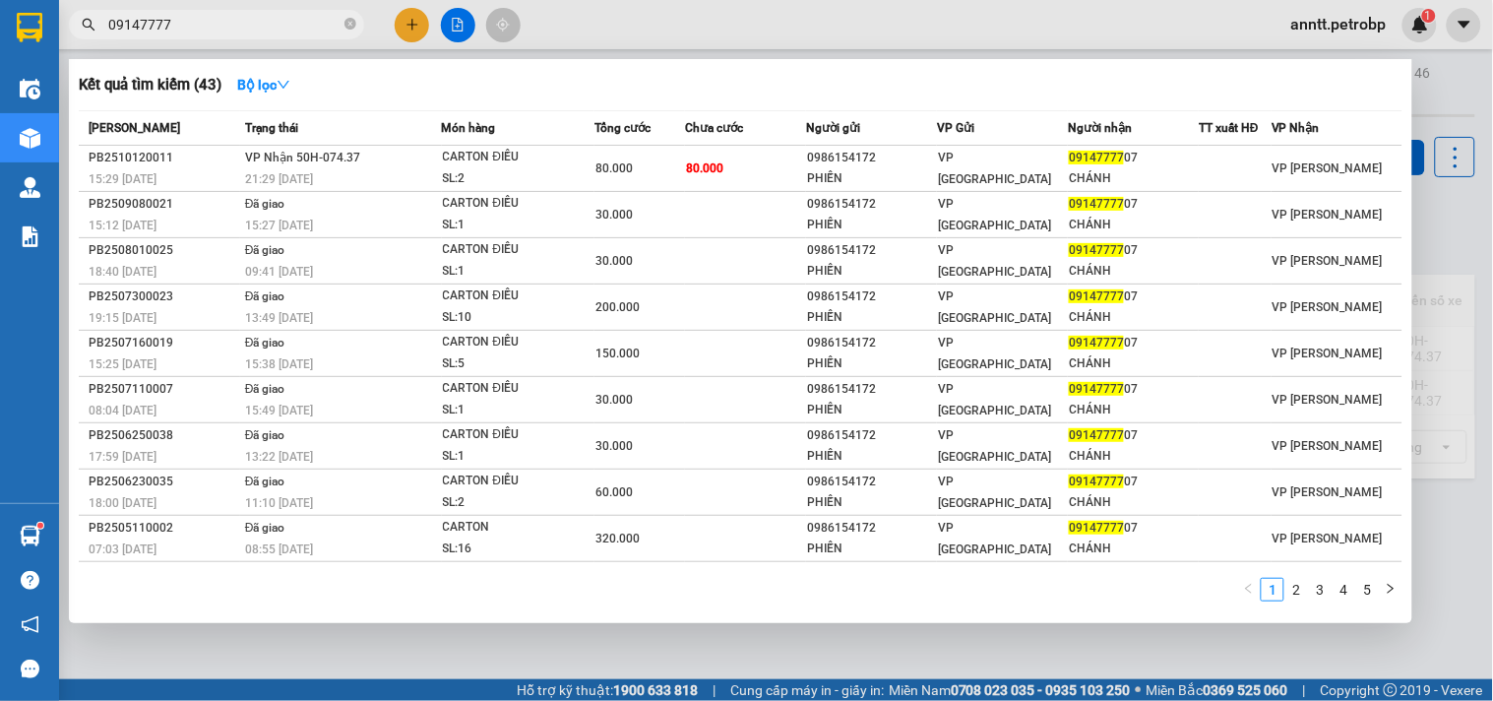
drag, startPoint x: 228, startPoint y: 21, endPoint x: 0, endPoint y: -10, distance: 230.3
click at [0, 0] on html "Kết quả tìm kiếm ( 43 ) Bộ lọc Mã ĐH Trạng thái Món hàng Tổng cước Chưa cước Ng…" at bounding box center [746, 350] width 1493 height 701
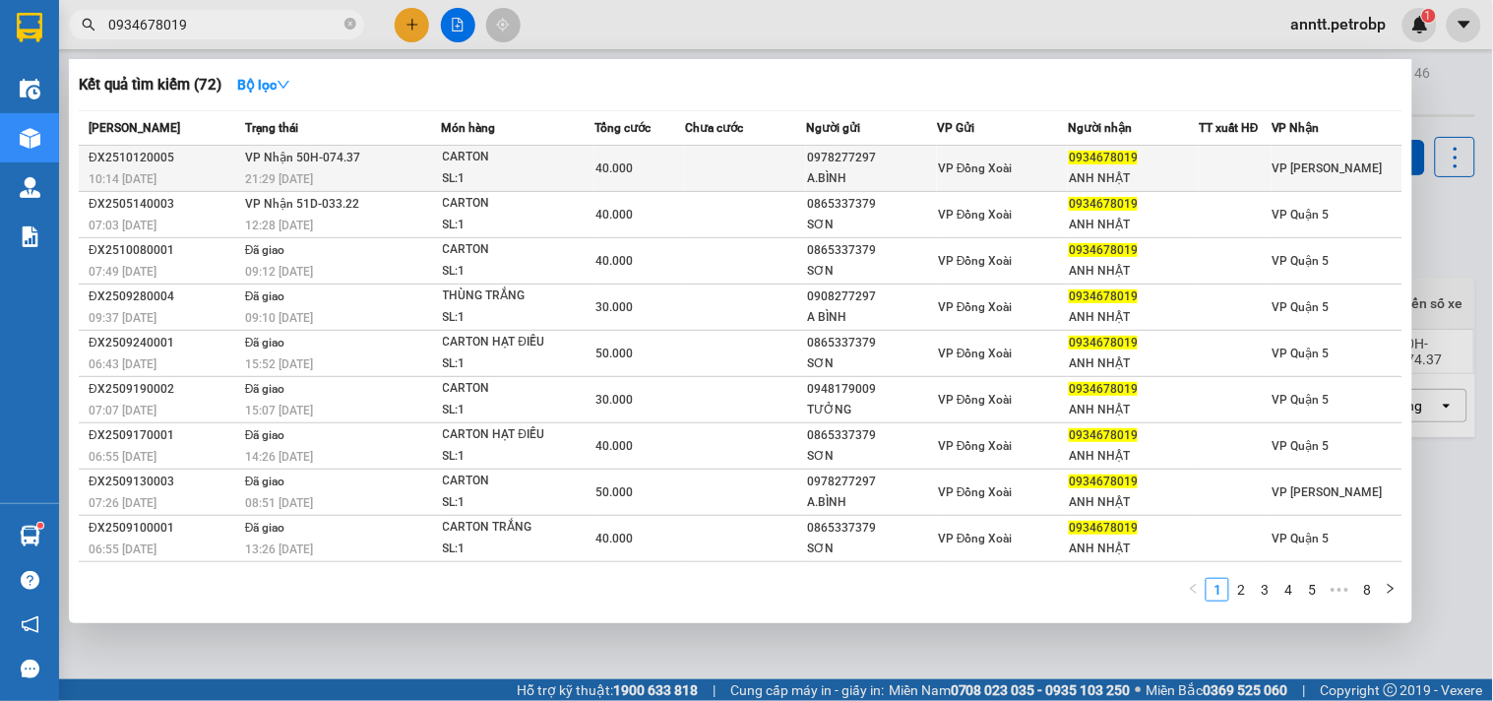
type input "0934678019"
click at [712, 171] on td at bounding box center [745, 169] width 121 height 46
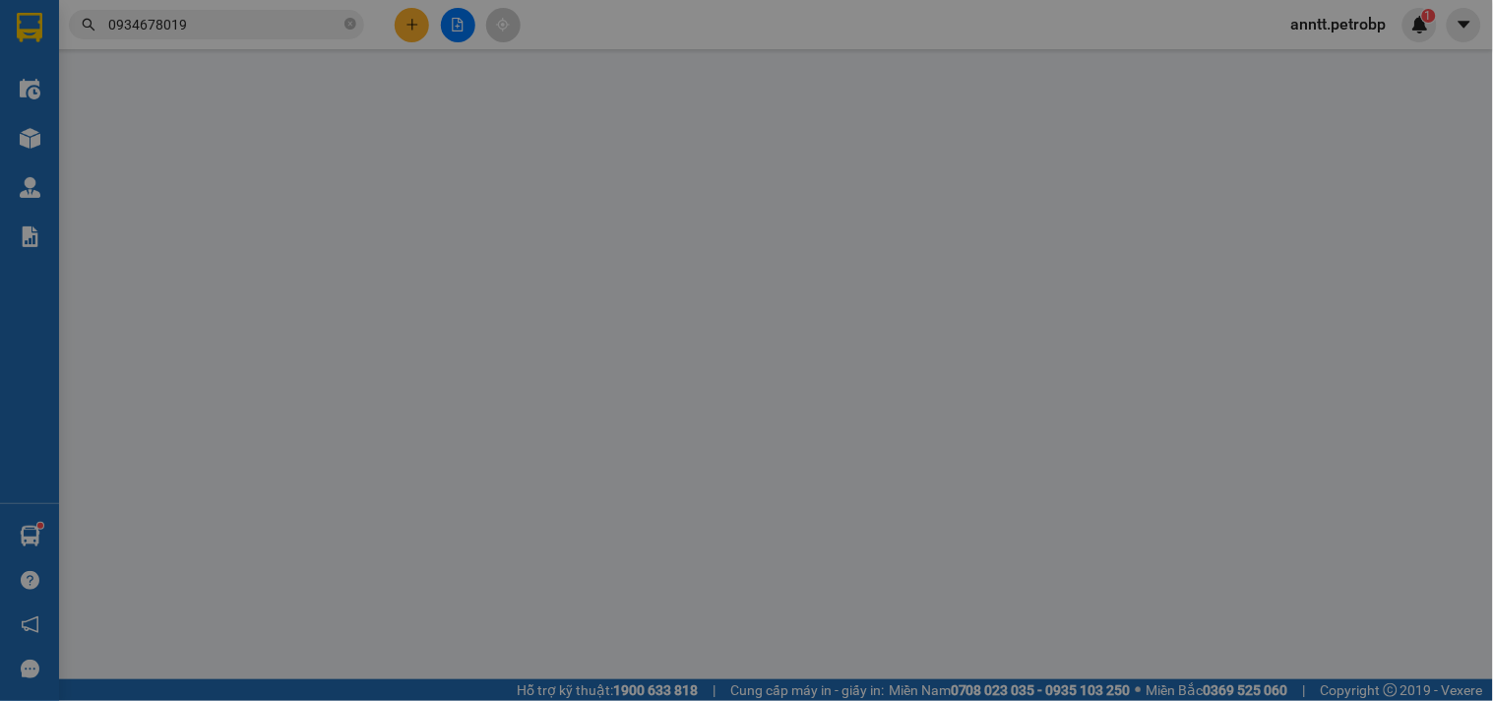
type input "0978277297"
type input "A.BÌNH"
type input "0934678019"
type input "ANH NHẬT"
type input "40.000"
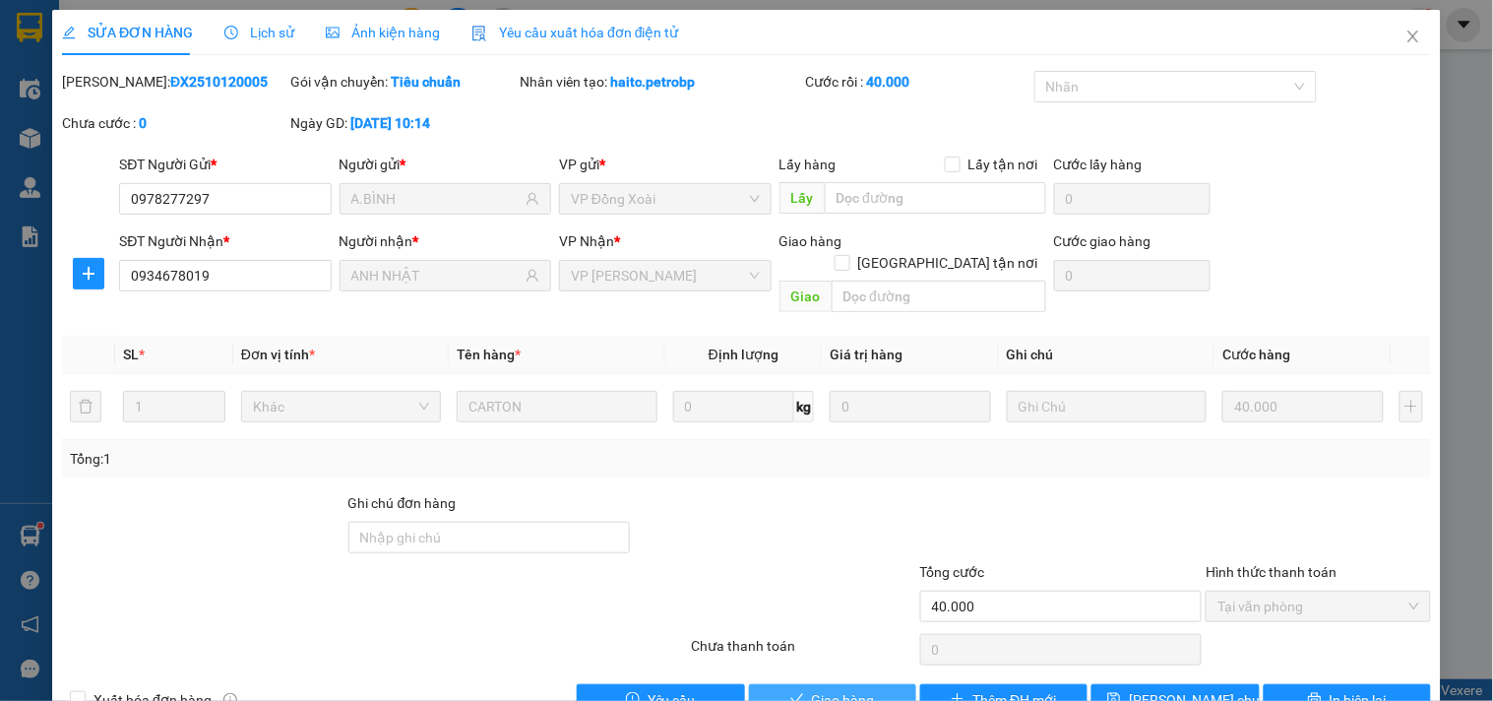
click at [853, 684] on button "Giao hàng" at bounding box center [832, 699] width 167 height 31
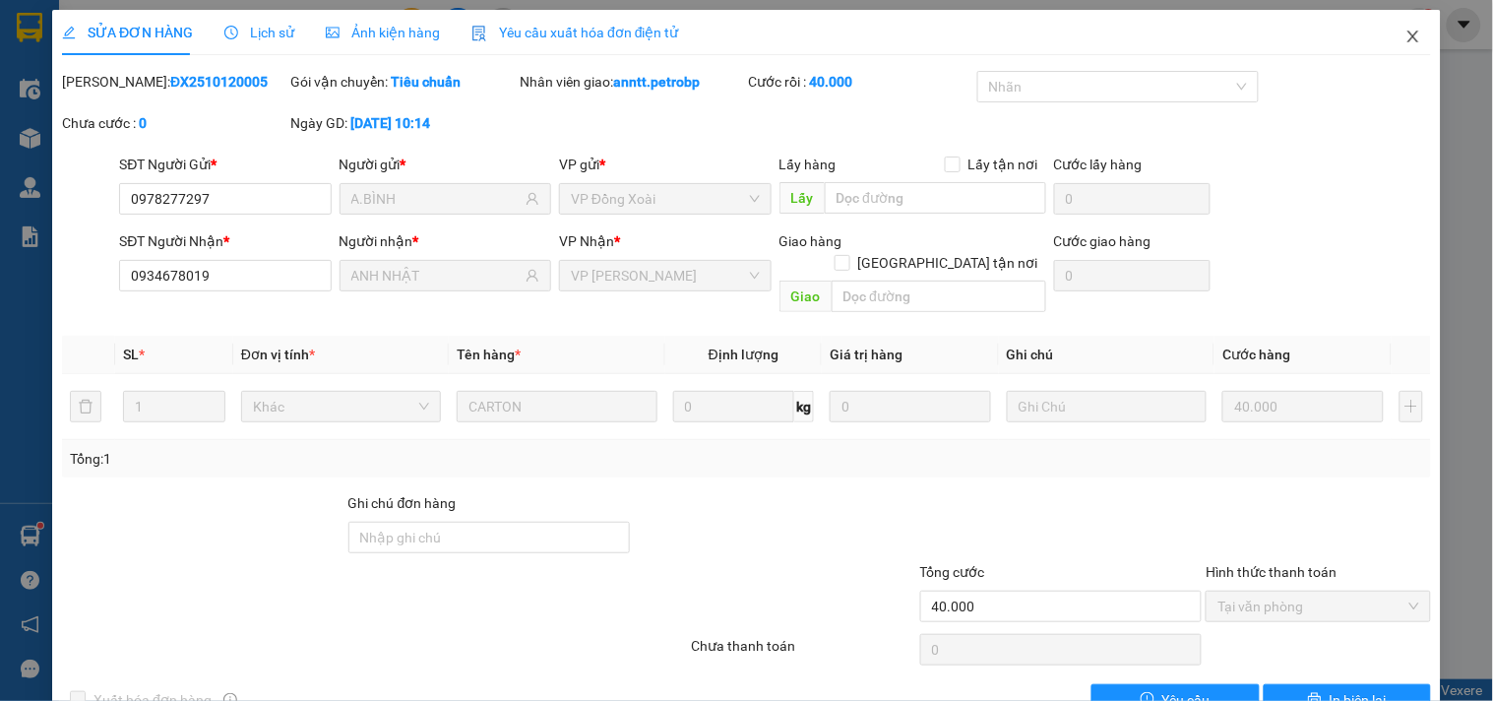
click at [1405, 31] on icon "close" at bounding box center [1413, 37] width 16 height 16
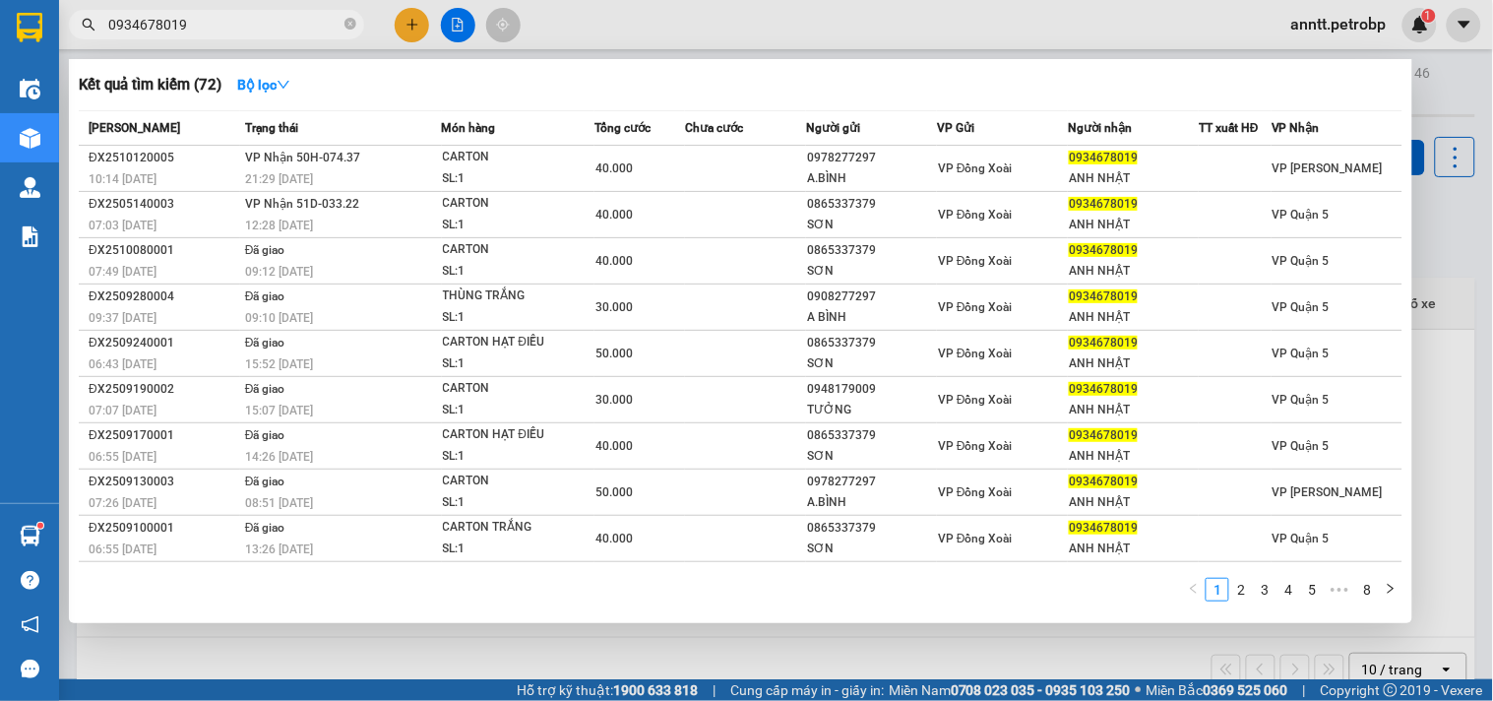
click at [349, 21] on icon "close-circle" at bounding box center [350, 24] width 12 height 12
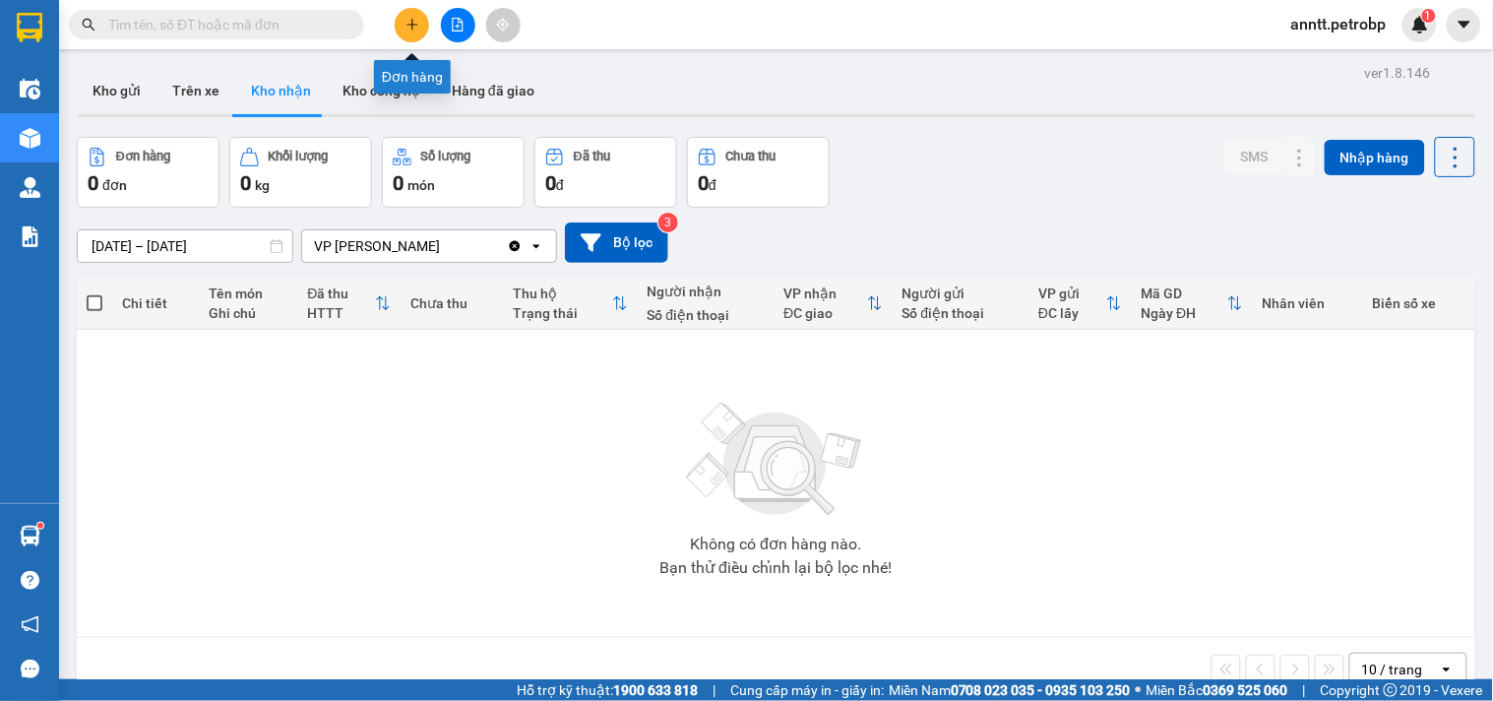
drag, startPoint x: 418, startPoint y: 14, endPoint x: 407, endPoint y: 20, distance: 12.3
click at [407, 20] on button at bounding box center [412, 25] width 34 height 34
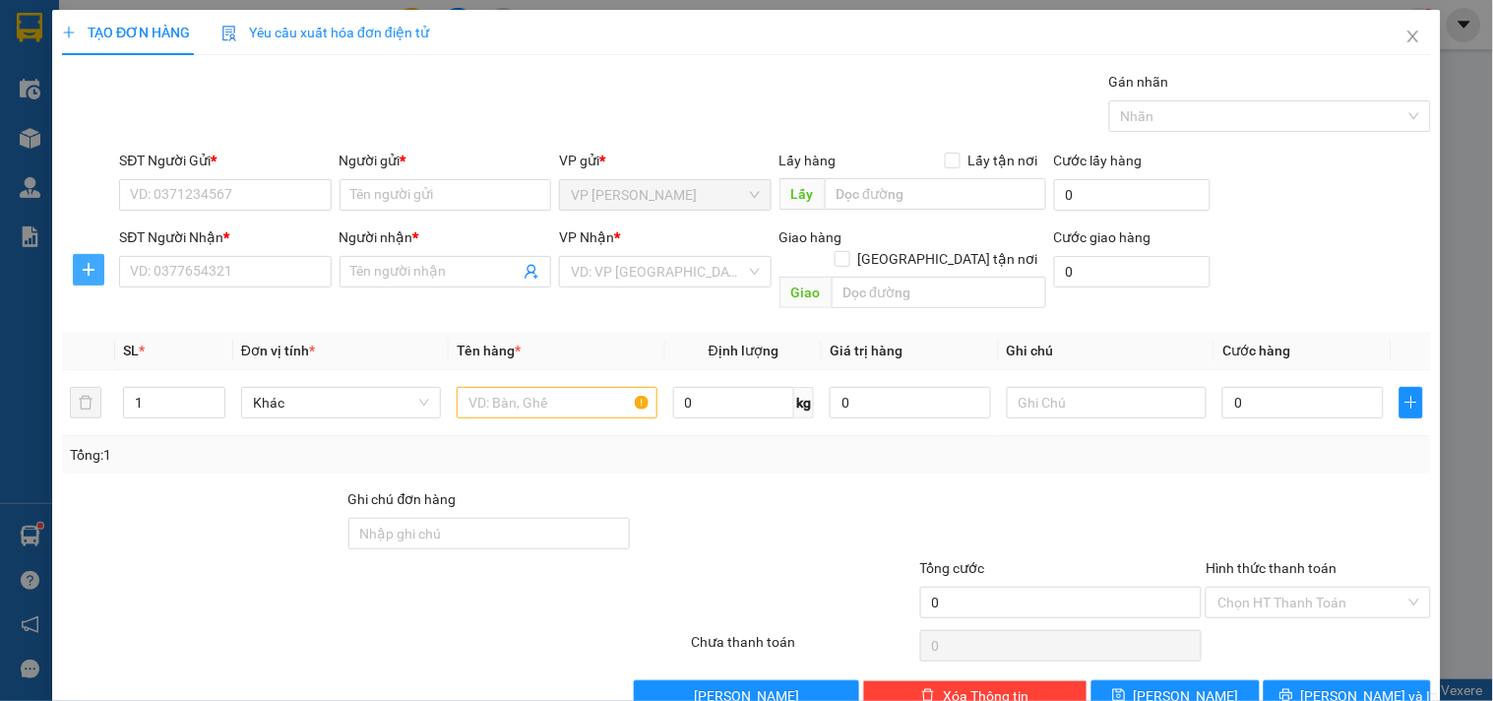
click at [83, 282] on button "button" at bounding box center [88, 269] width 31 height 31
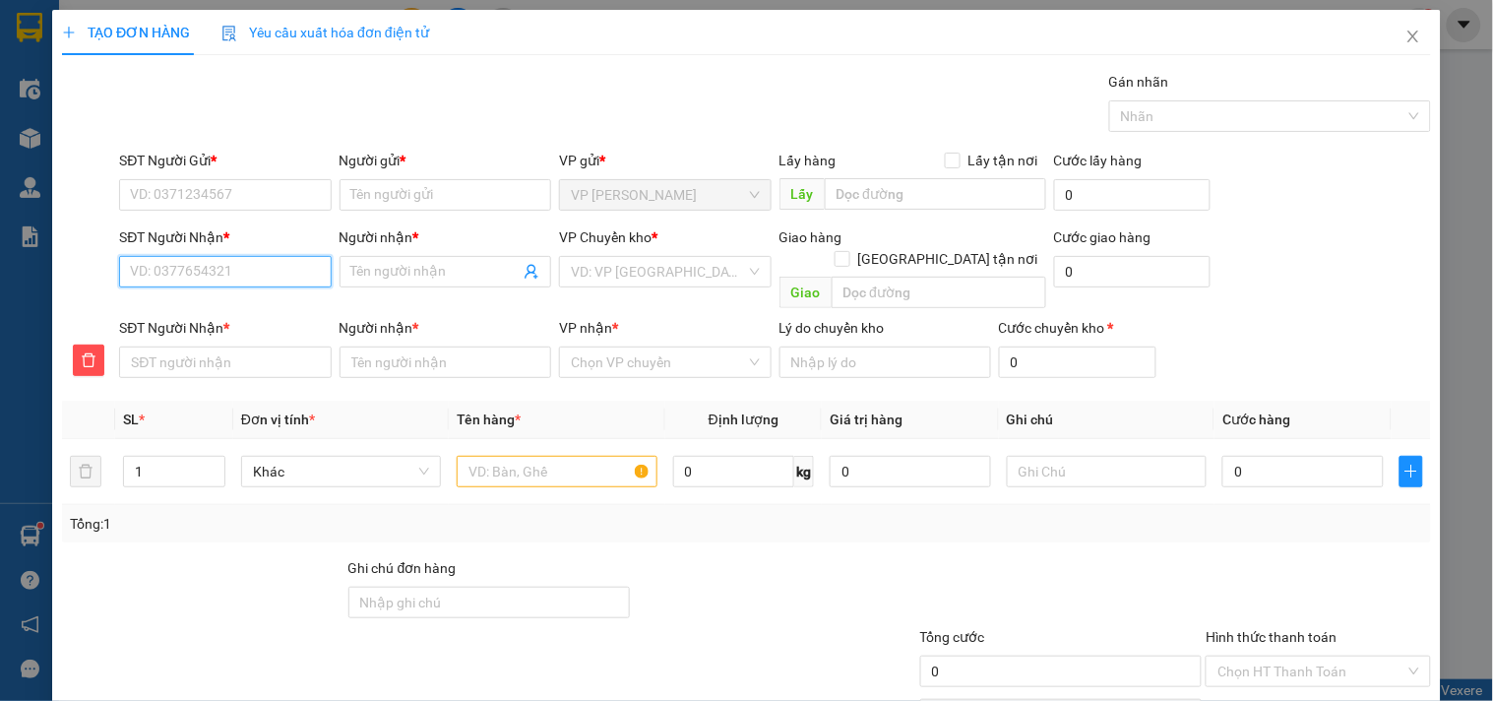
click at [171, 276] on input "SĐT Người Nhận *" at bounding box center [225, 271] width 212 height 31
type input "0"
type input "05"
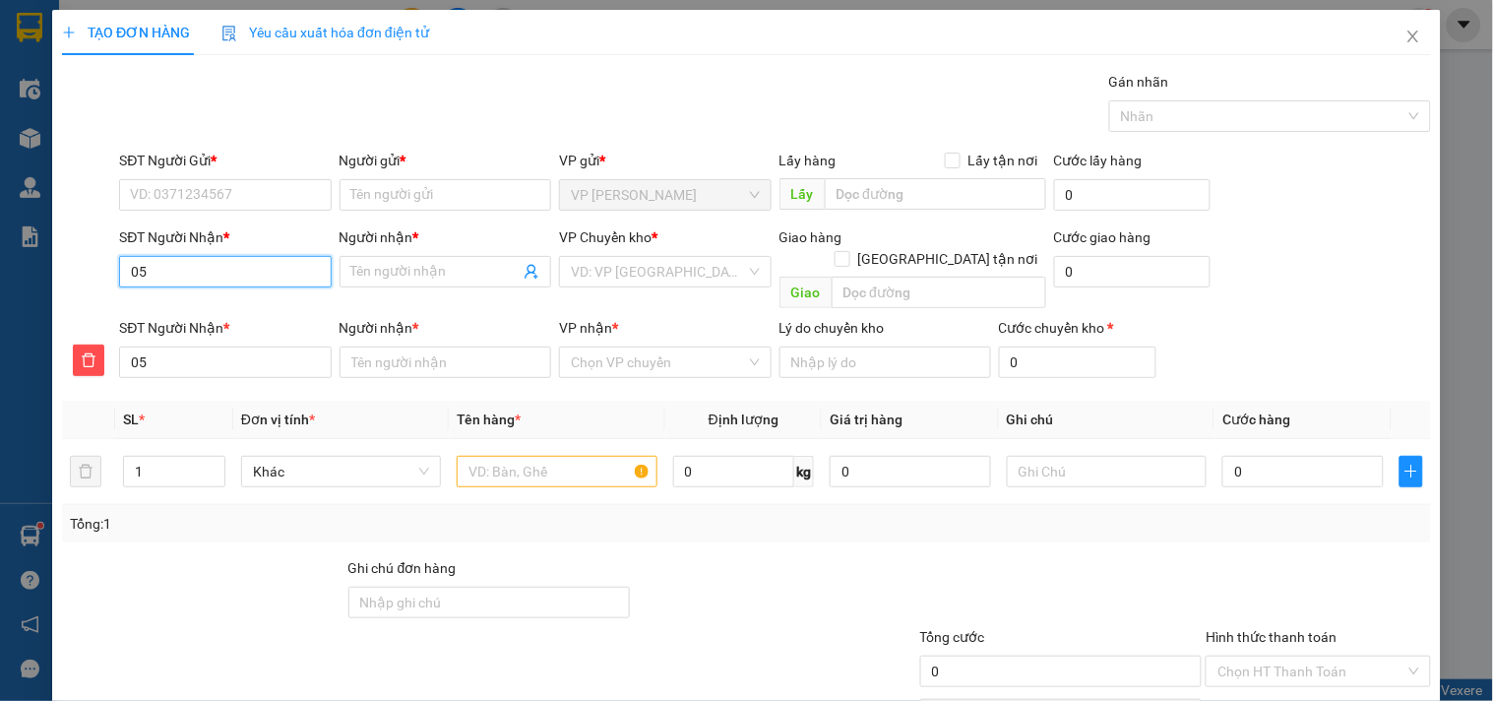
type input "053"
type input "0532"
click at [210, 316] on div "0988530532 - ANH HÙNG" at bounding box center [227, 311] width 194 height 22
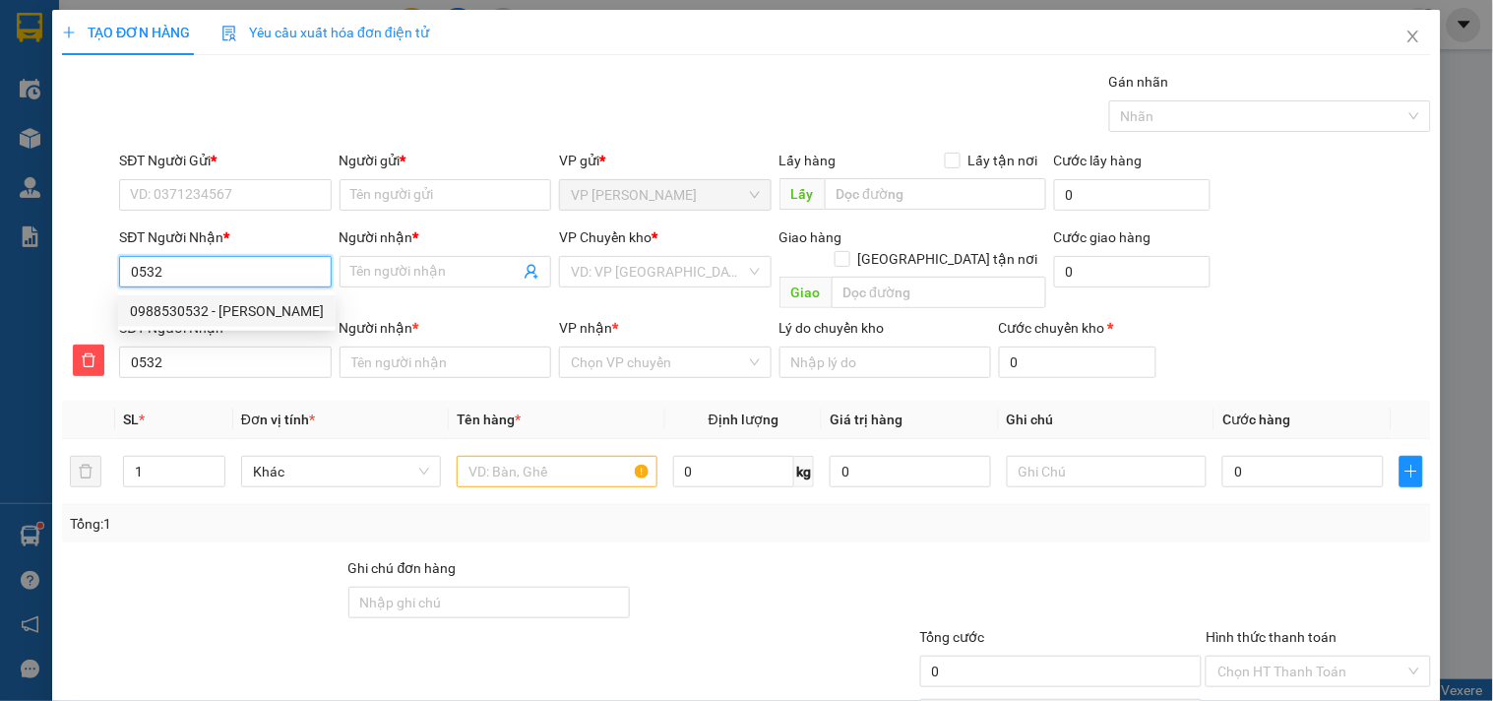
type input "0988530532"
type input "ANH HÙNG"
type input "SDT NGƯỜI NHẬN ANH HÙNG-0988530532"
type input "0988530532"
type input "ANH HÙNG"
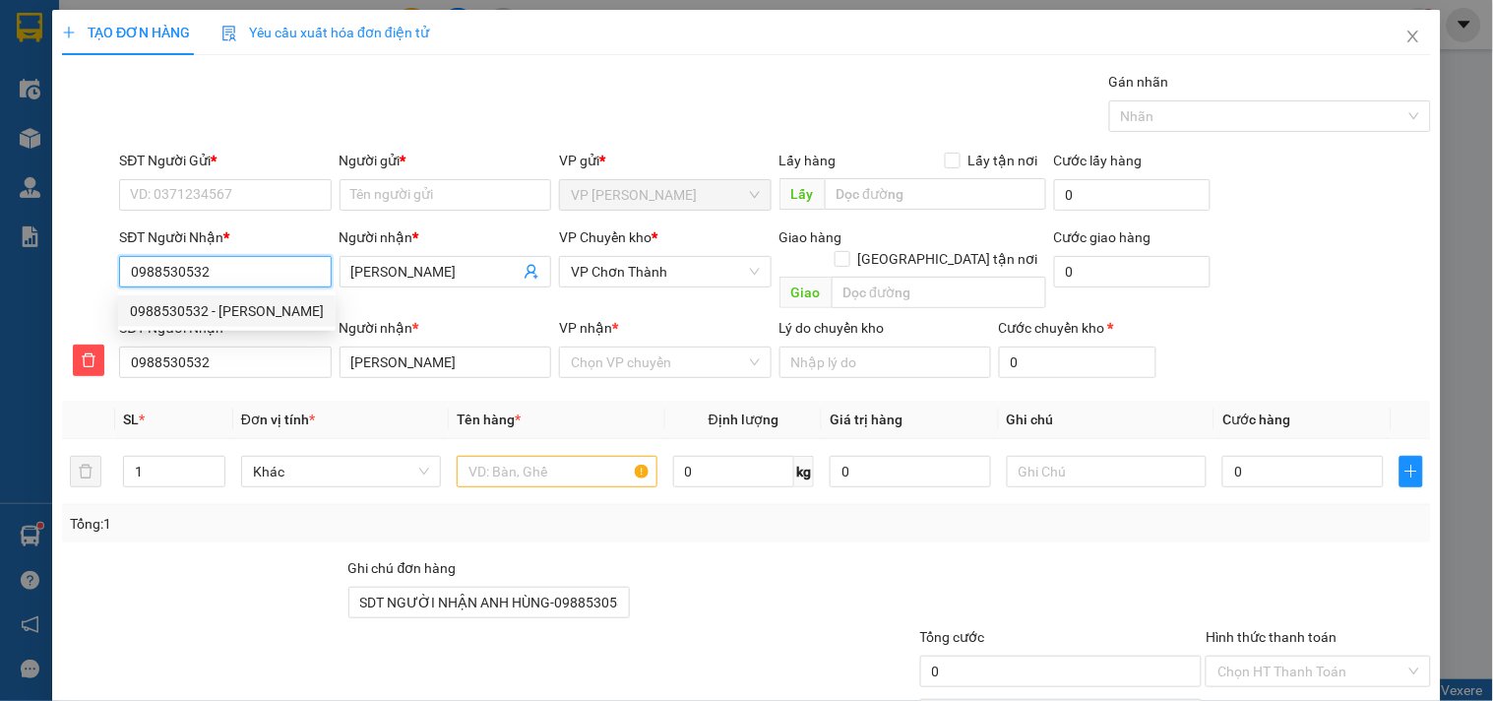
type input "40.000"
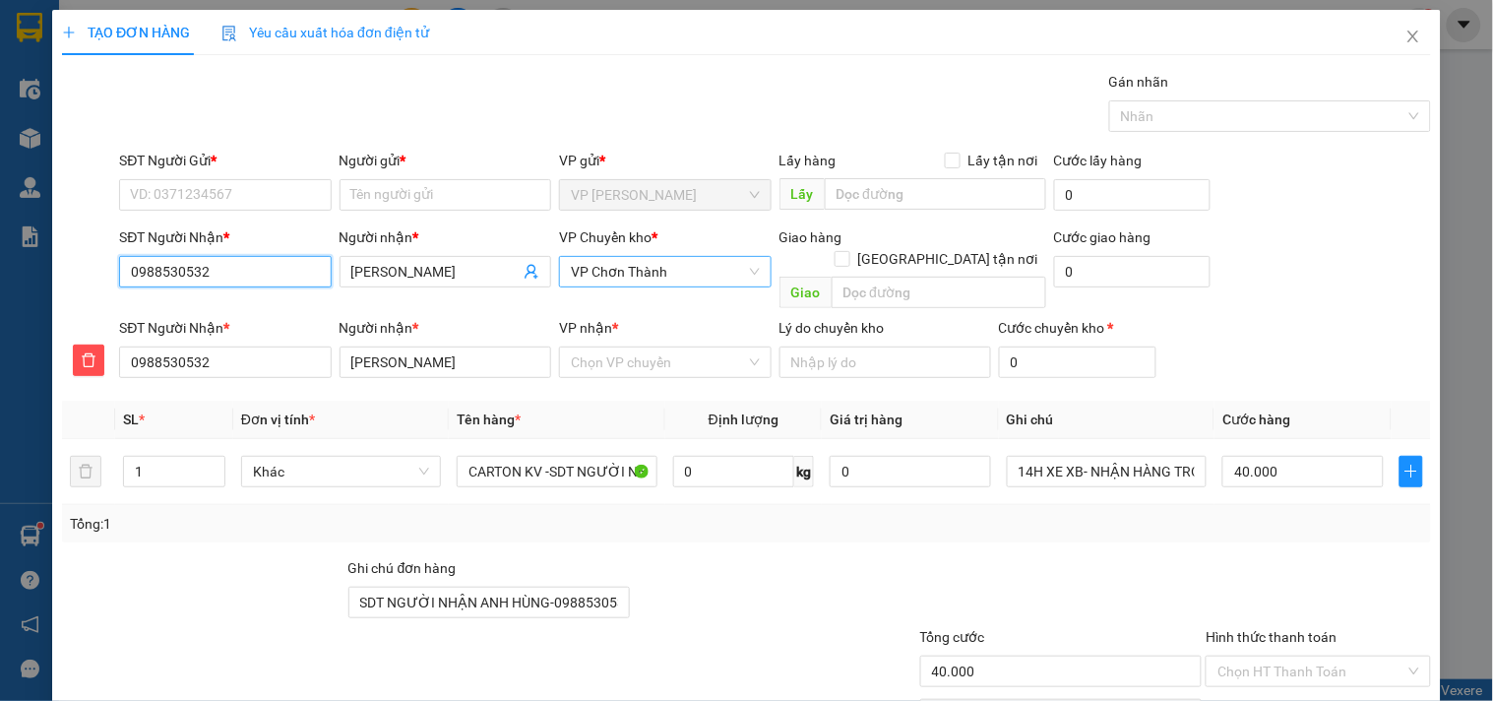
click at [700, 274] on span "VP Chơn Thành" at bounding box center [665, 272] width 188 height 30
type input "0988530532"
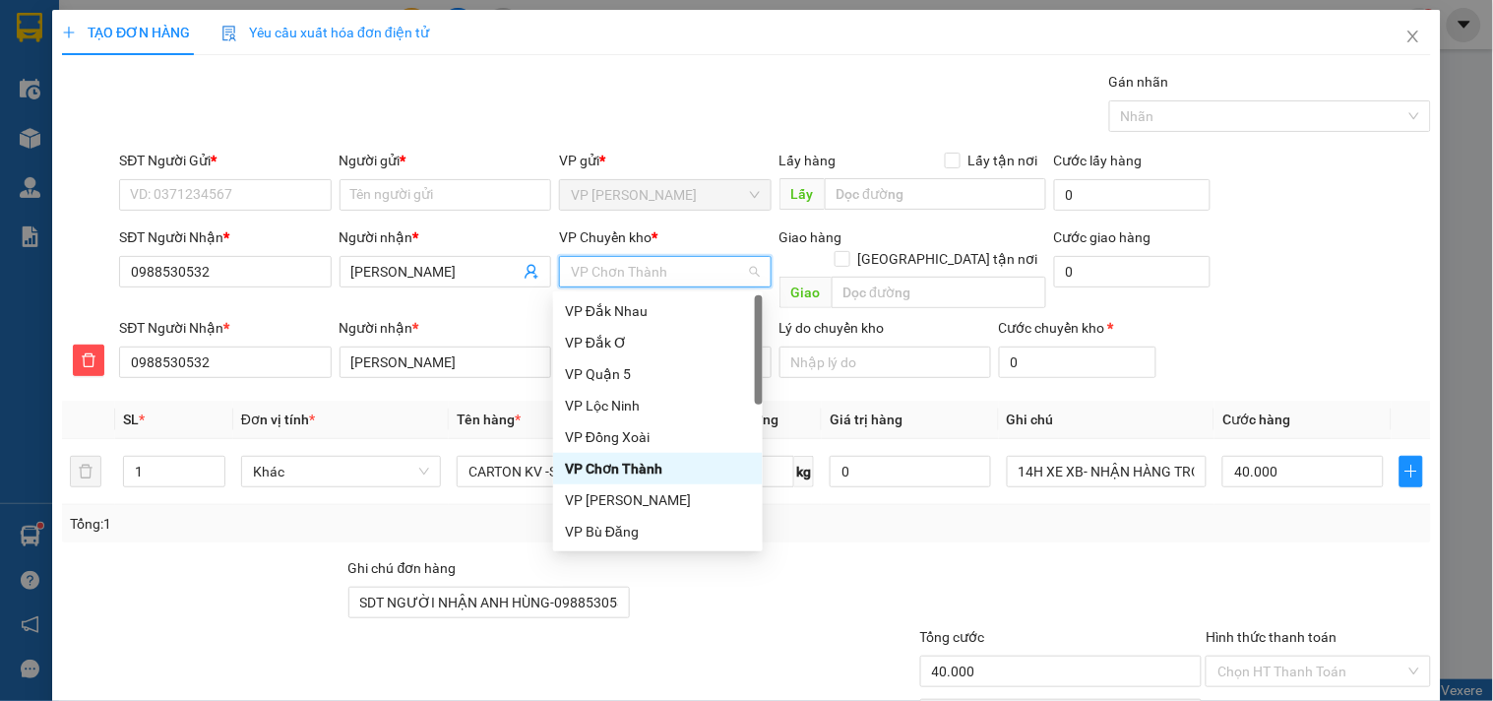
type input "x"
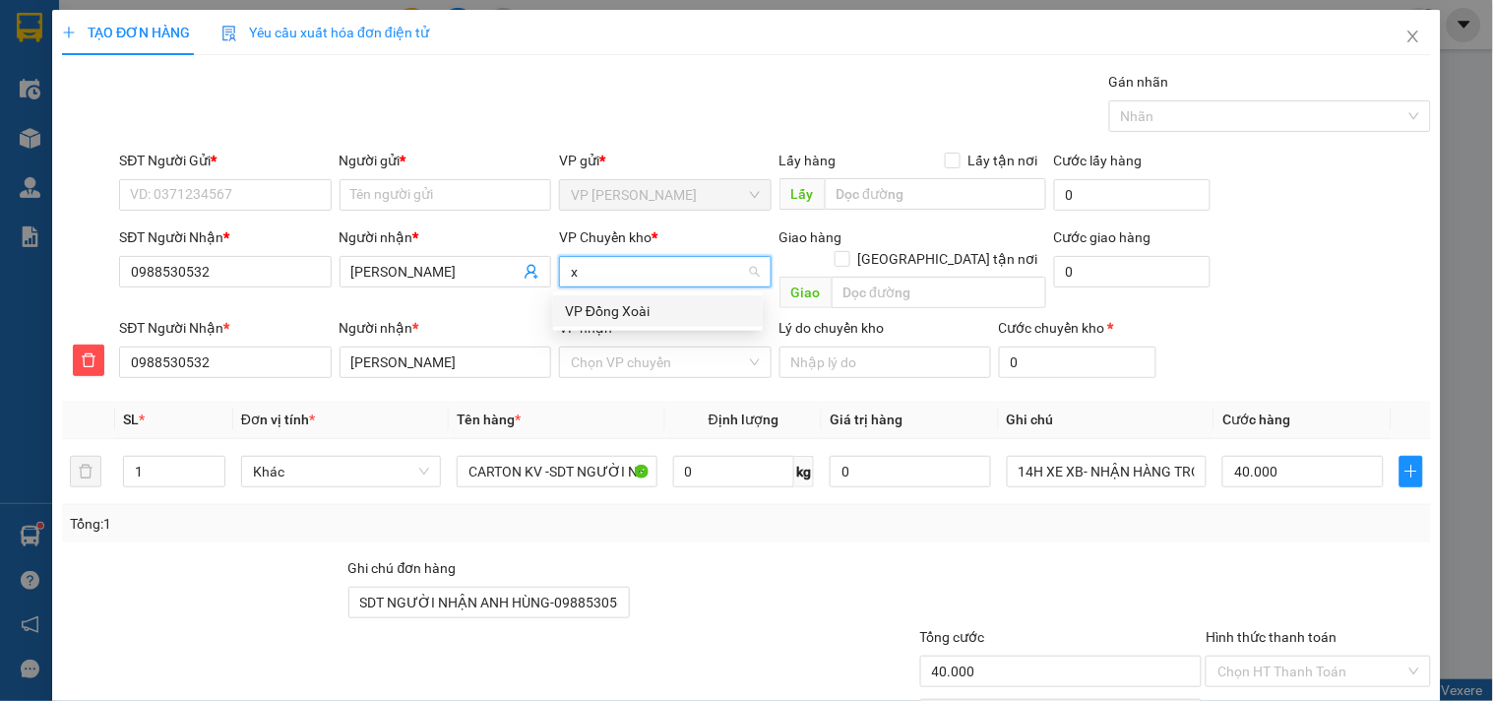
click at [669, 310] on div "VP Đồng Xoài" at bounding box center [658, 311] width 186 height 22
click at [652, 347] on input "VP nhận *" at bounding box center [658, 362] width 174 height 30
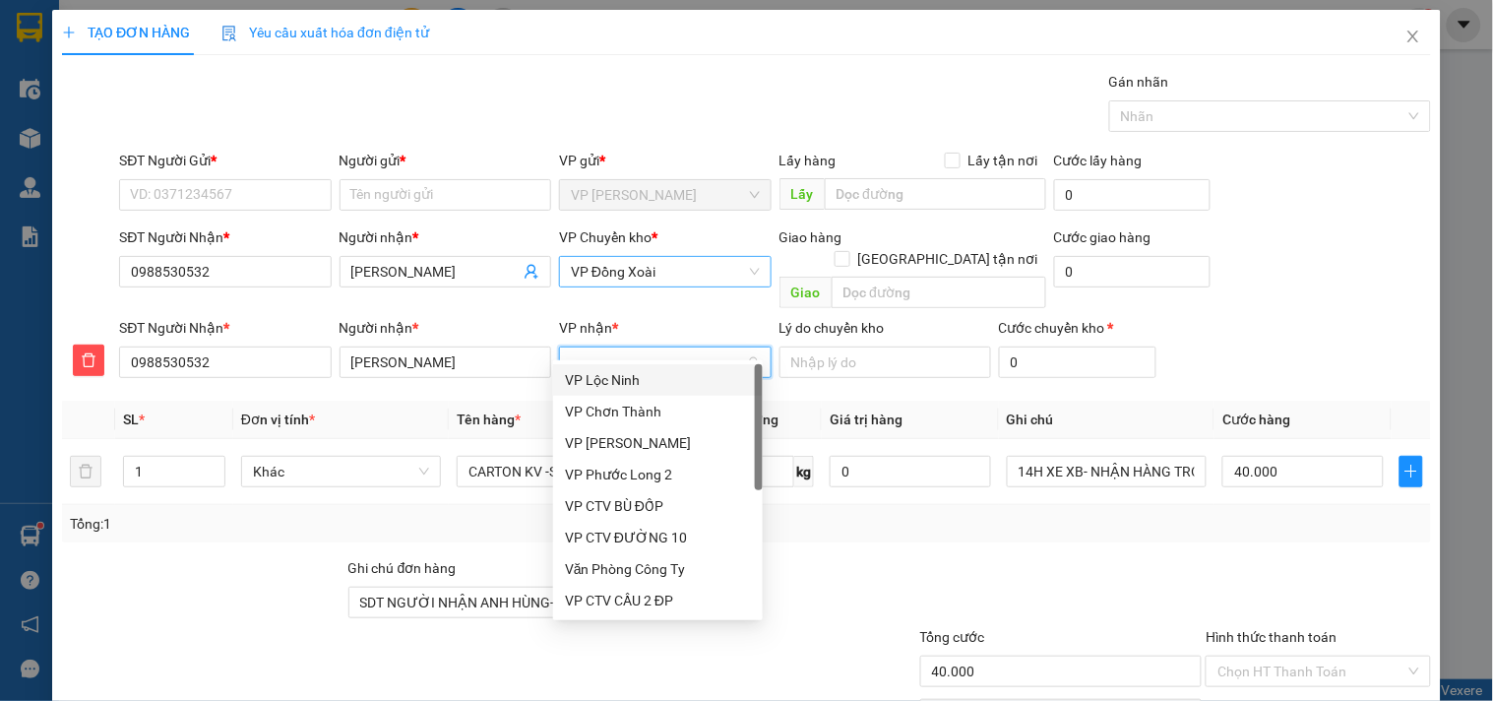
type input "ch"
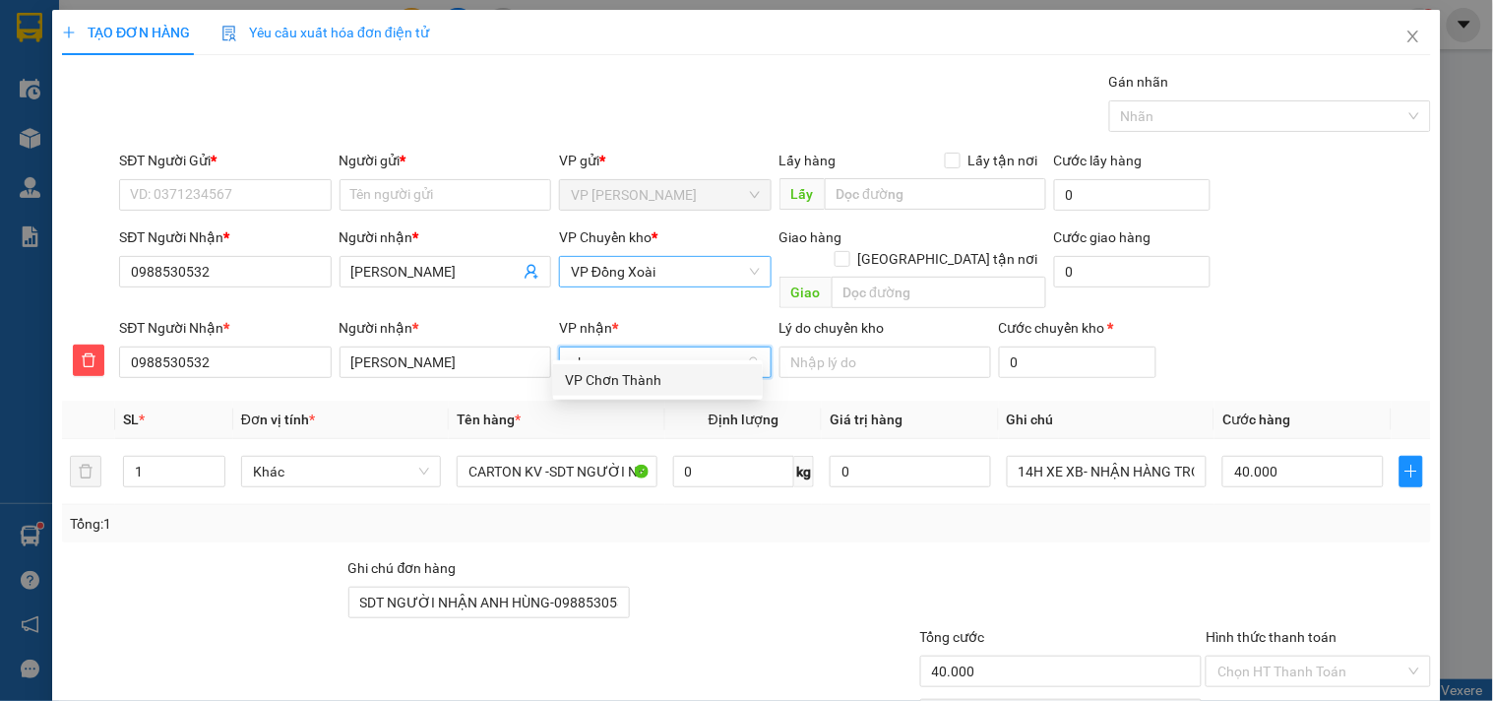
click at [632, 376] on div "VP Chơn Thành" at bounding box center [658, 380] width 186 height 22
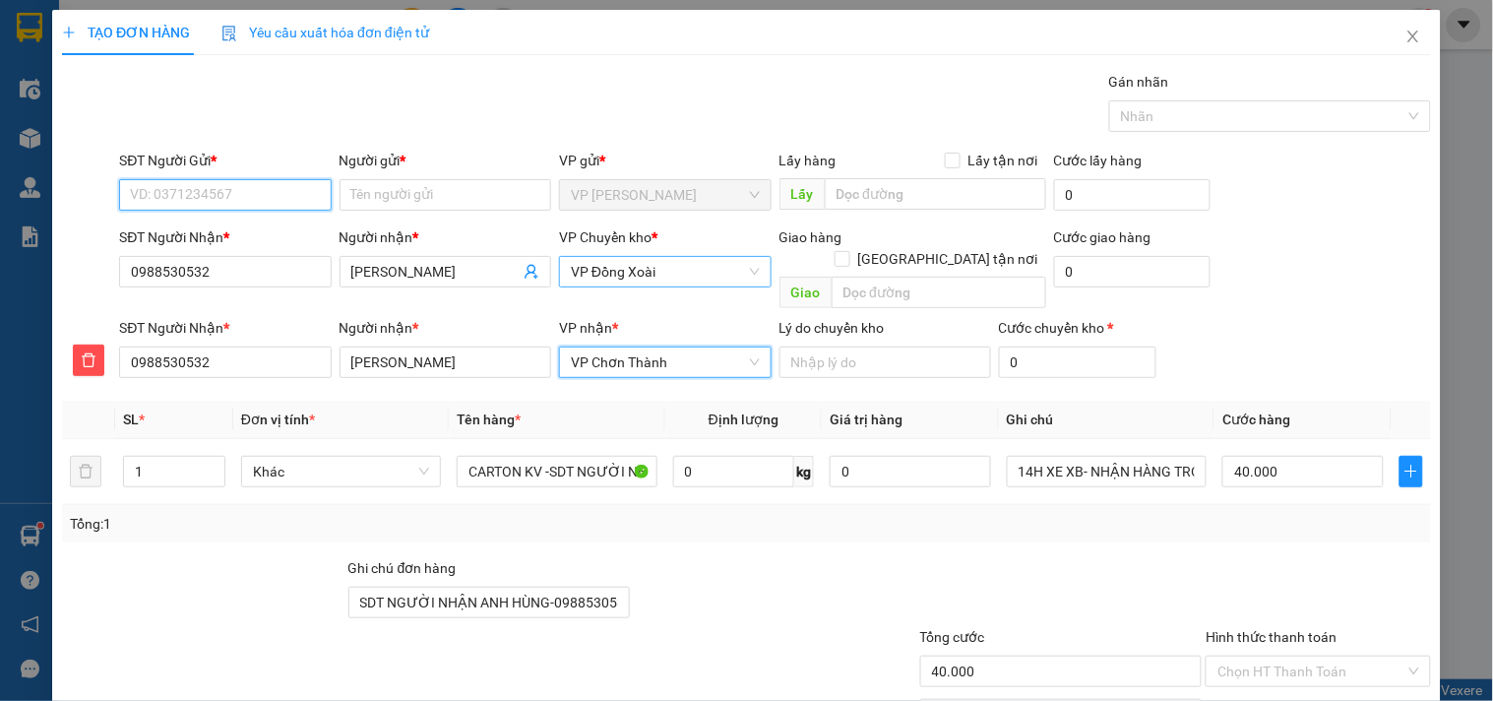
click at [233, 191] on input "SĐT Người Gửi *" at bounding box center [225, 194] width 212 height 31
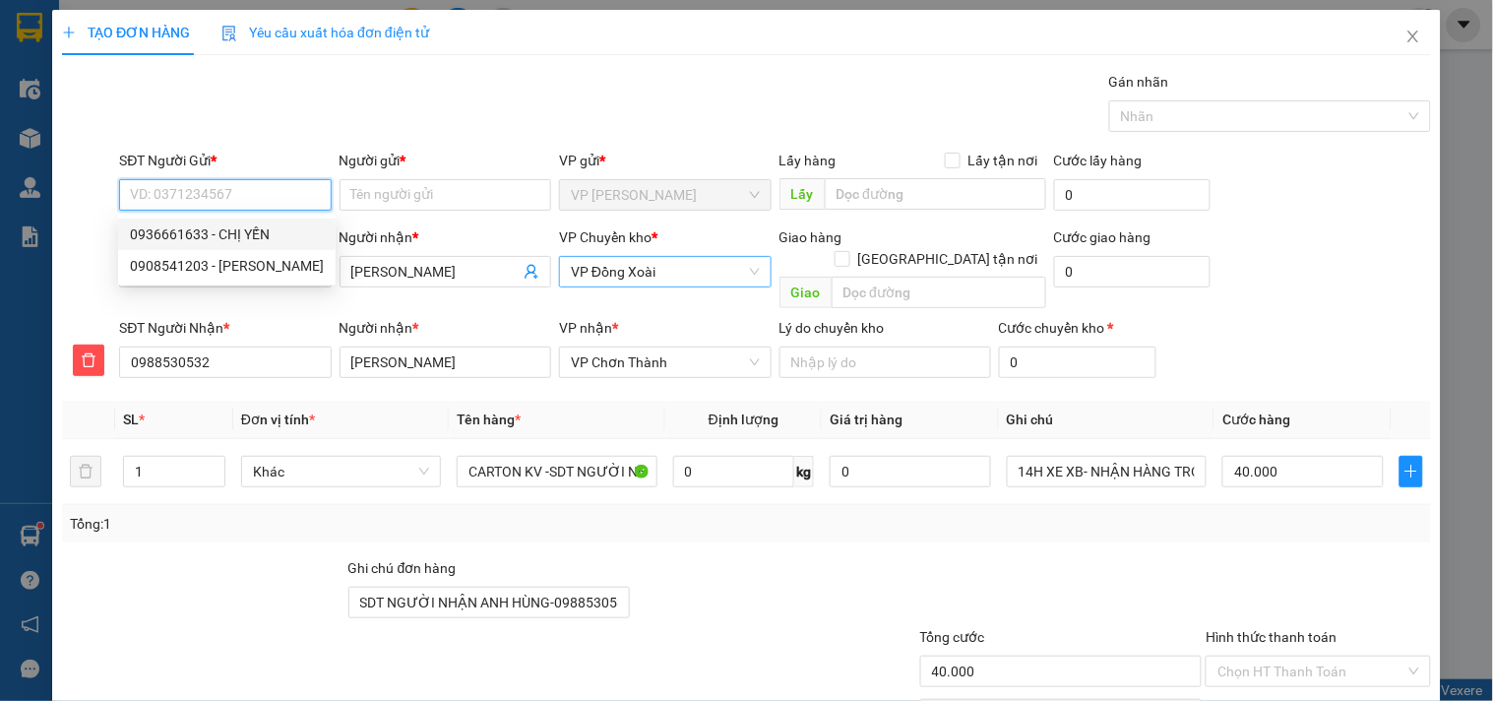
click at [223, 238] on div "0936661633 - CHỊ YẾN" at bounding box center [227, 234] width 194 height 22
type input "0936661633"
type input "CHỊ YẾN"
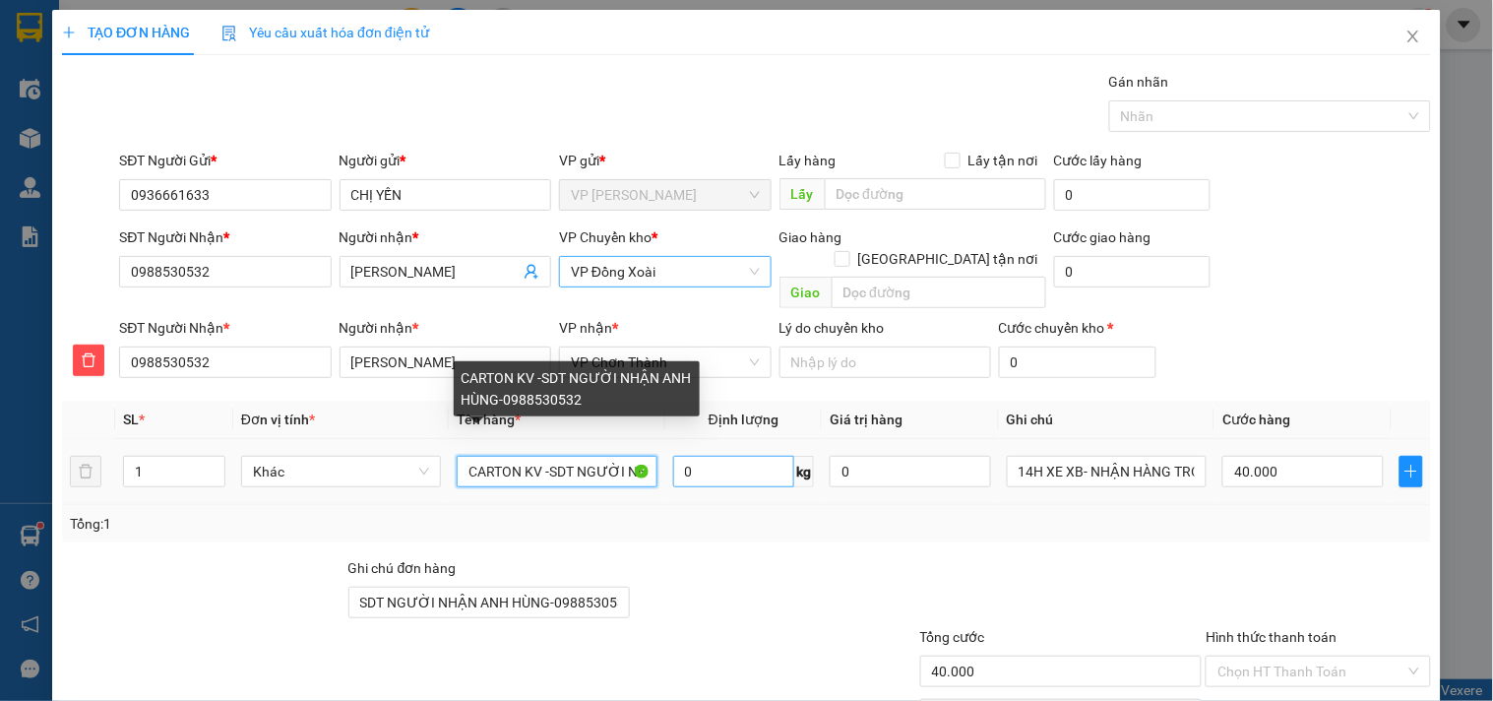
scroll to position [0, 178]
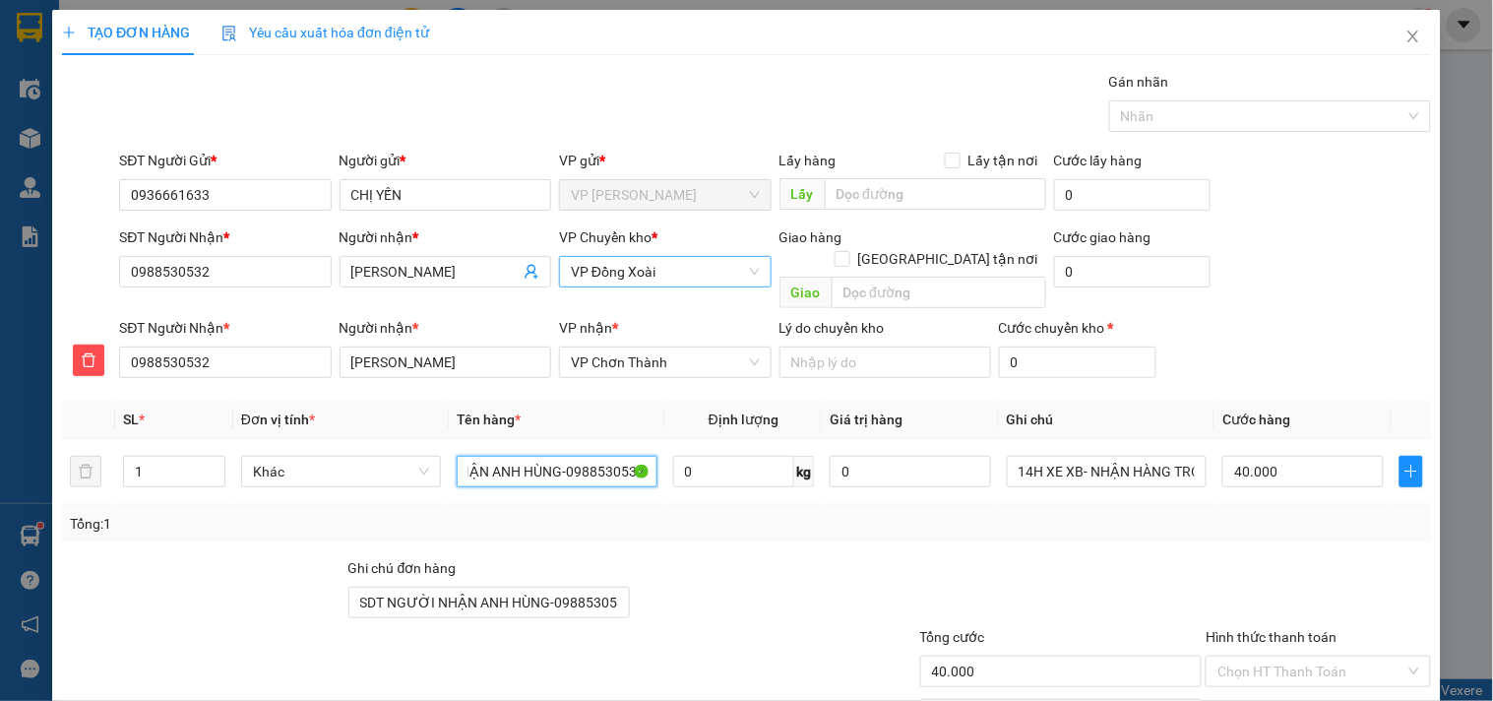
drag, startPoint x: 542, startPoint y: 450, endPoint x: 823, endPoint y: 488, distance: 283.1
click at [823, 488] on div "SL * Đơn vị tính * Tên hàng * Định lượng Giá trị hàng Ghi chú Cước hàng 1 Khác …" at bounding box center [746, 472] width 1369 height 142
click at [595, 462] on input "CARTON KV" at bounding box center [557, 471] width 200 height 31
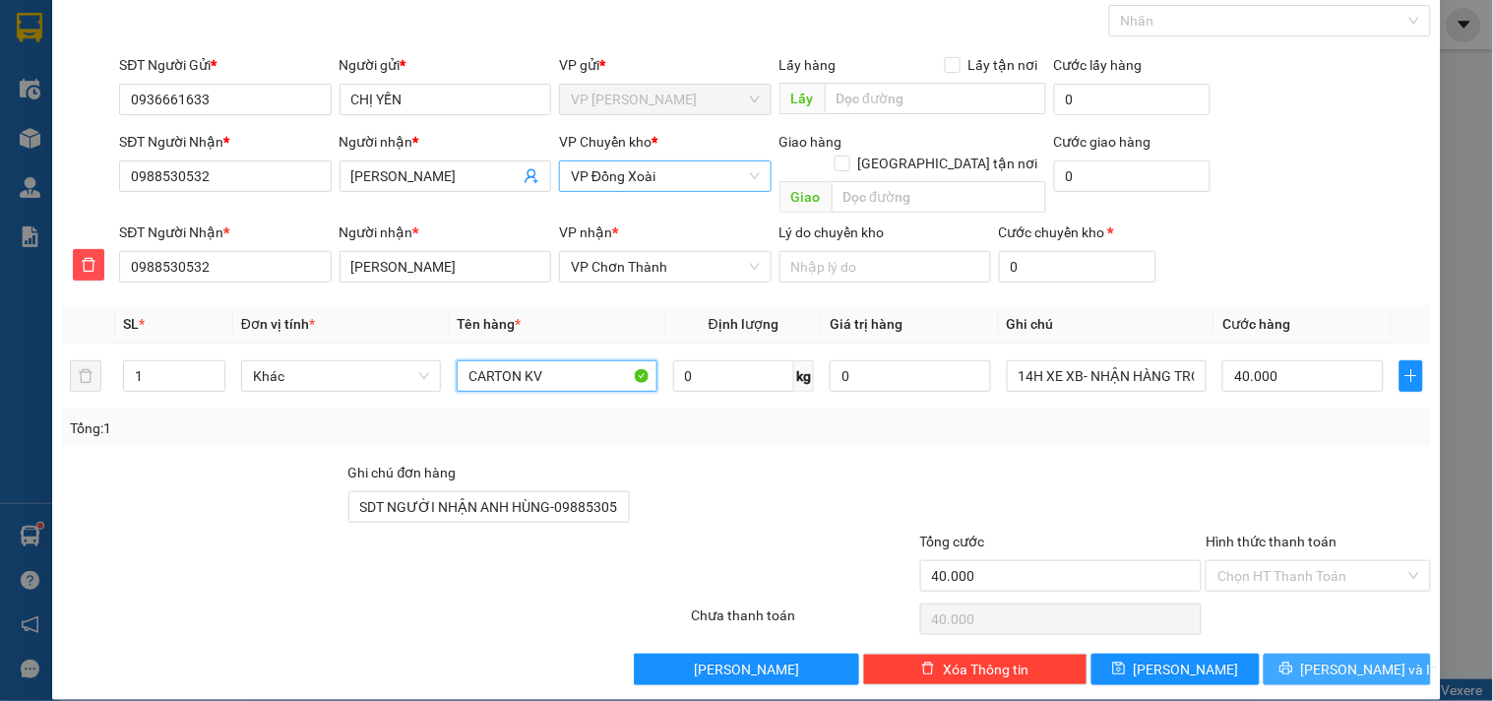
type input "CARTON KV"
click at [1313, 653] on button "Lưu và In" at bounding box center [1347, 668] width 167 height 31
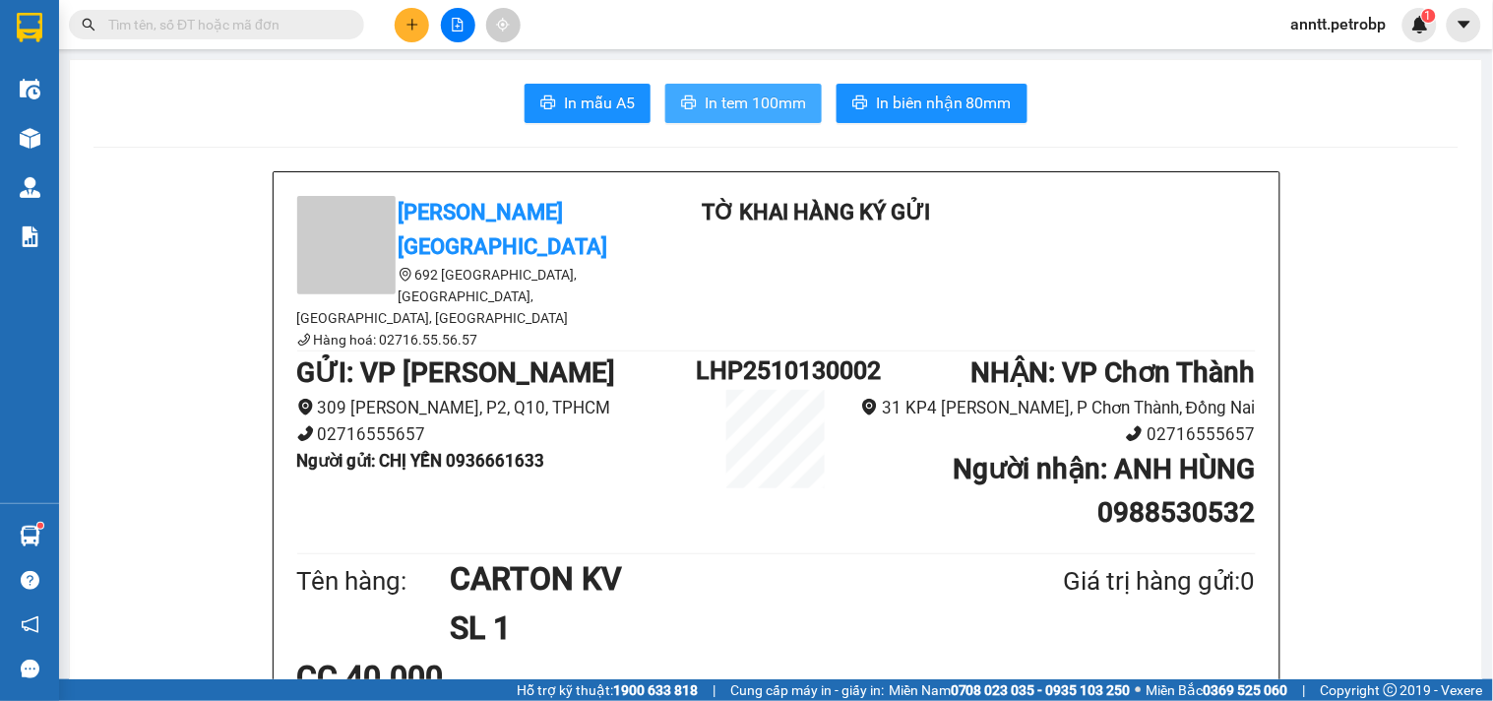
click at [736, 92] on span "In tem 100mm" at bounding box center [755, 103] width 101 height 25
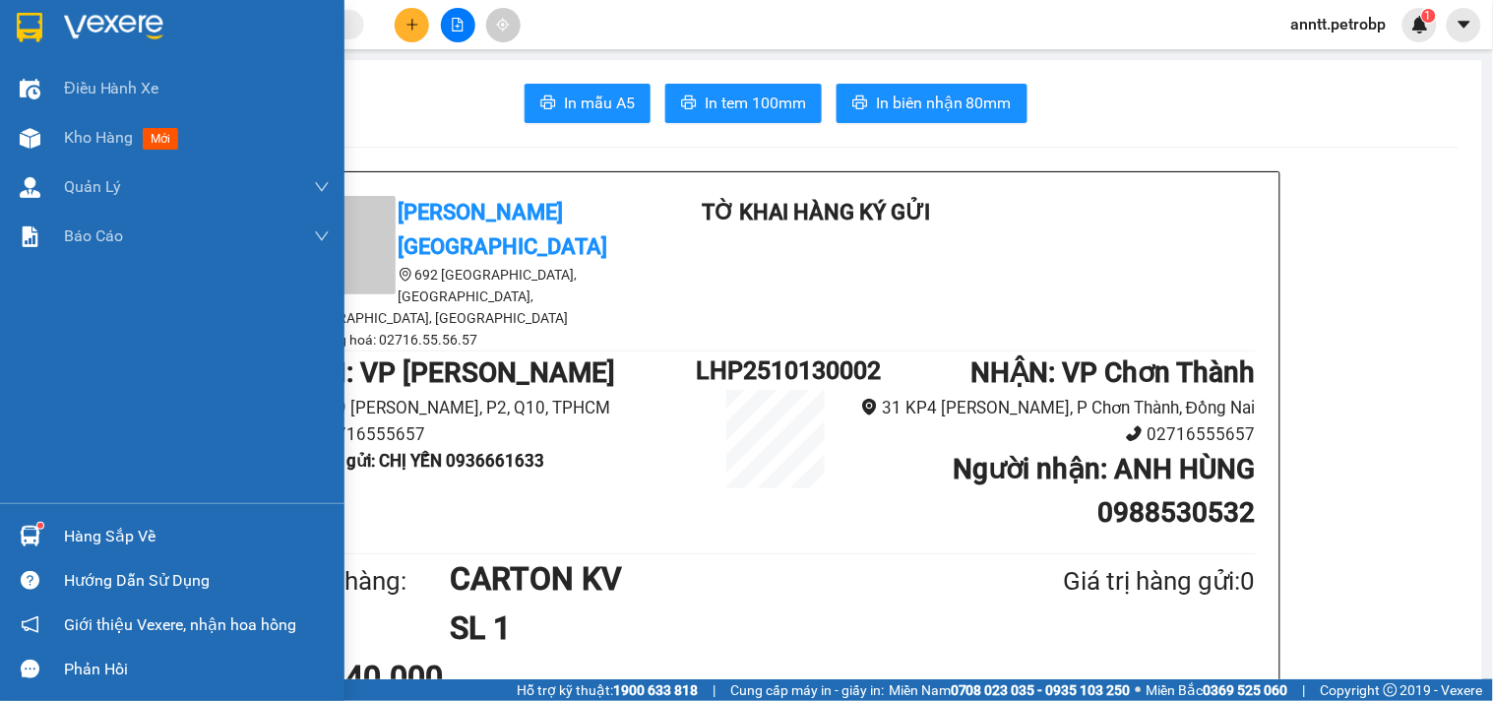
click at [31, 17] on img at bounding box center [30, 28] width 26 height 30
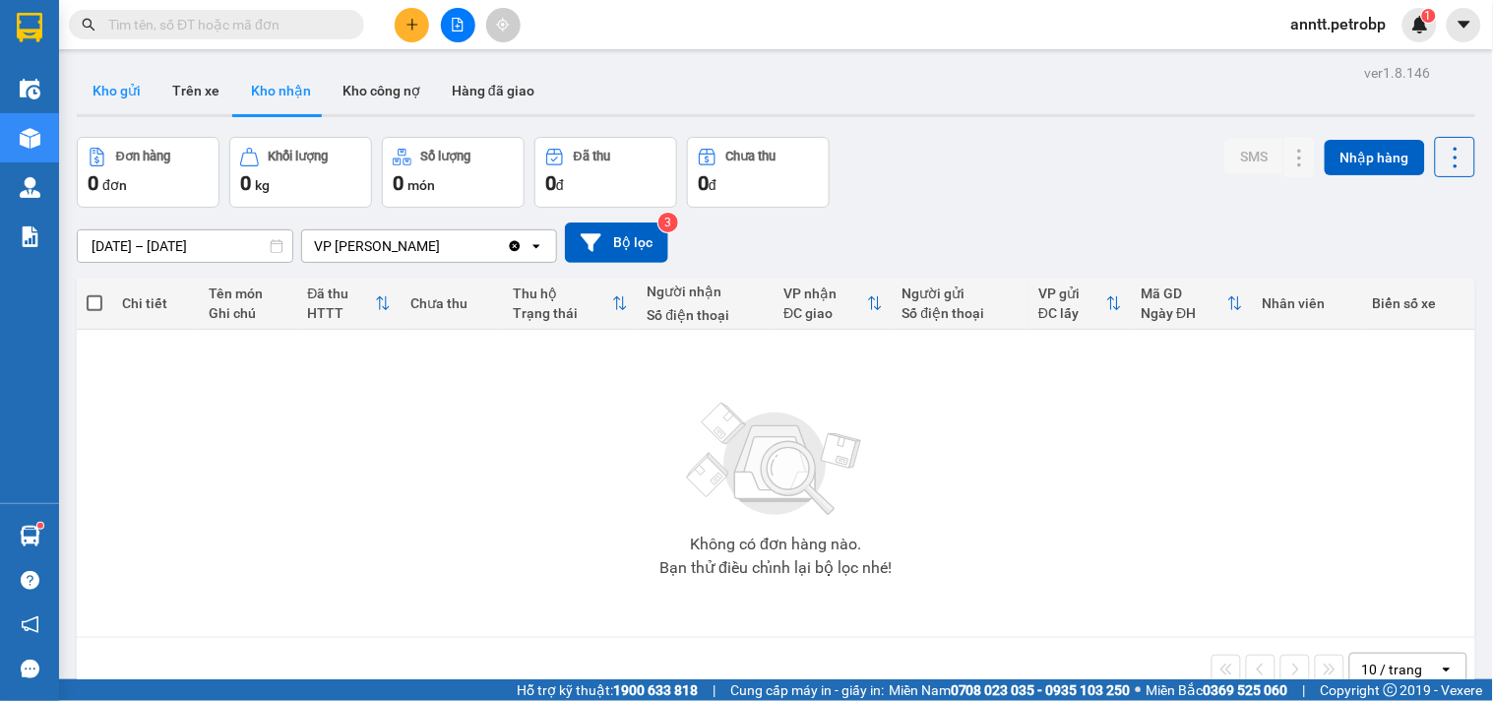
click at [121, 92] on button "Kho gửi" at bounding box center [117, 90] width 80 height 47
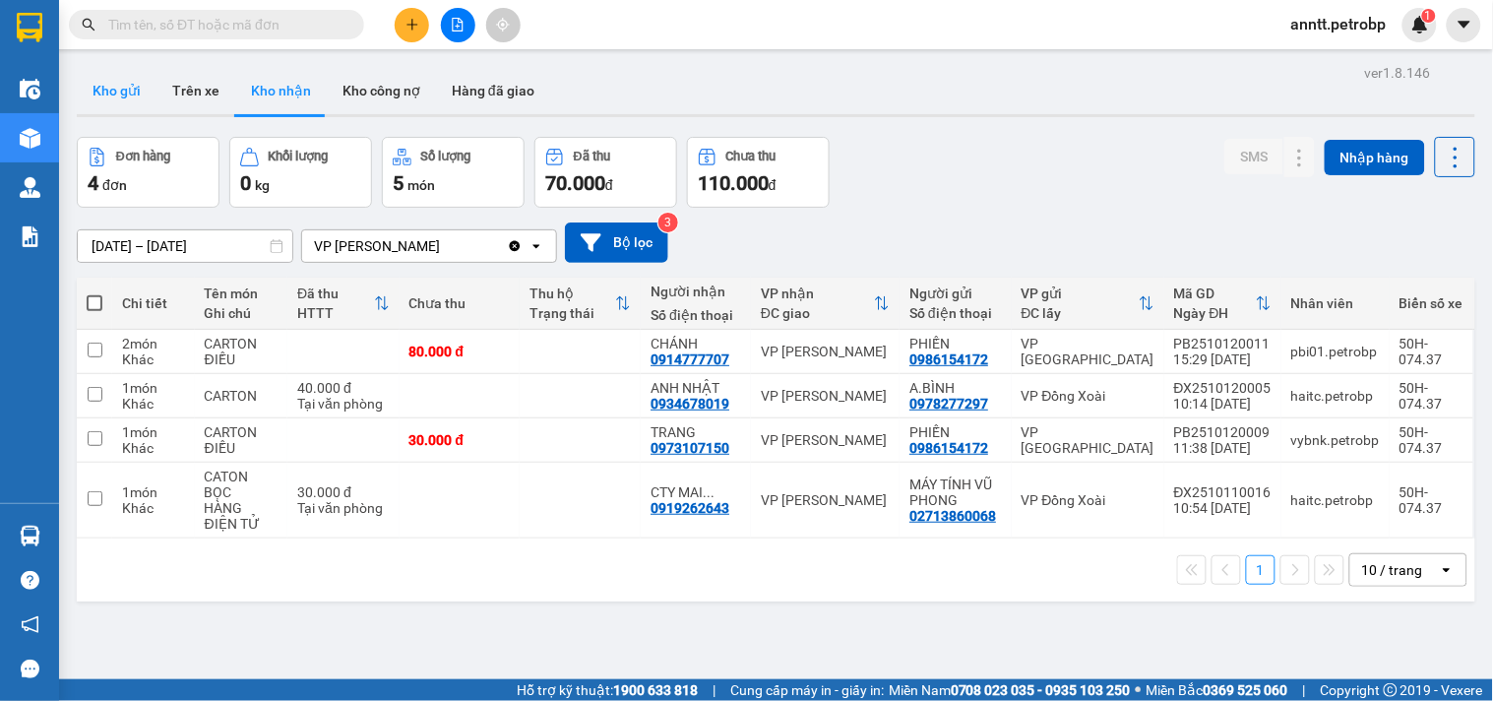
click at [105, 91] on button "Kho gửi" at bounding box center [117, 90] width 80 height 47
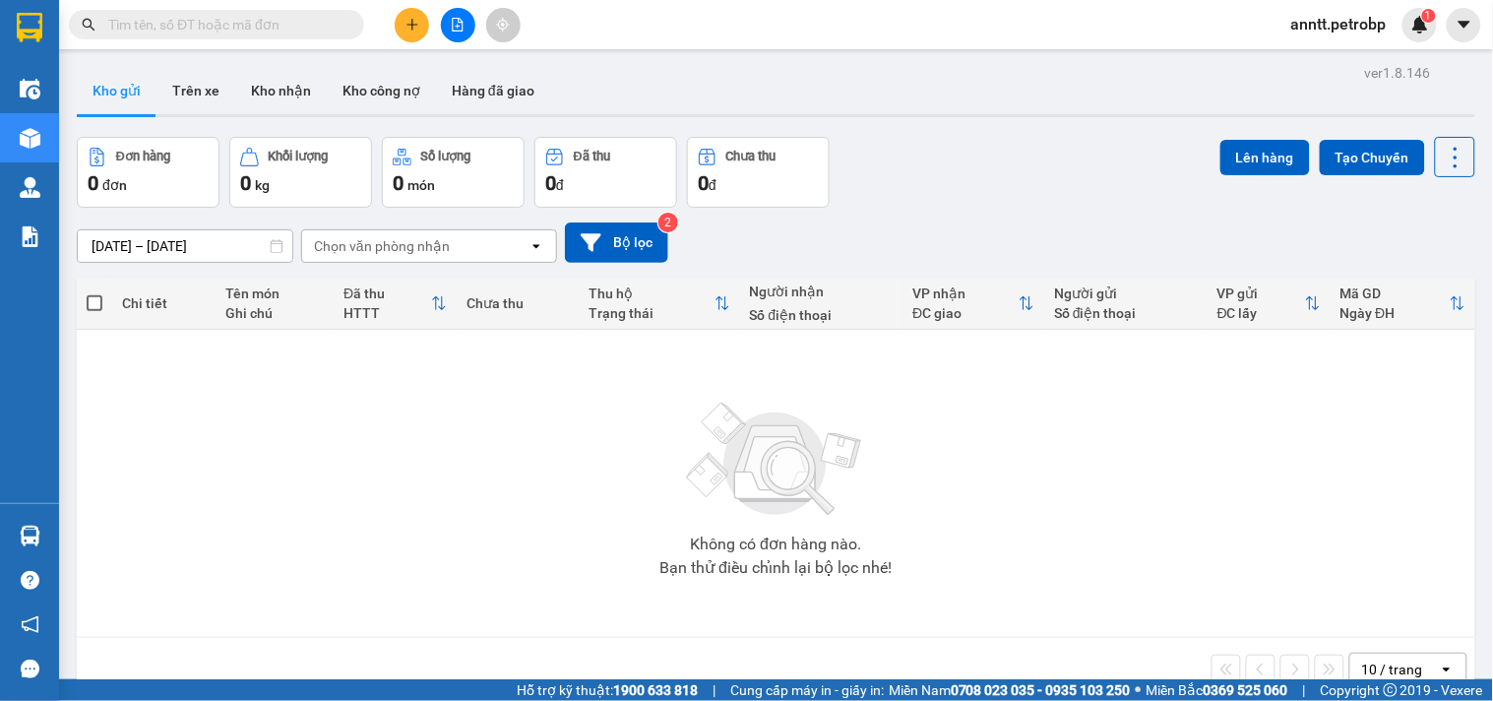
click at [209, 30] on input "text" at bounding box center [224, 25] width 232 height 22
click at [163, 30] on input "text" at bounding box center [224, 25] width 232 height 22
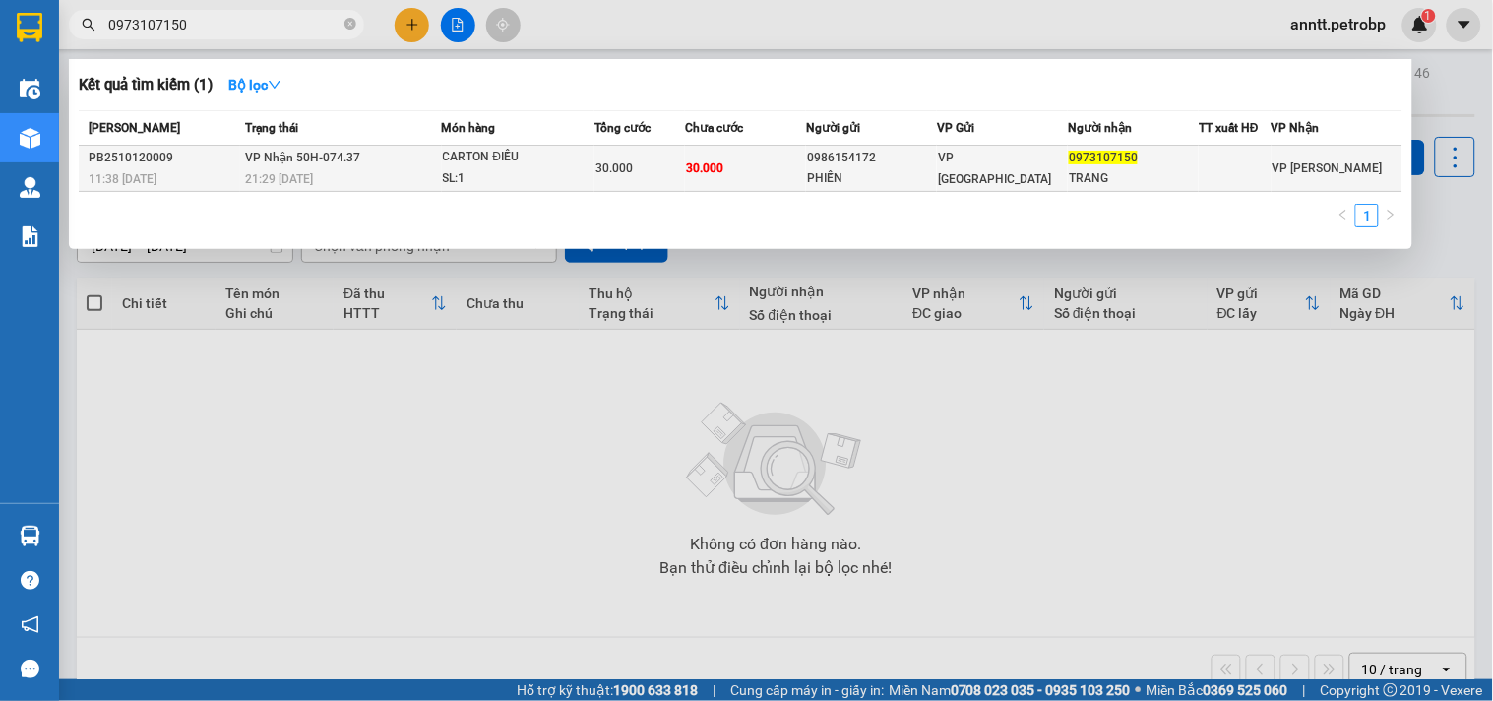
type input "0973107150"
click at [415, 165] on td "VP Nhận 50H-074.37 21:29 [DATE]" at bounding box center [341, 169] width 202 height 46
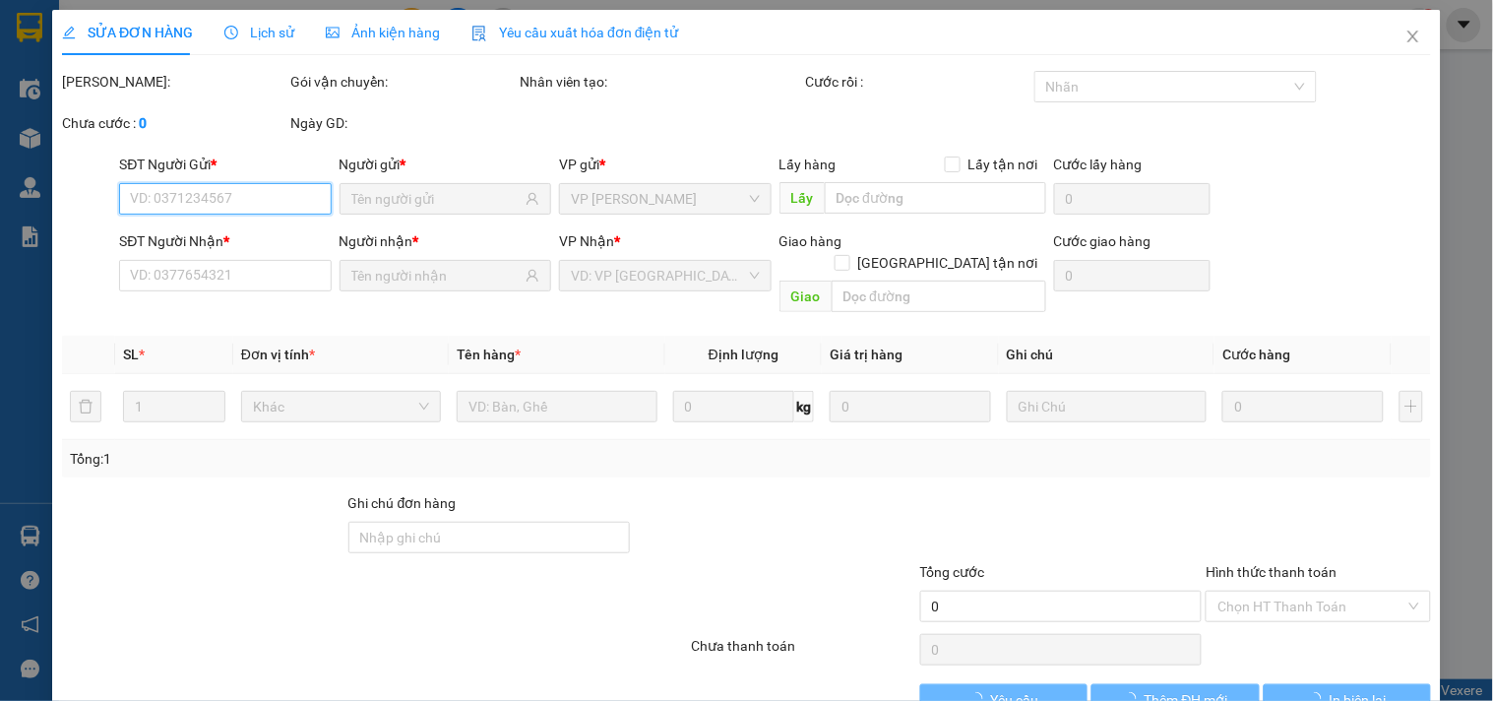
type input "0986154172"
type input "PHIẾN"
type input "0973107150"
type input "TRANG"
type input "30.000"
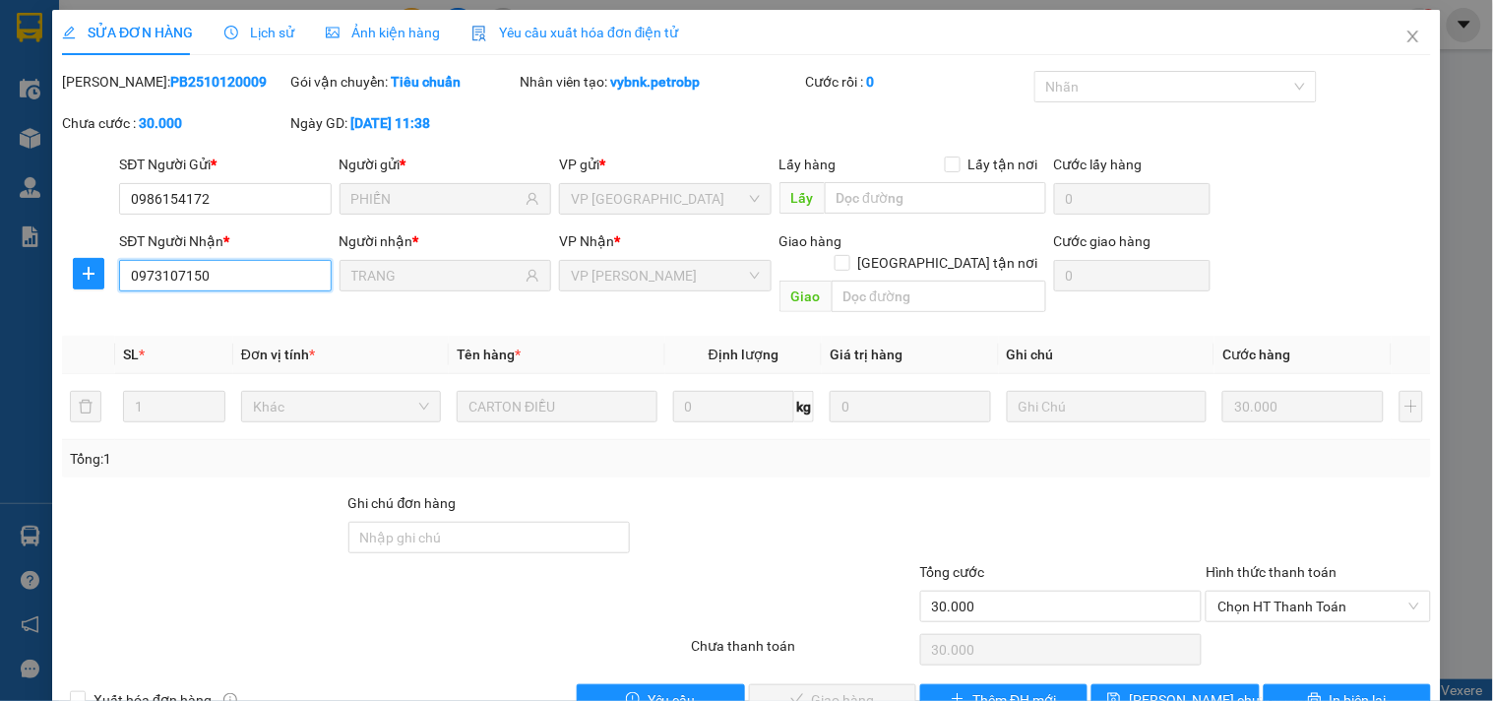
drag, startPoint x: 215, startPoint y: 282, endPoint x: 0, endPoint y: 283, distance: 214.5
click at [0, 283] on div "SỬA ĐƠN HÀNG Lịch sử Ảnh kiện hàng Yêu cầu xuất hóa đơn điện tử Total Paid Fee …" at bounding box center [746, 350] width 1493 height 701
click at [1352, 591] on span "Chọn HT Thanh Toán" at bounding box center [1317, 606] width 201 height 30
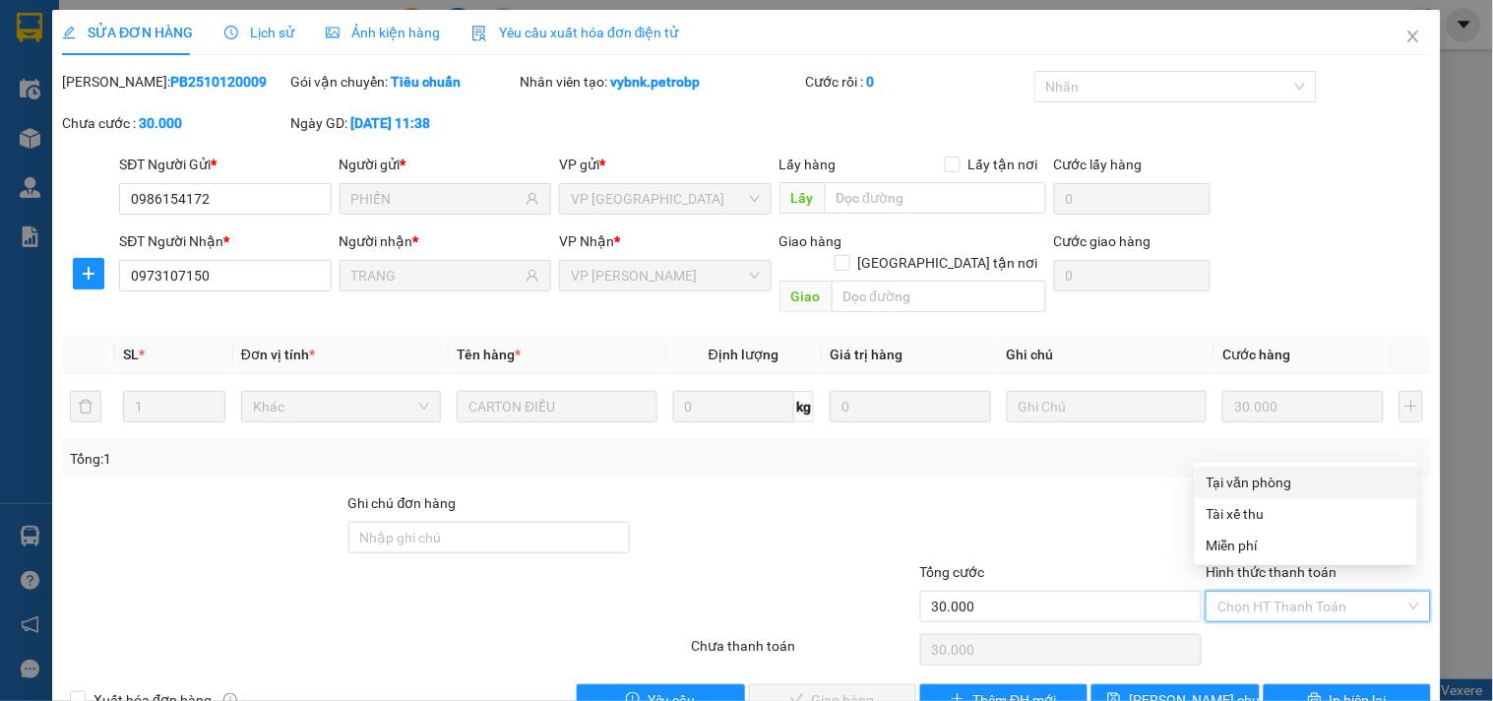
click at [1289, 480] on div "Tại văn phòng" at bounding box center [1305, 482] width 199 height 22
type input "0"
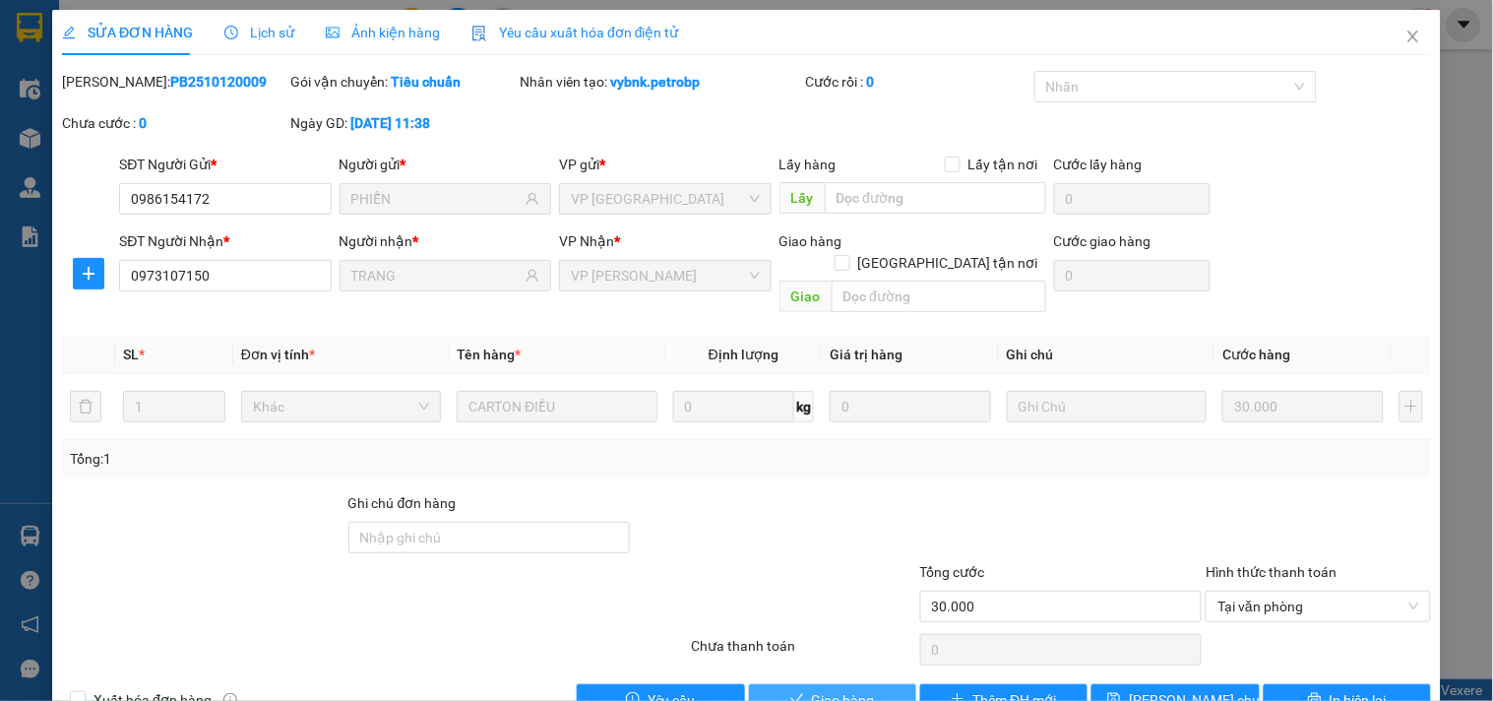
click at [868, 685] on button "Giao hàng" at bounding box center [832, 699] width 167 height 31
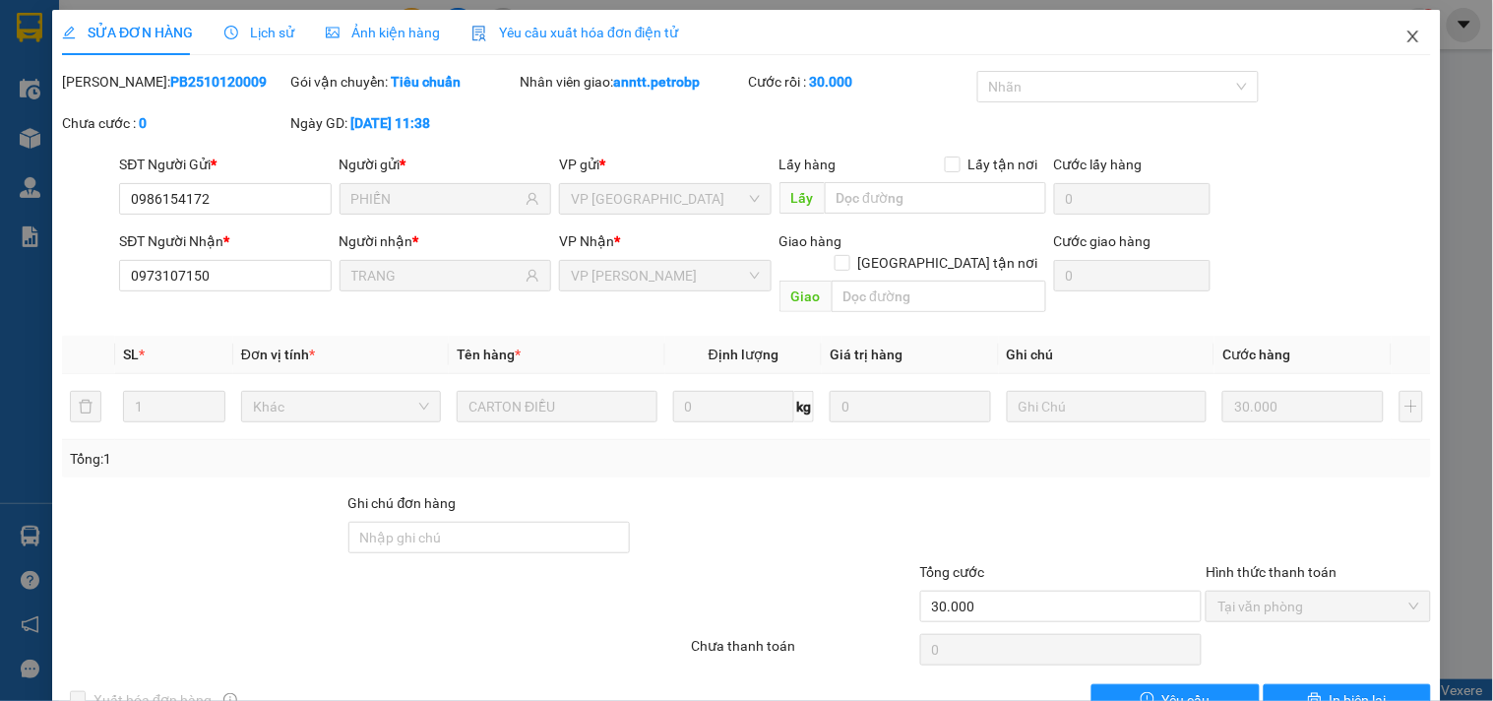
drag, startPoint x: 1399, startPoint y: 41, endPoint x: 907, endPoint y: 697, distance: 819.5
click at [1386, 53] on span "Close" at bounding box center [1413, 37] width 55 height 55
